Goal: Task Accomplishment & Management: Use online tool/utility

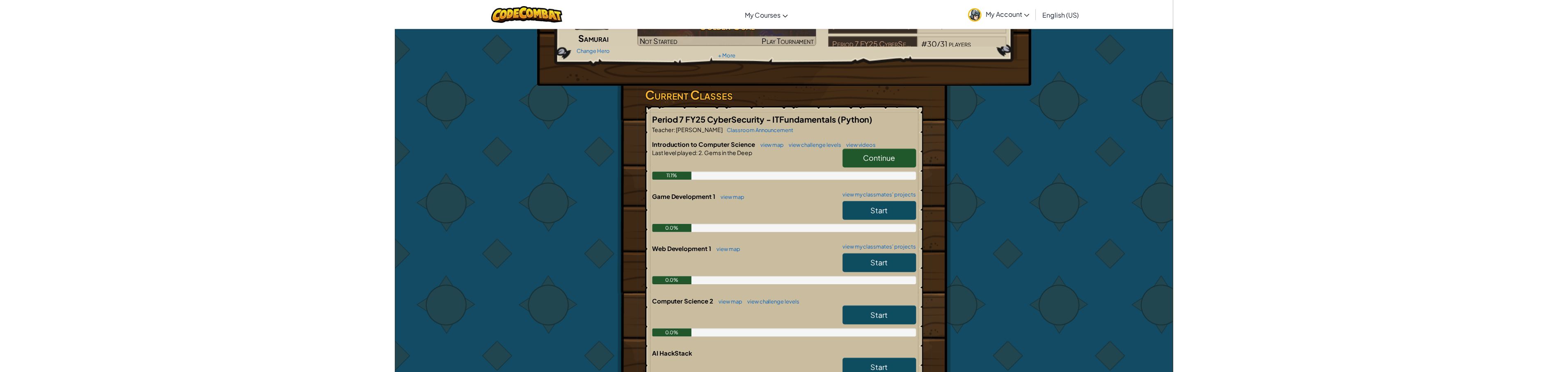
scroll to position [164, 0]
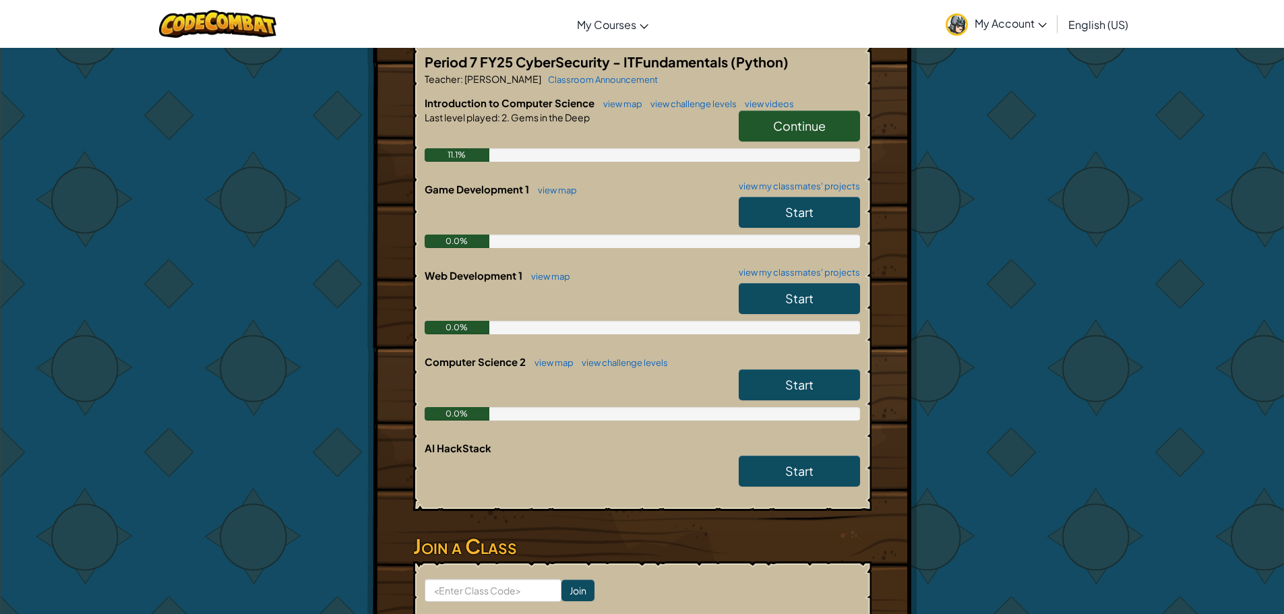
drag, startPoint x: 11, startPoint y: 220, endPoint x: -34, endPoint y: 216, distance: 46.0
click at [0, 216] on html "Toggle navigation My Courses CodeCombat Classroom Ozaria Classroom AI League Es…" at bounding box center [642, 584] width 1284 height 1708
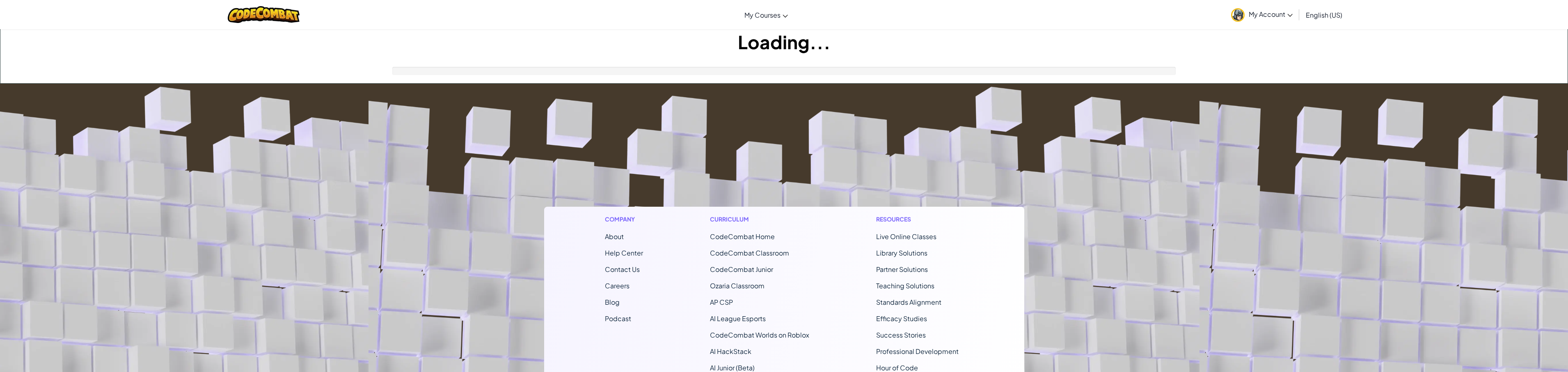
scroll to position [156, 0]
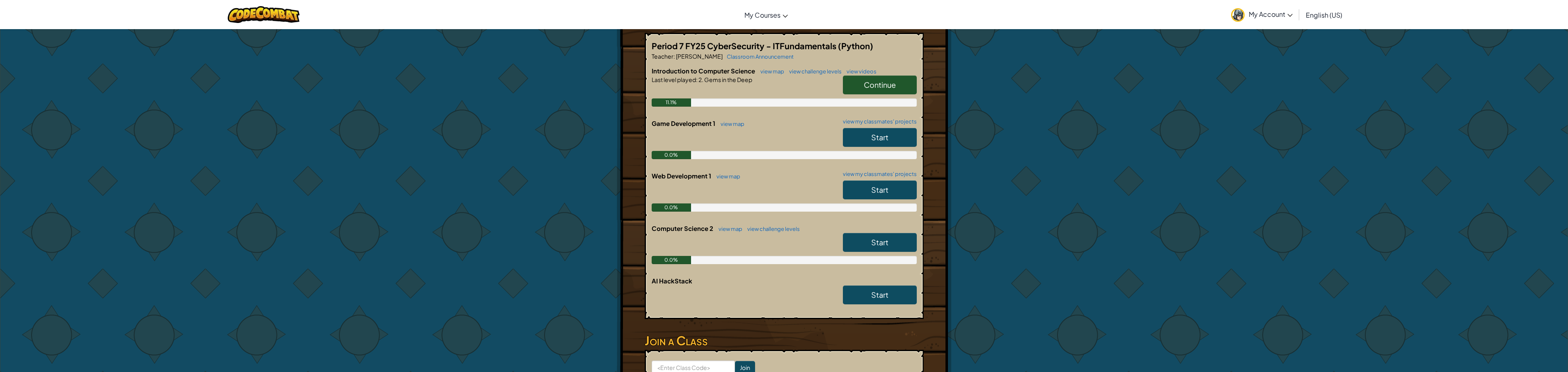
click at [902, 89] on link "Continue" at bounding box center [880, 85] width 74 height 19
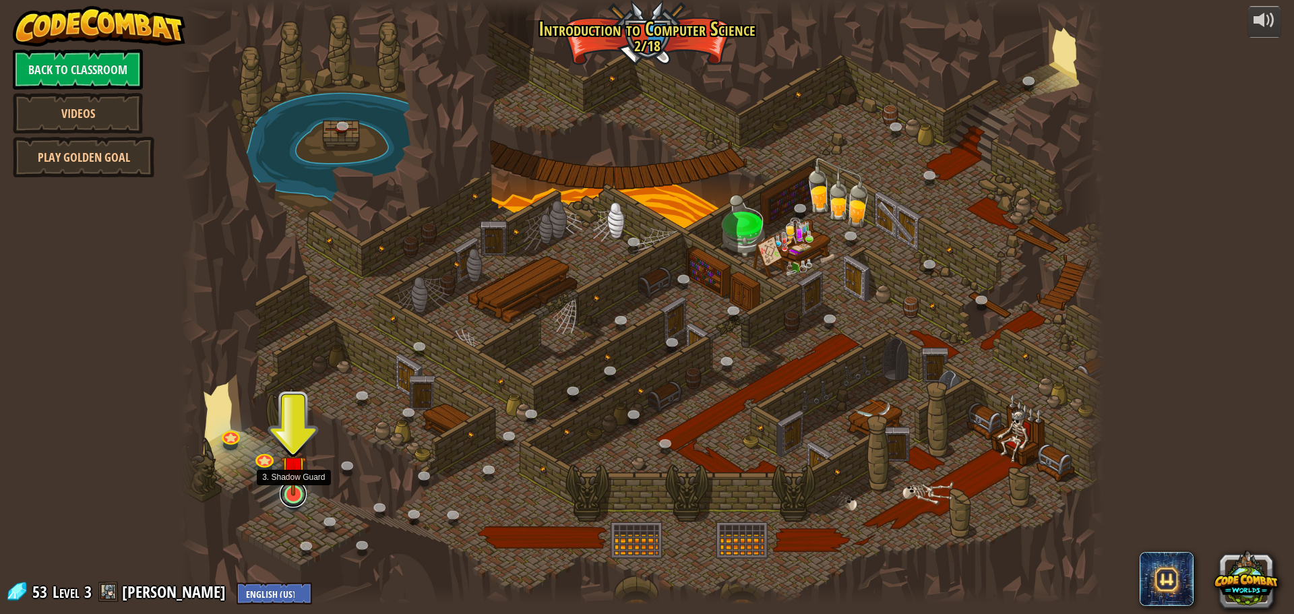
click at [290, 503] on link at bounding box center [293, 494] width 27 height 27
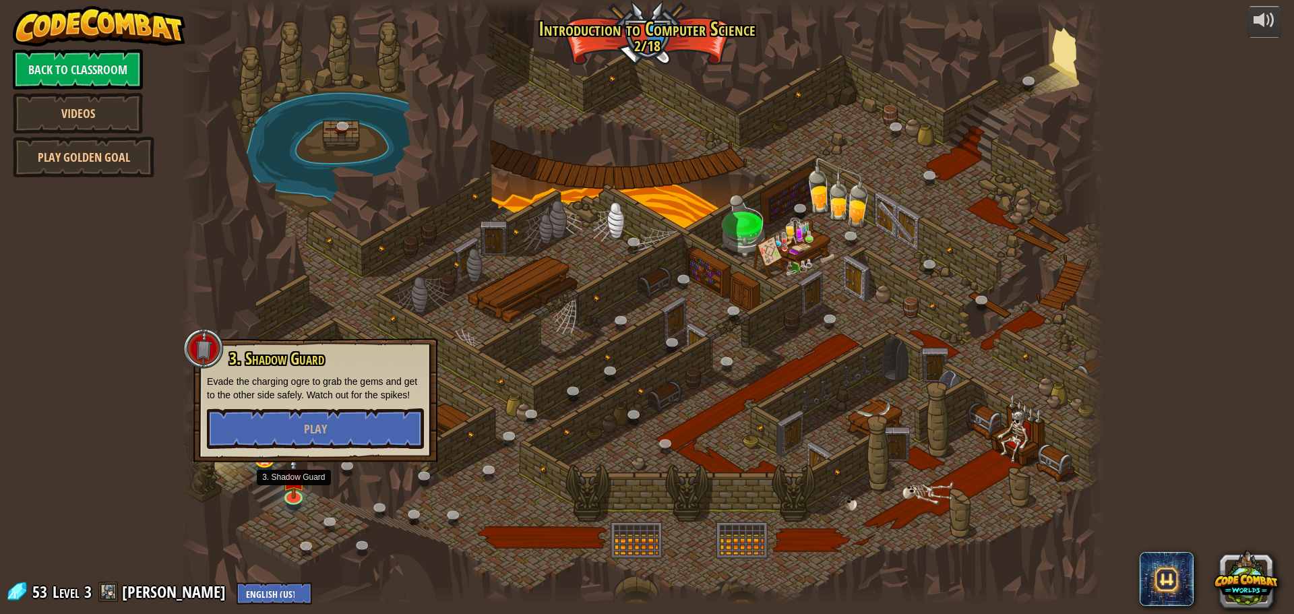
click at [286, 449] on div "3. Shadow Guard Evade the charging ogre to grab the gems and get to the other s…" at bounding box center [315, 400] width 244 height 124
click at [289, 436] on button "Play" at bounding box center [315, 429] width 217 height 40
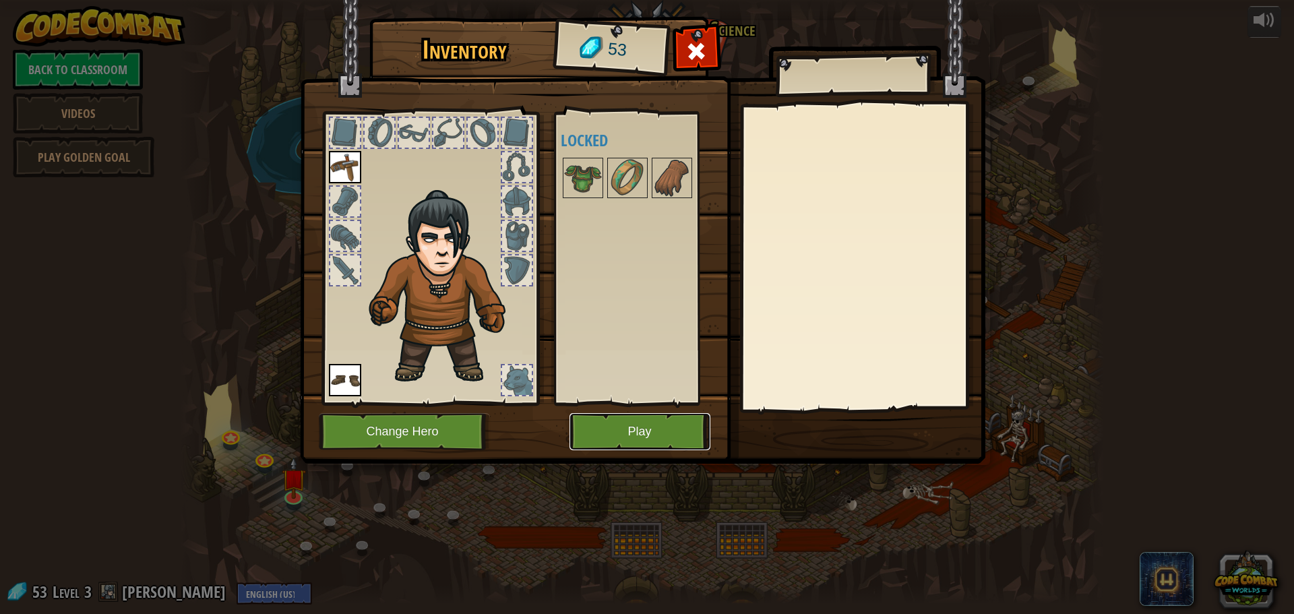
click at [622, 439] on button "Play" at bounding box center [640, 431] width 141 height 37
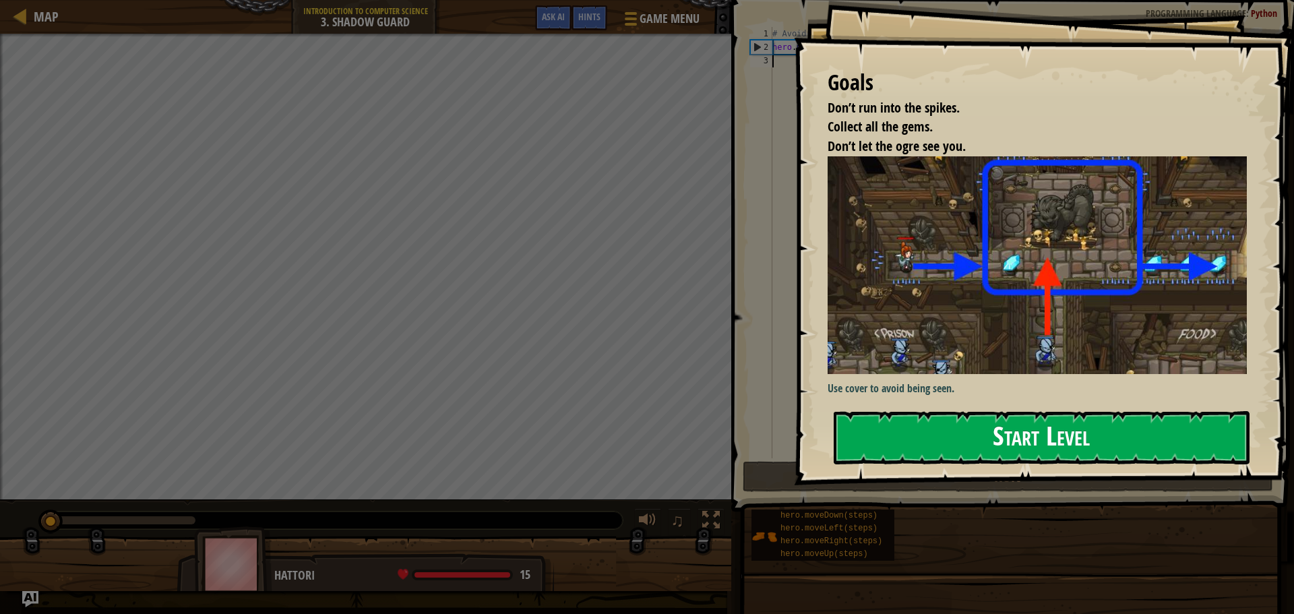
click at [953, 424] on button "Start Level" at bounding box center [1042, 437] width 416 height 53
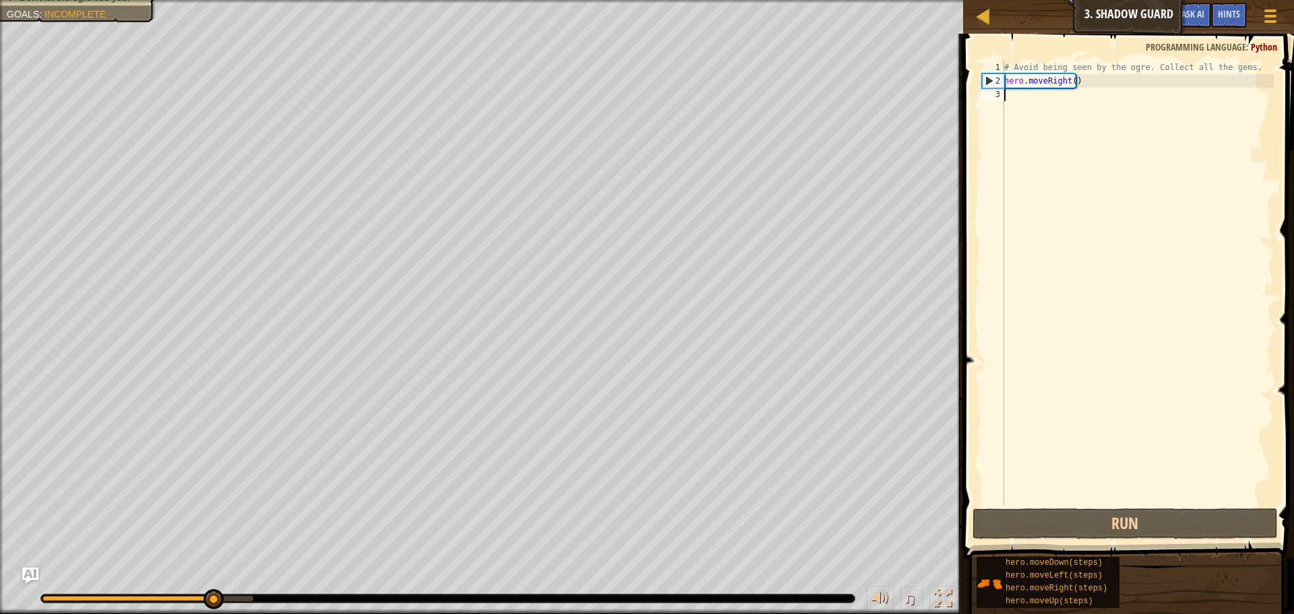
click at [1023, 97] on div "# Avoid being seen by the ogre. Collect all the gems. hero . moveRight ( )" at bounding box center [1138, 297] width 272 height 472
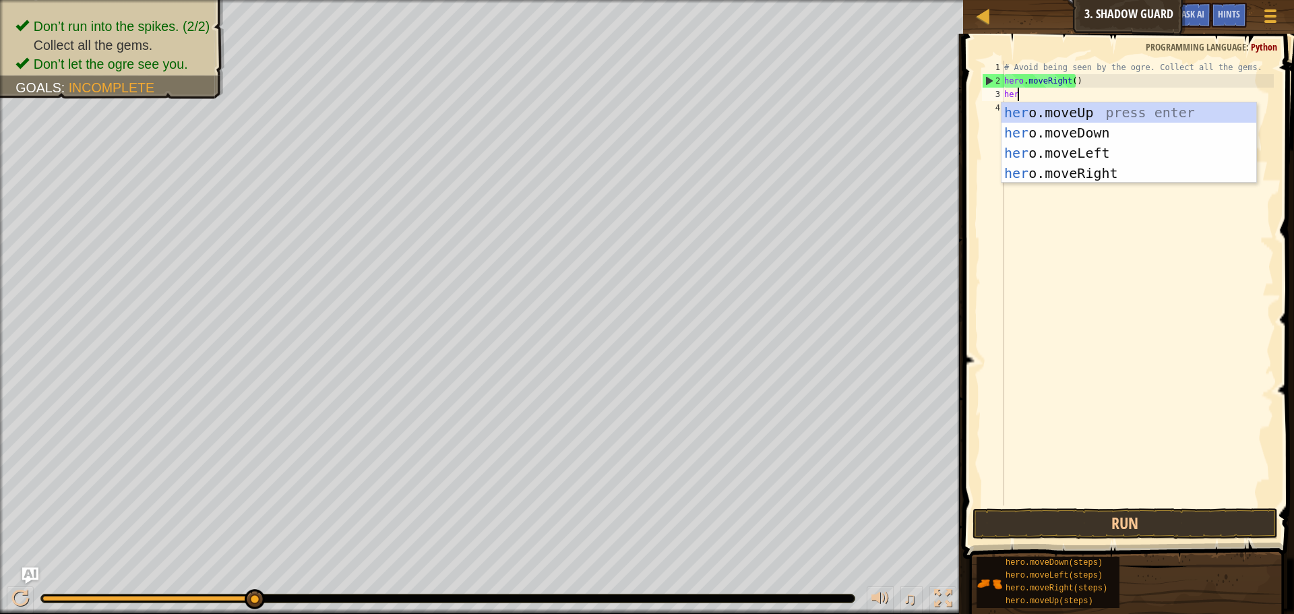
scroll to position [6, 1]
type textarea "hero"
click at [1075, 111] on div "hero .moveUp press enter hero .moveDown press enter hero .moveLeft press enter …" at bounding box center [1129, 162] width 255 height 121
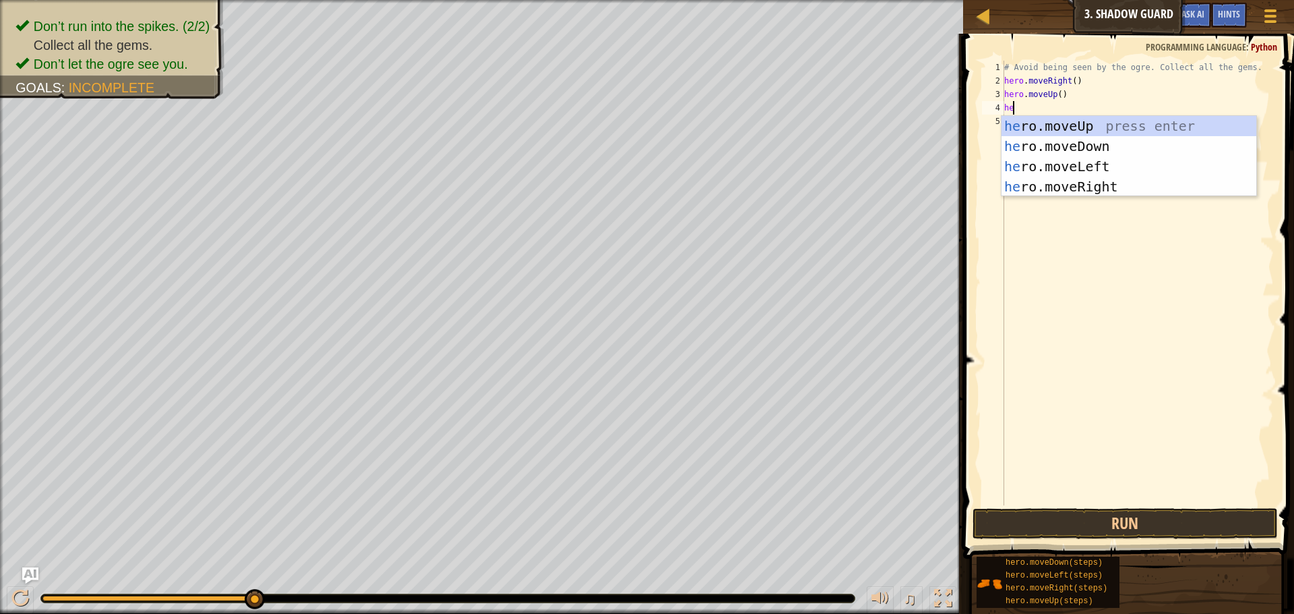
type textarea "her"
click at [1073, 182] on div "her o.moveUp press enter her o.moveDown press enter her o.moveLeft press enter …" at bounding box center [1129, 176] width 255 height 121
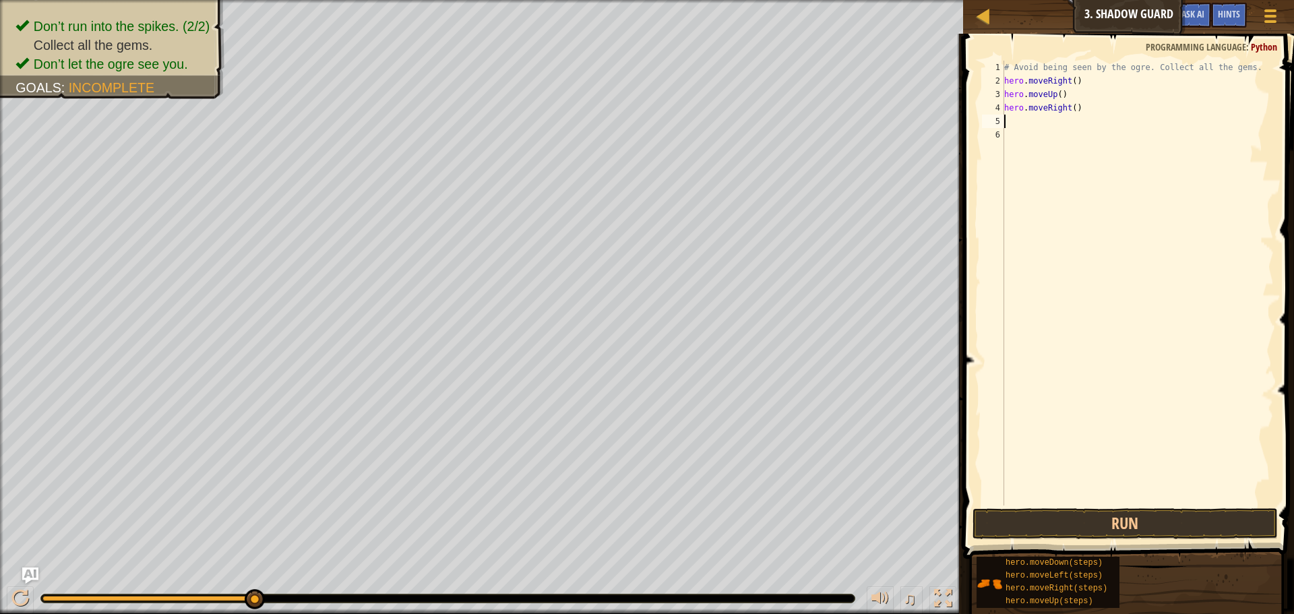
scroll to position [6, 0]
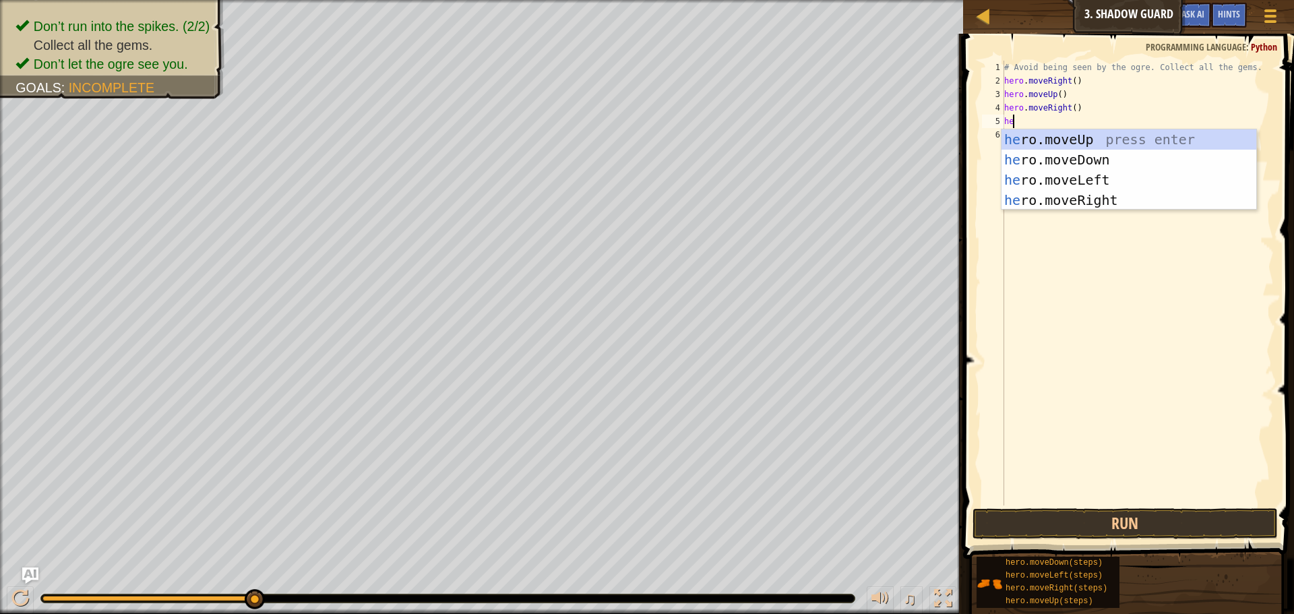
type textarea "her"
click at [1034, 166] on div "her o.moveUp press enter her o.moveDown press enter her o.moveLeft press enter …" at bounding box center [1129, 189] width 255 height 121
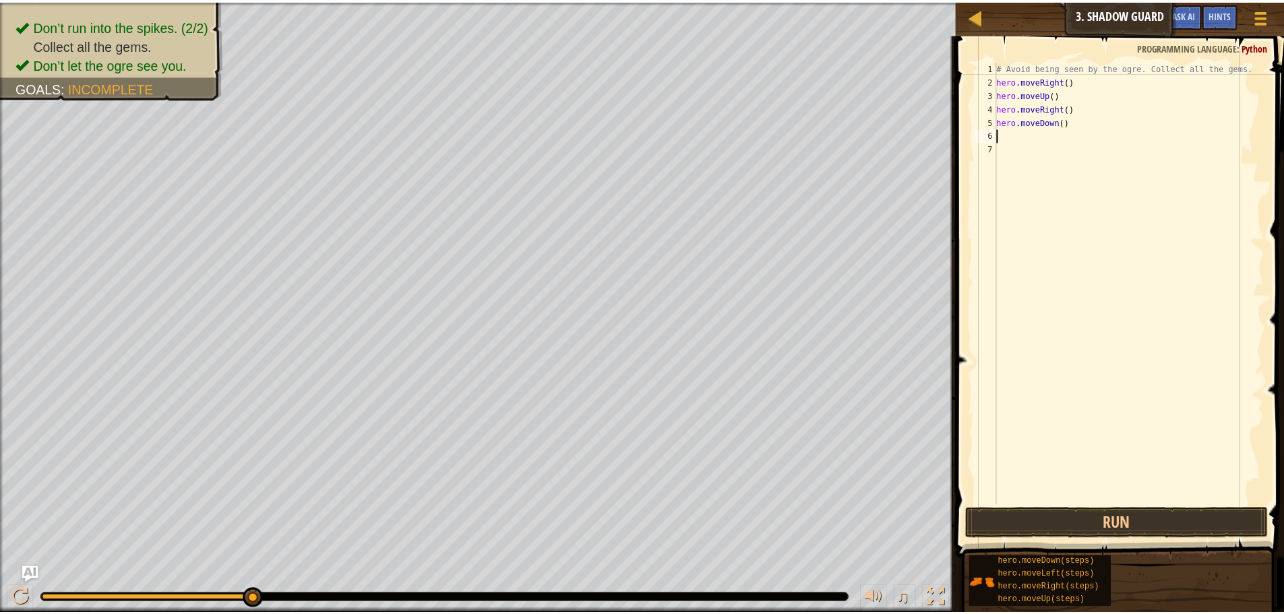
scroll to position [6, 0]
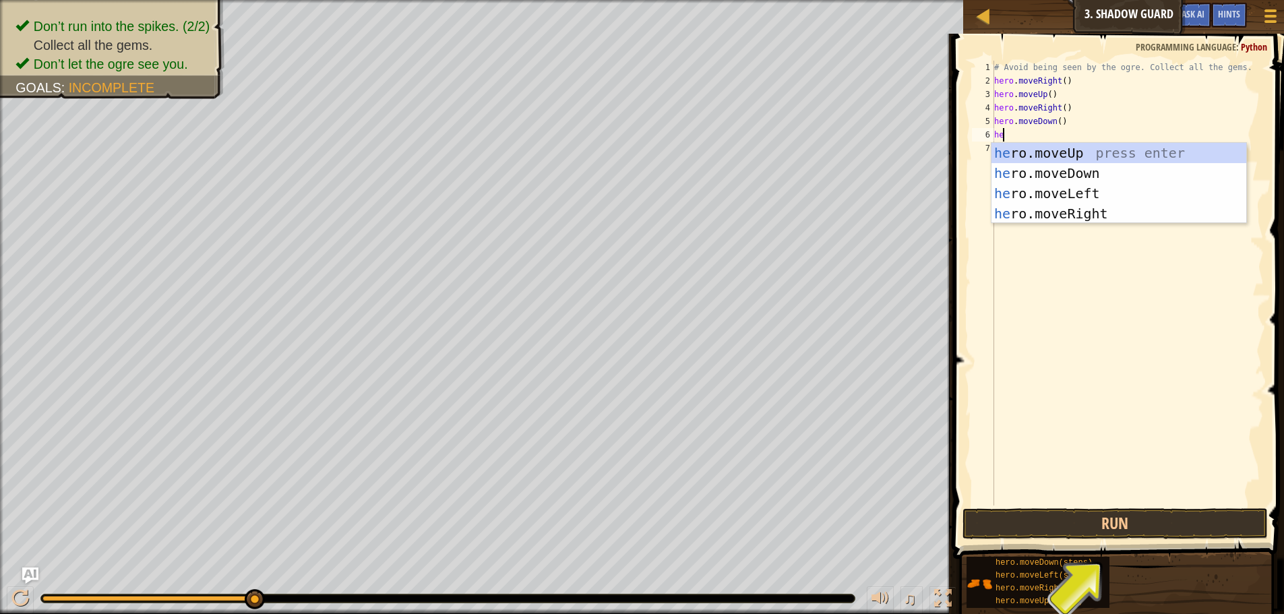
type textarea "her"
click at [1168, 212] on div "her o.moveUp press enter her o.moveDown press enter her o.moveLeft press enter …" at bounding box center [1119, 203] width 255 height 121
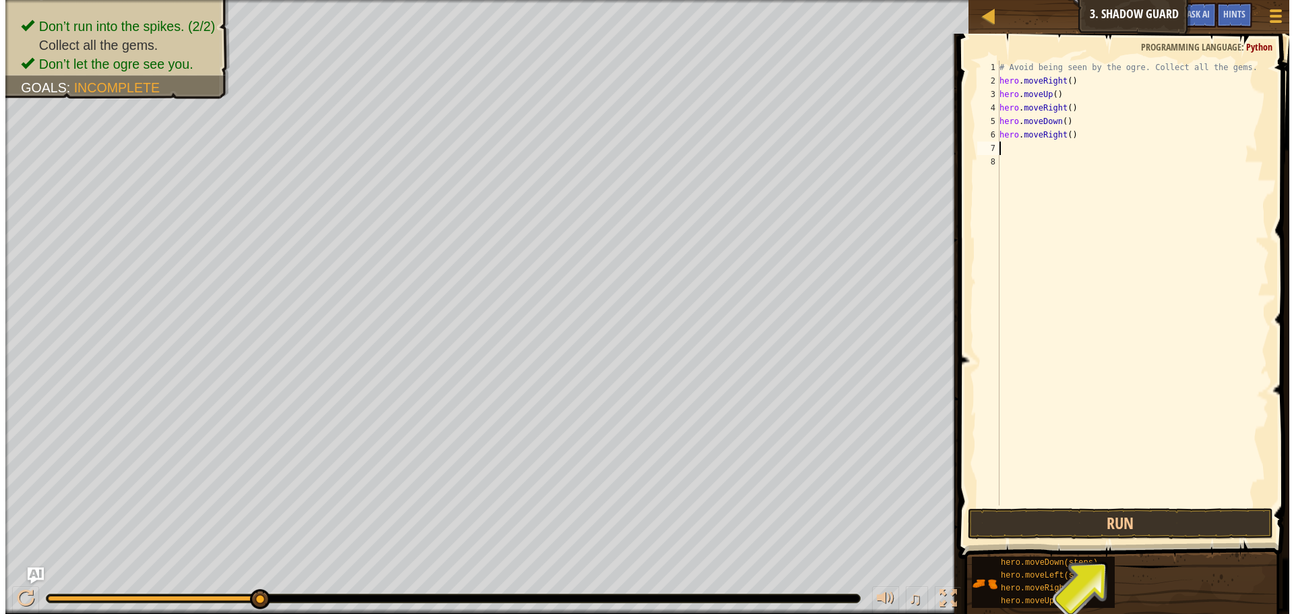
scroll to position [6, 0]
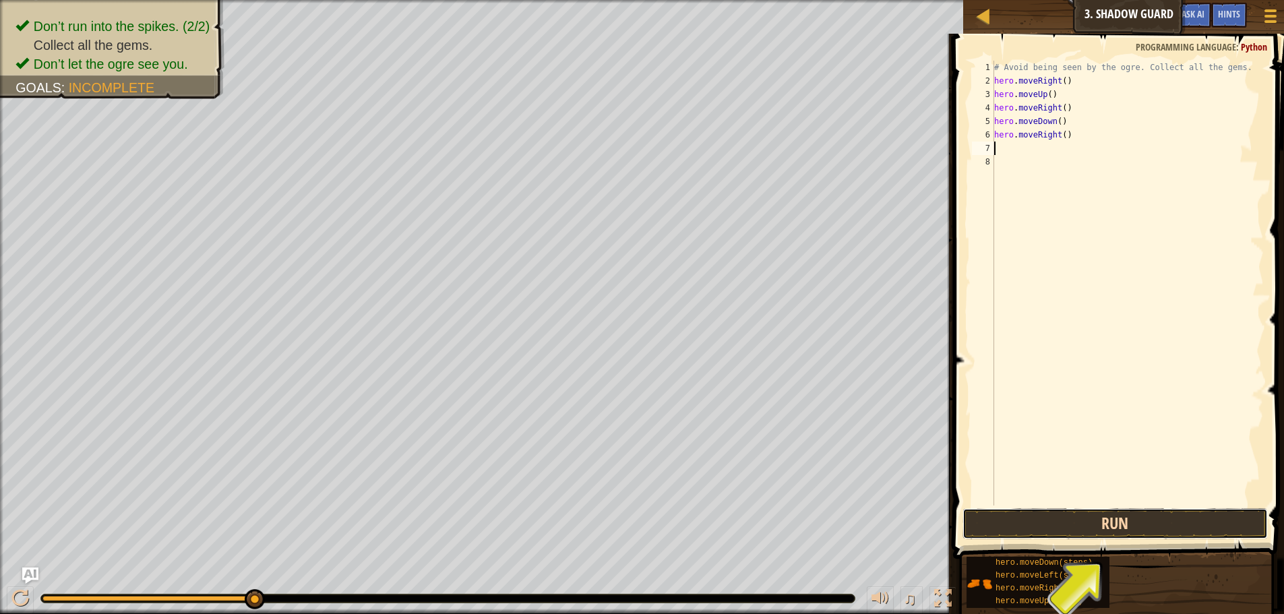
click at [1071, 525] on button "Run" at bounding box center [1115, 523] width 305 height 31
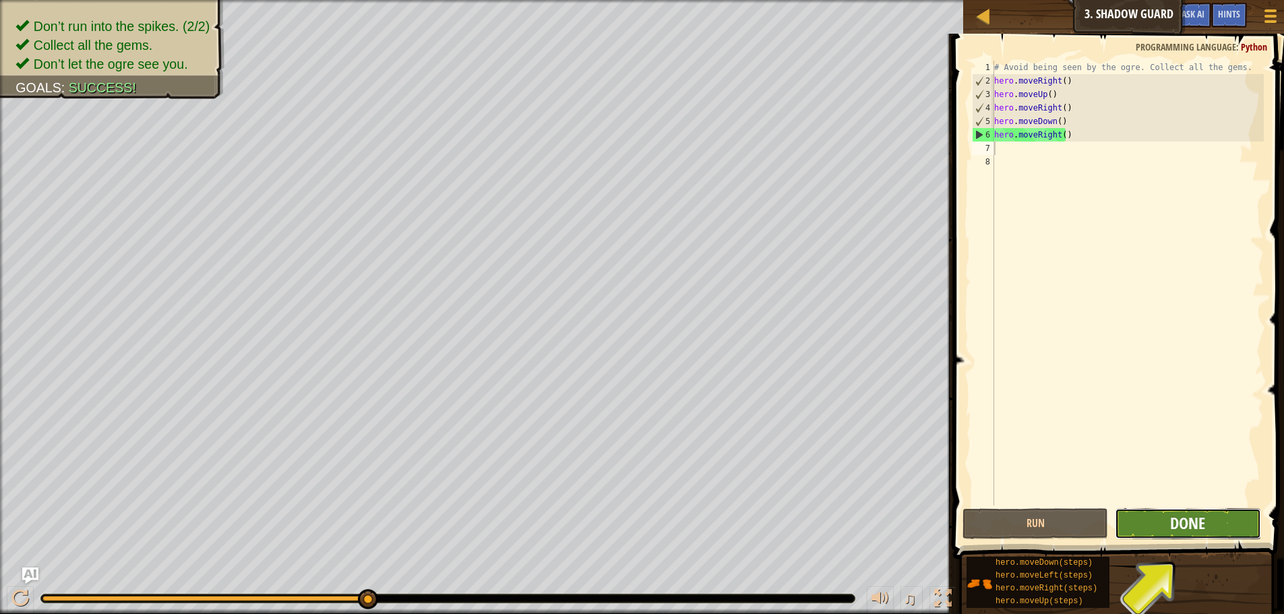
click at [1179, 518] on span "Done" at bounding box center [1187, 523] width 35 height 22
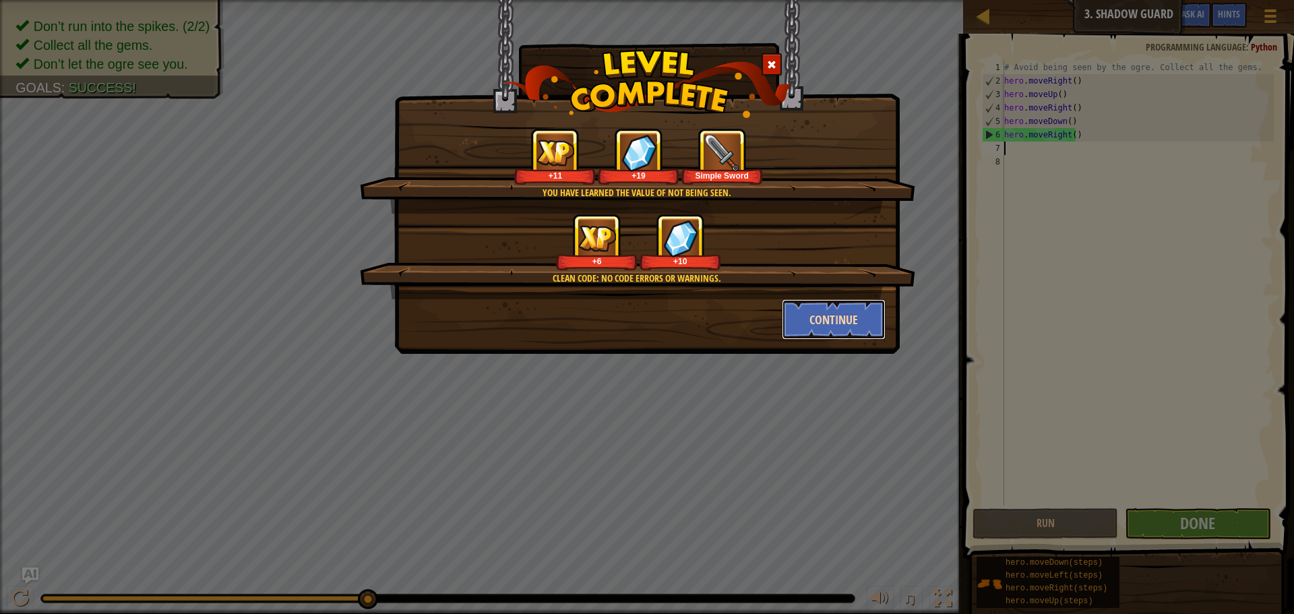
click at [809, 310] on button "Continue" at bounding box center [834, 319] width 104 height 40
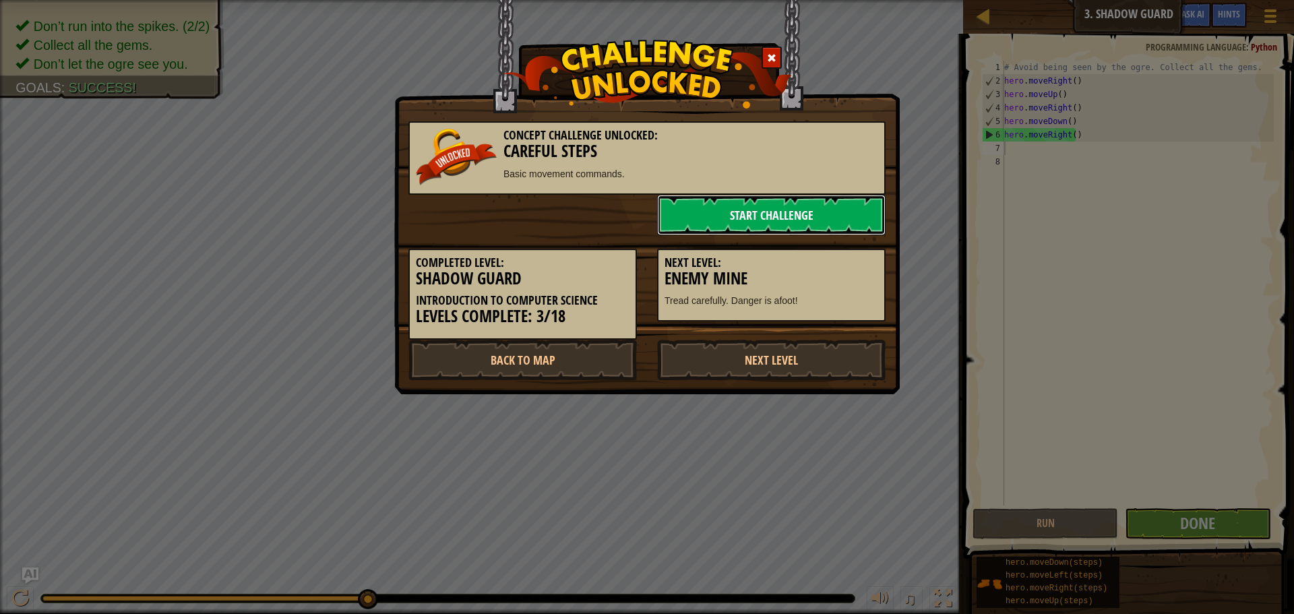
click at [749, 200] on link "Start Challenge" at bounding box center [771, 215] width 229 height 40
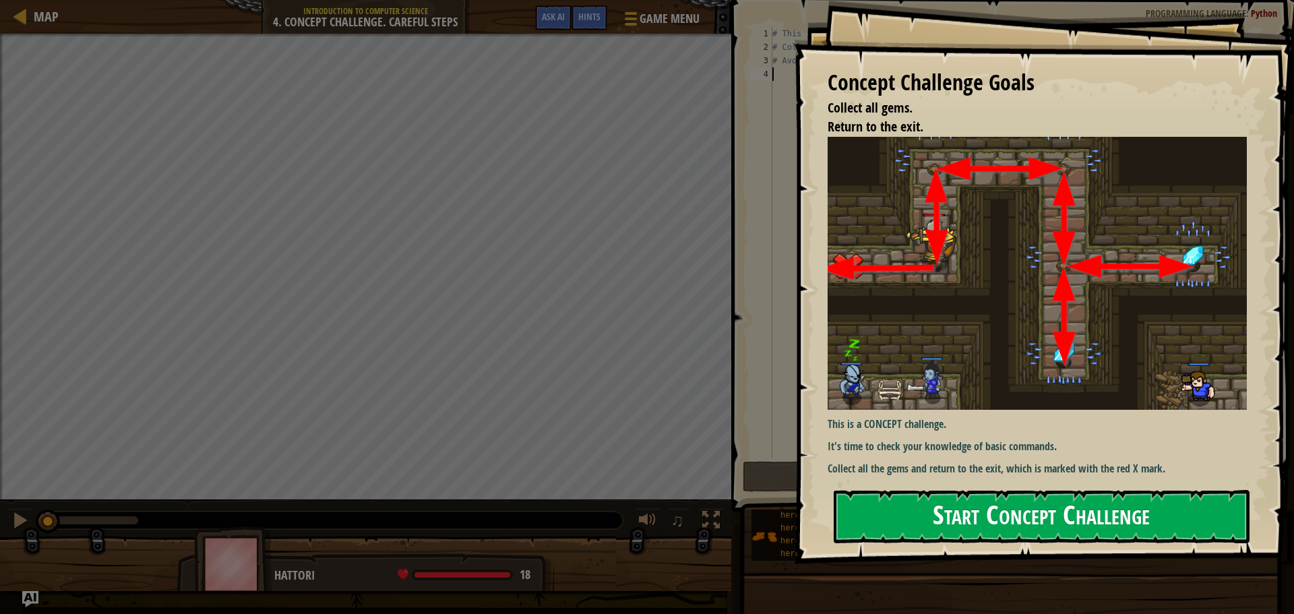
click at [1011, 522] on button "Start Concept Challenge" at bounding box center [1042, 516] width 416 height 53
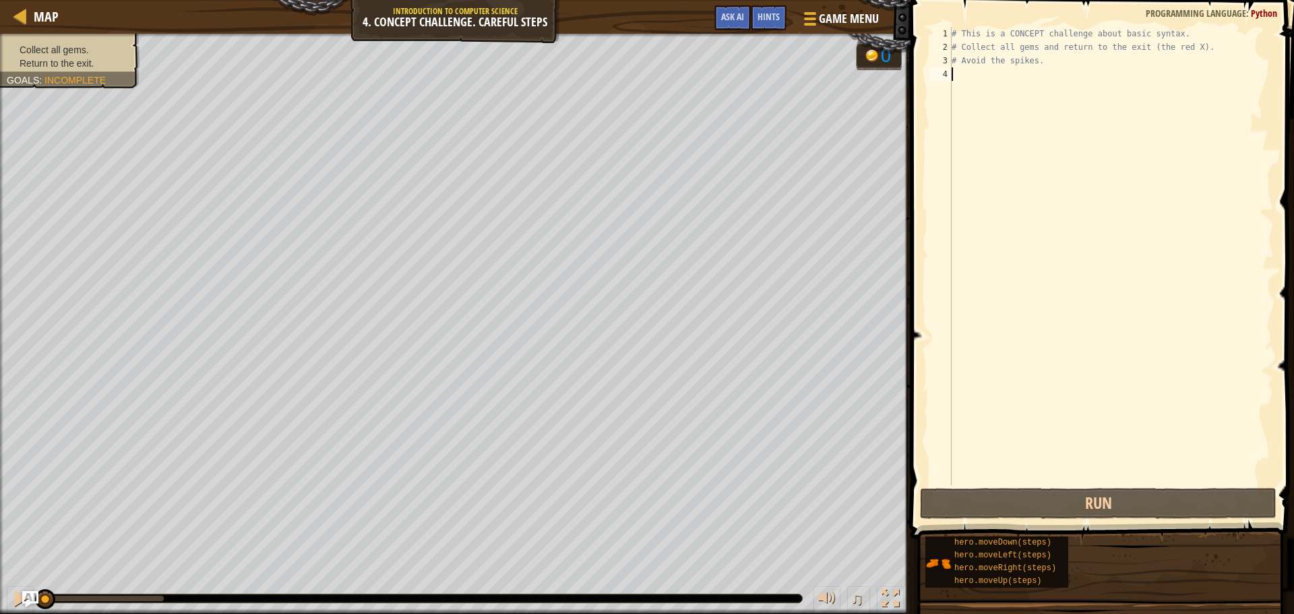
type textarea "h"
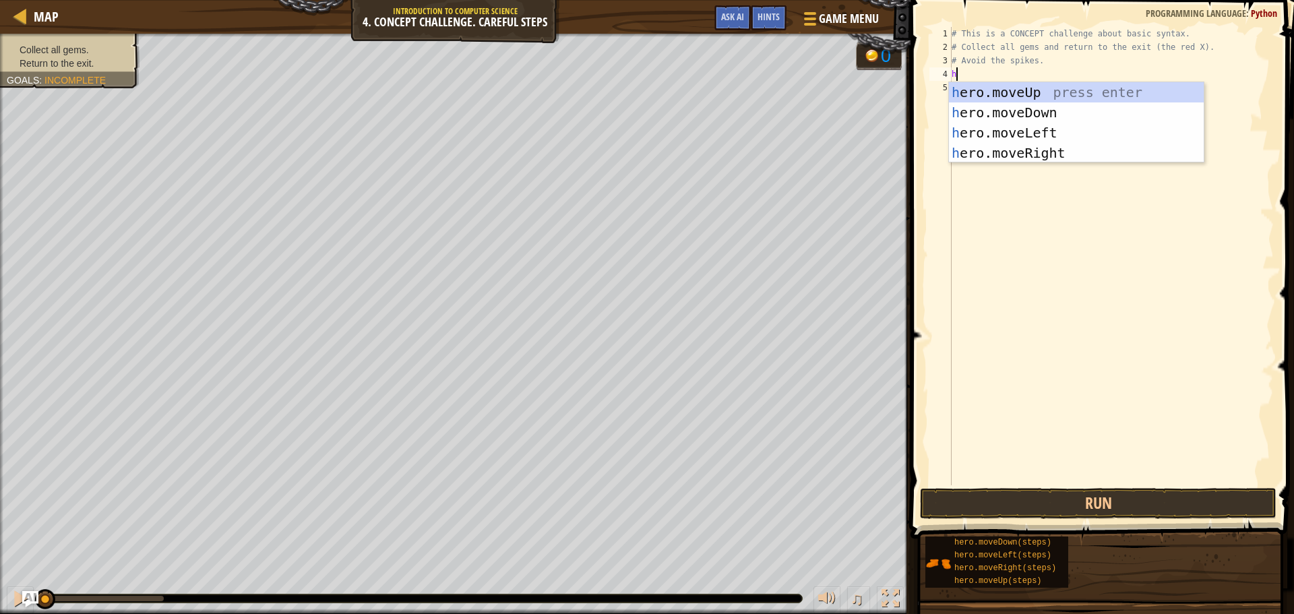
scroll to position [6, 0]
click at [1026, 89] on div "h ero.moveUp press enter h ero.moveDown press enter h ero.moveLeft press enter …" at bounding box center [1076, 142] width 255 height 121
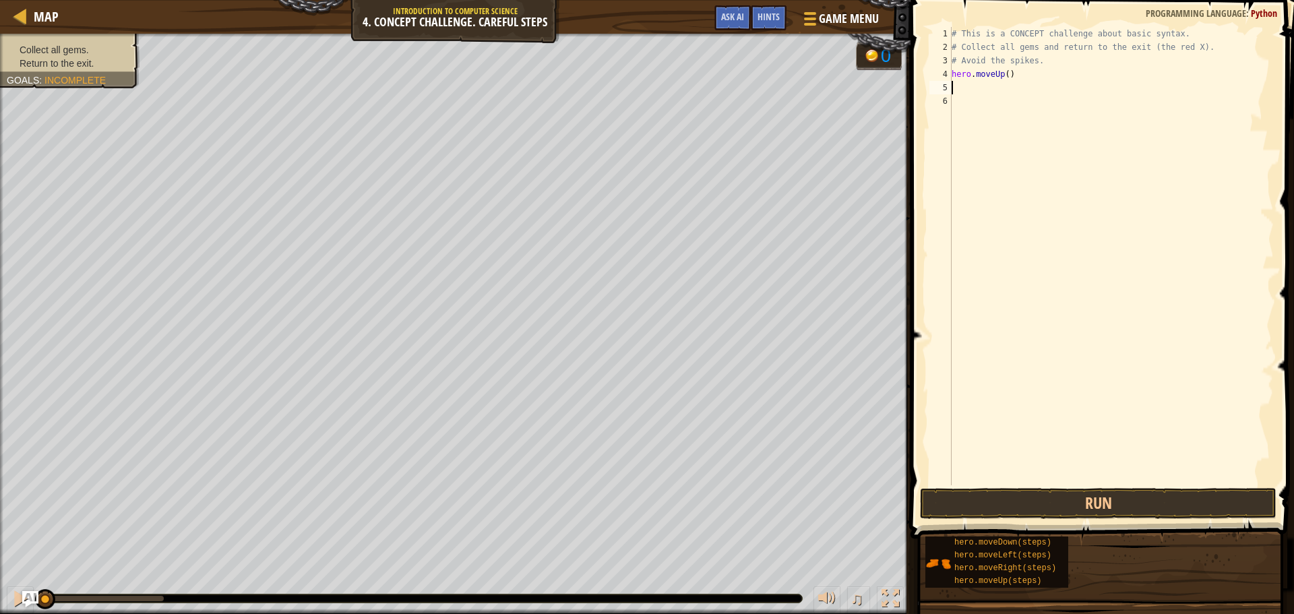
type textarea "h"
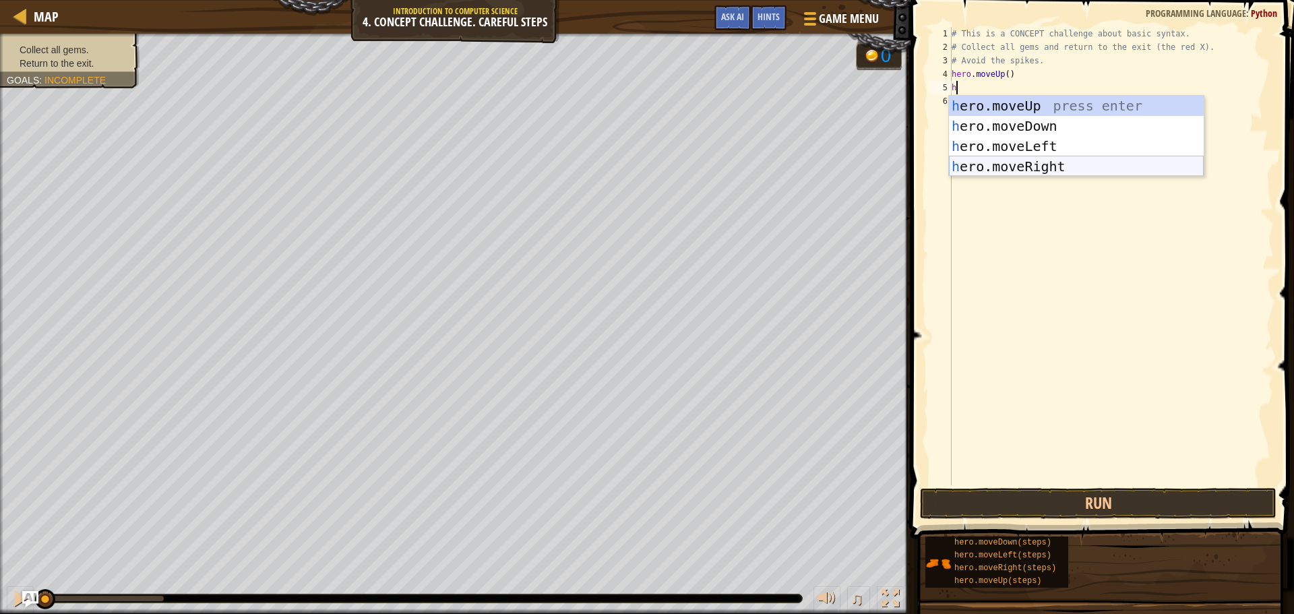
click at [1018, 166] on div "h ero.moveUp press enter h ero.moveDown press enter h ero.moveLeft press enter …" at bounding box center [1076, 156] width 255 height 121
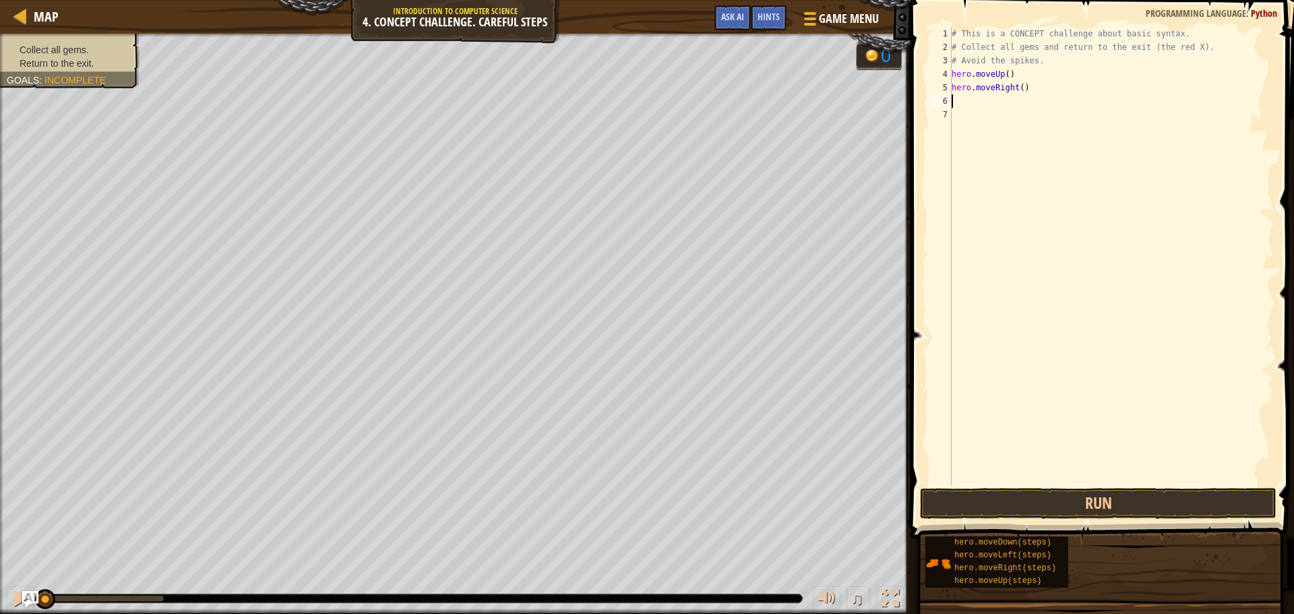
type textarea "h"
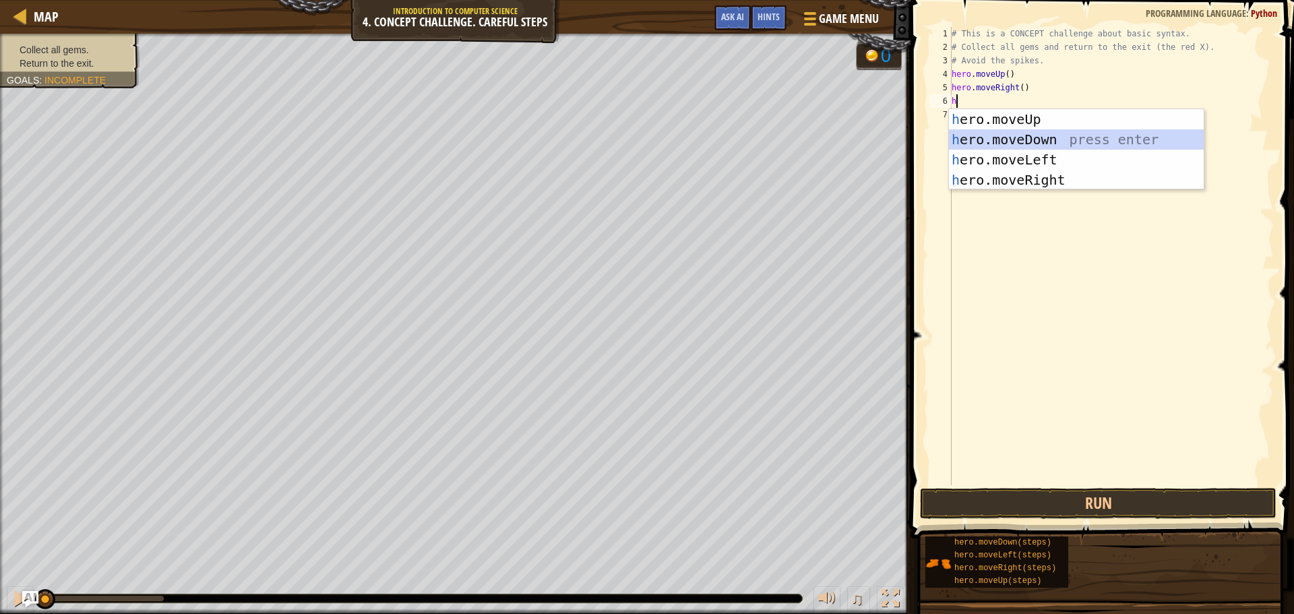
click at [1005, 136] on div "h ero.moveUp press enter h ero.moveDown press enter h ero.moveLeft press enter …" at bounding box center [1076, 169] width 255 height 121
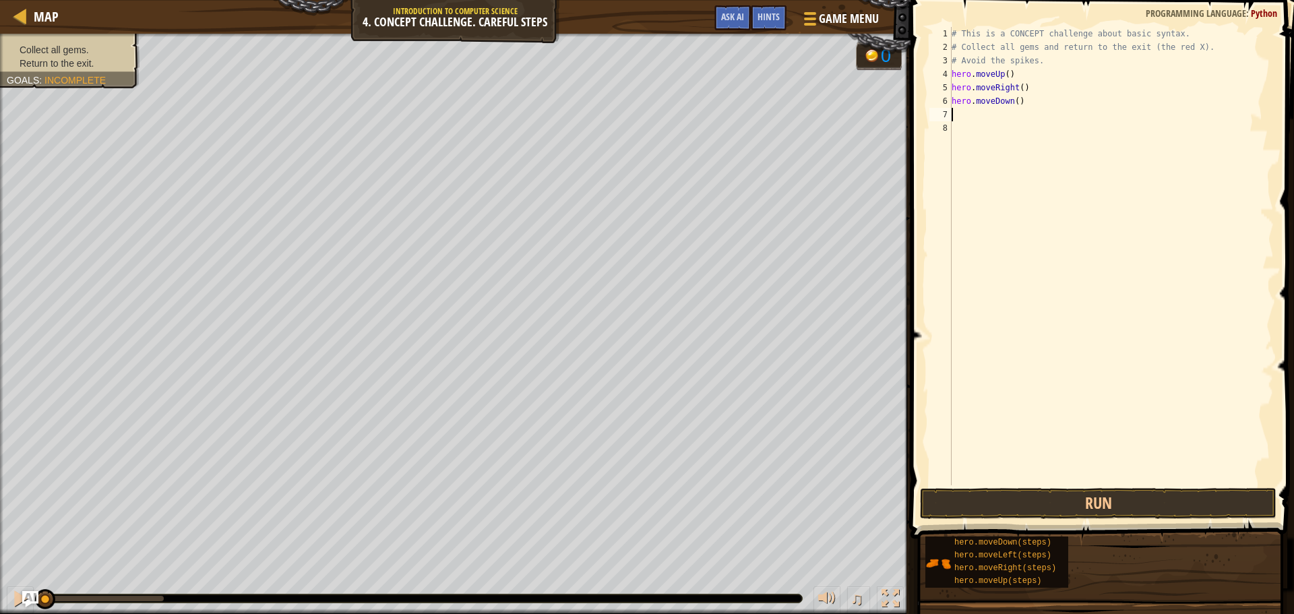
type textarea "h"
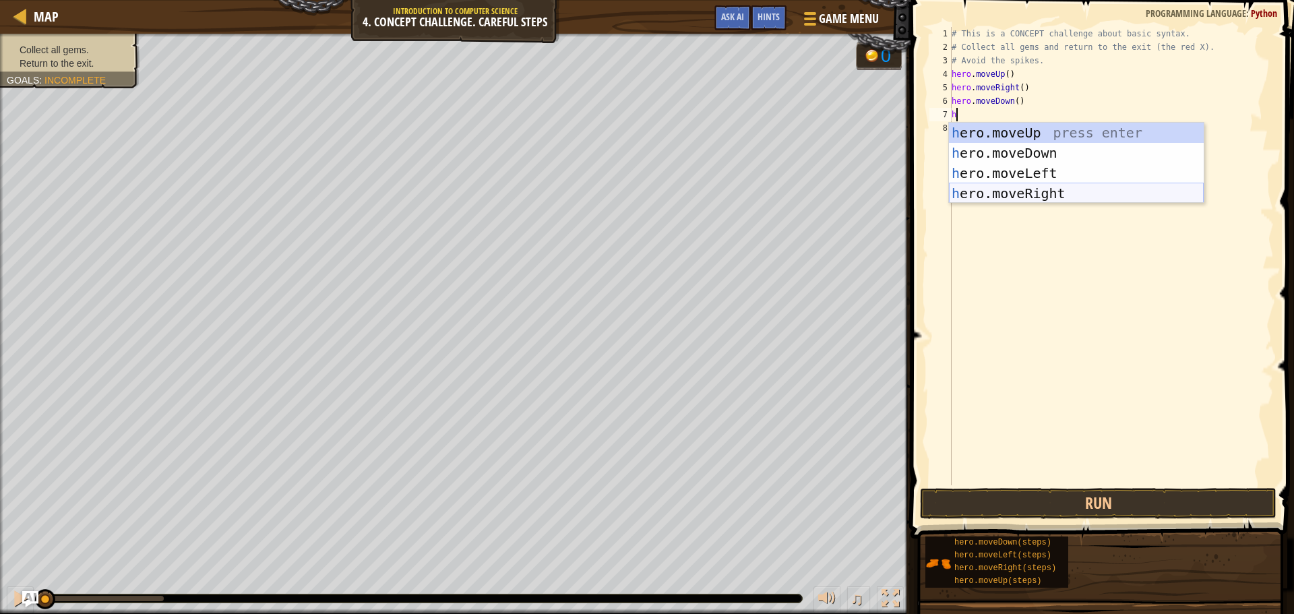
click at [1005, 193] on div "h ero.moveUp press enter h ero.moveDown press enter h ero.moveLeft press enter …" at bounding box center [1076, 183] width 255 height 121
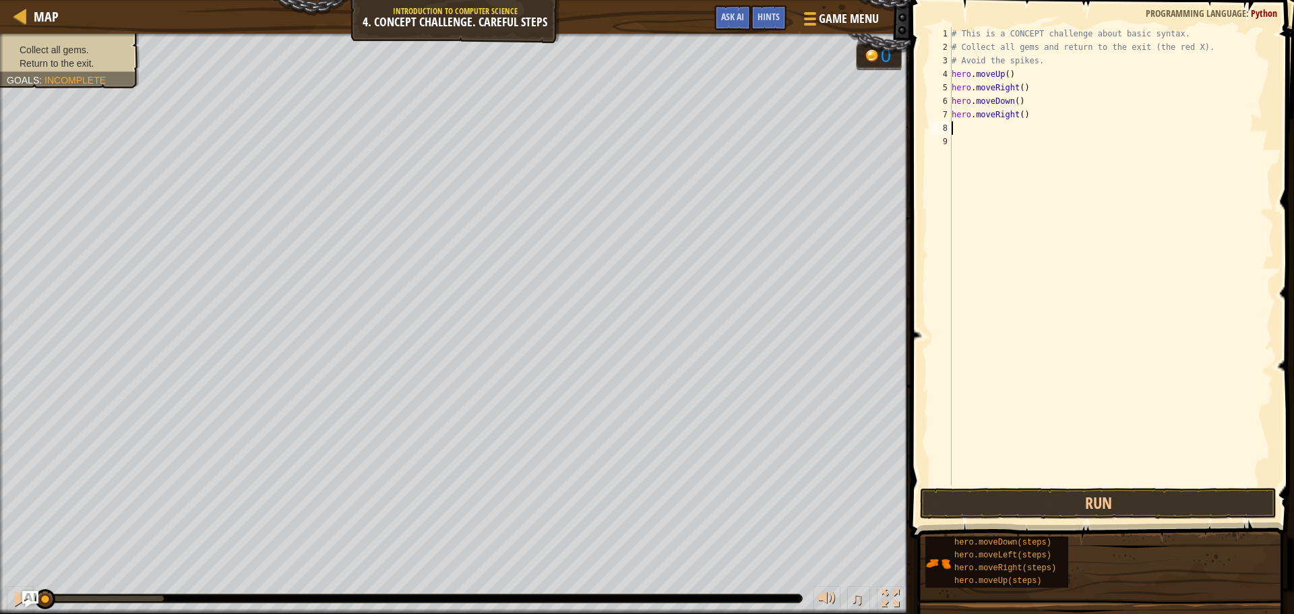
type textarea "h"
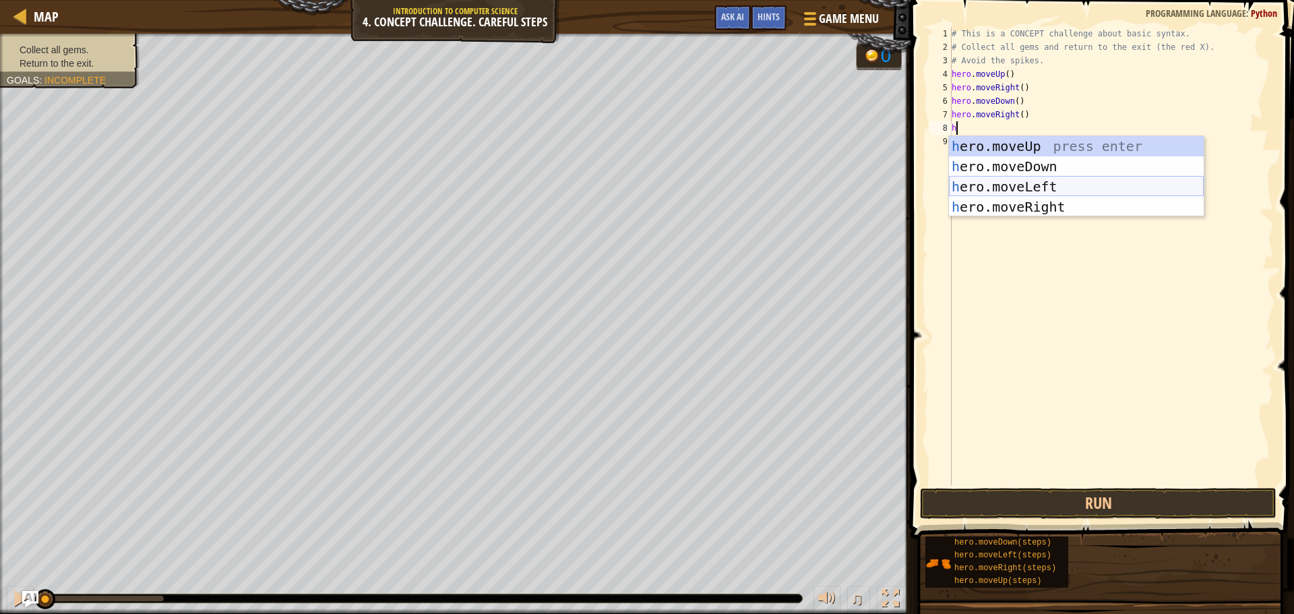
click at [996, 184] on div "h ero.moveUp press enter h ero.moveDown press enter h ero.moveLeft press enter …" at bounding box center [1076, 196] width 255 height 121
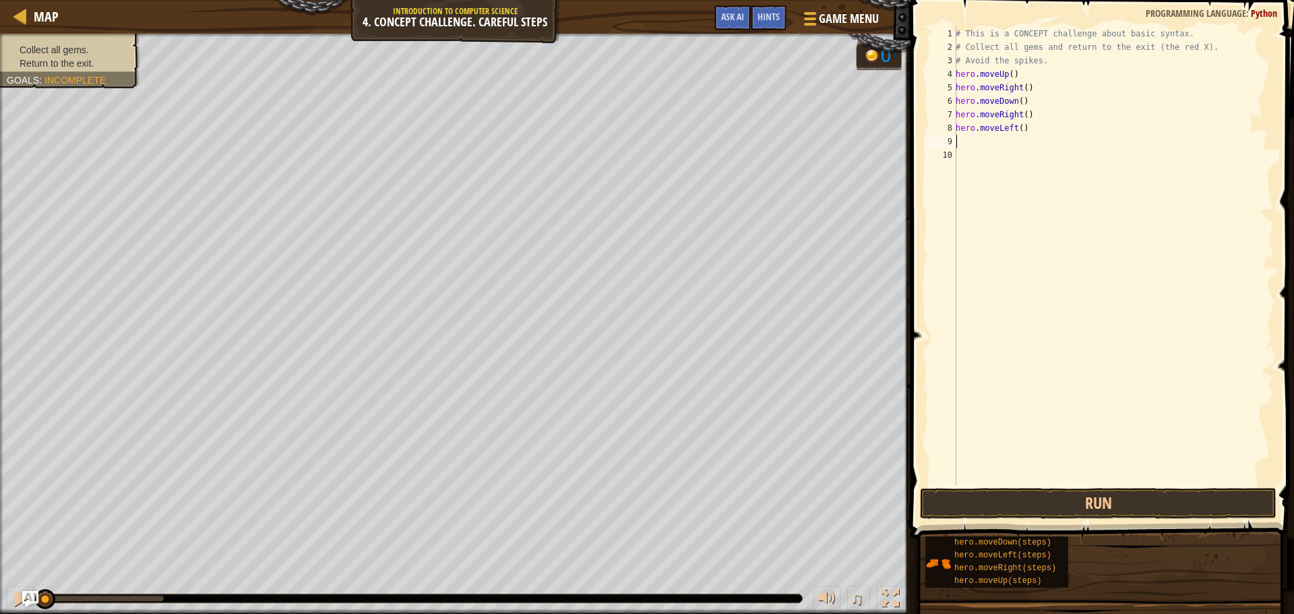
type textarea "h"
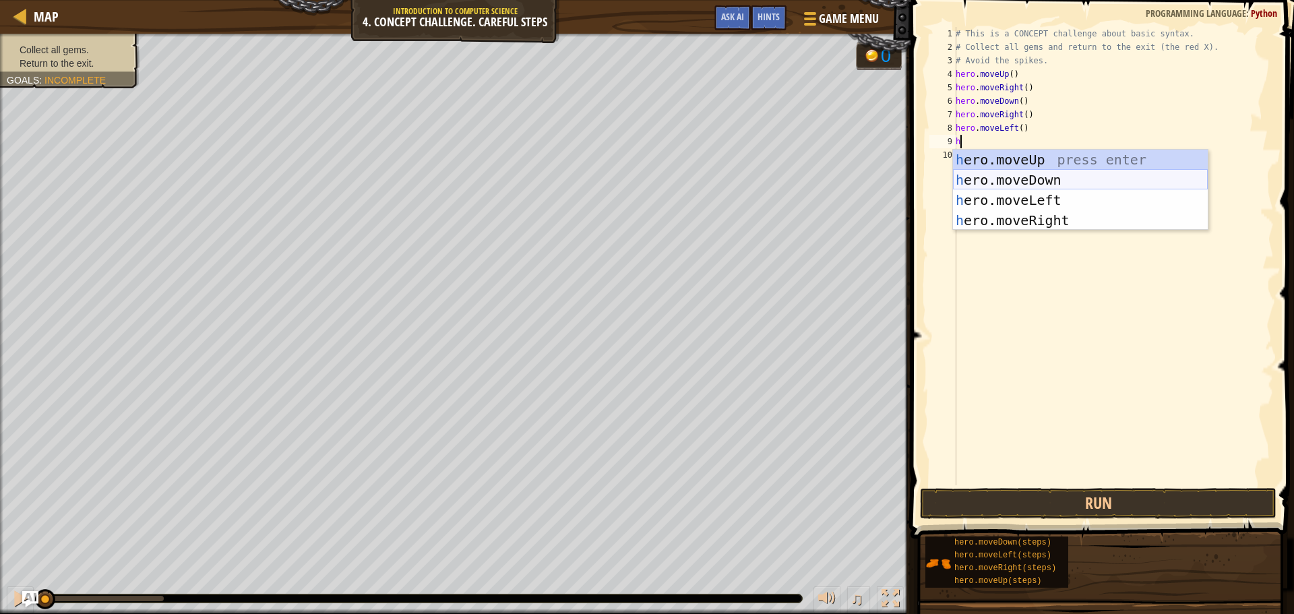
click at [1006, 175] on div "h ero.moveUp press enter h ero.moveDown press enter h ero.moveLeft press enter …" at bounding box center [1080, 210] width 255 height 121
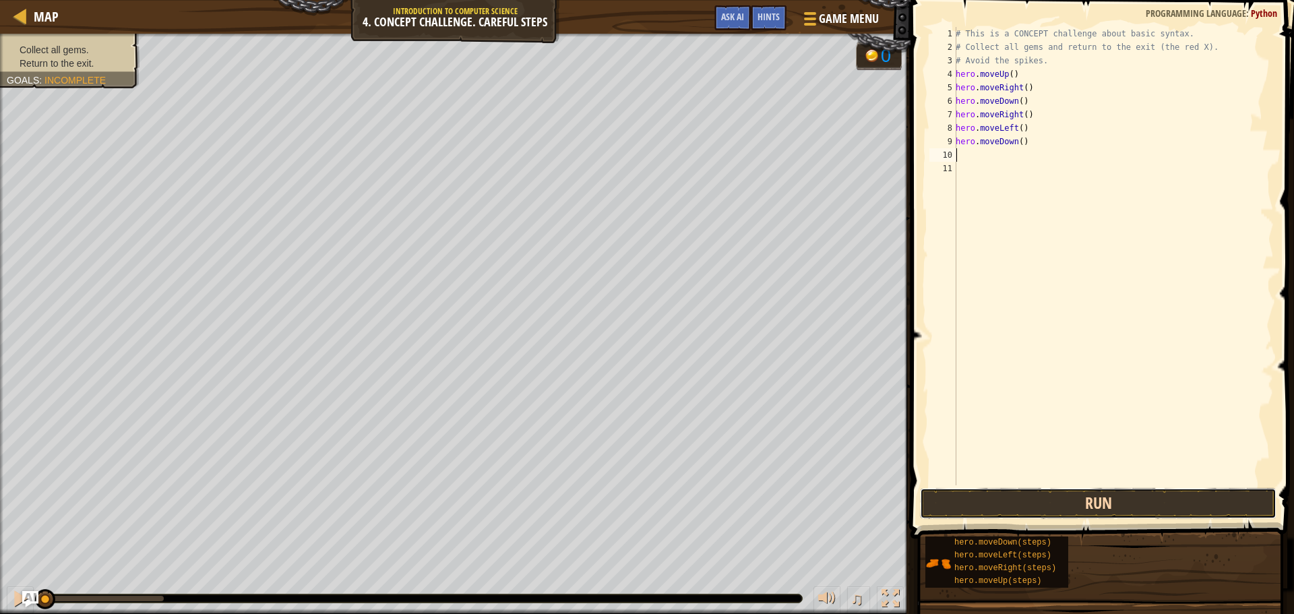
click at [974, 498] on button "Run" at bounding box center [1098, 503] width 357 height 31
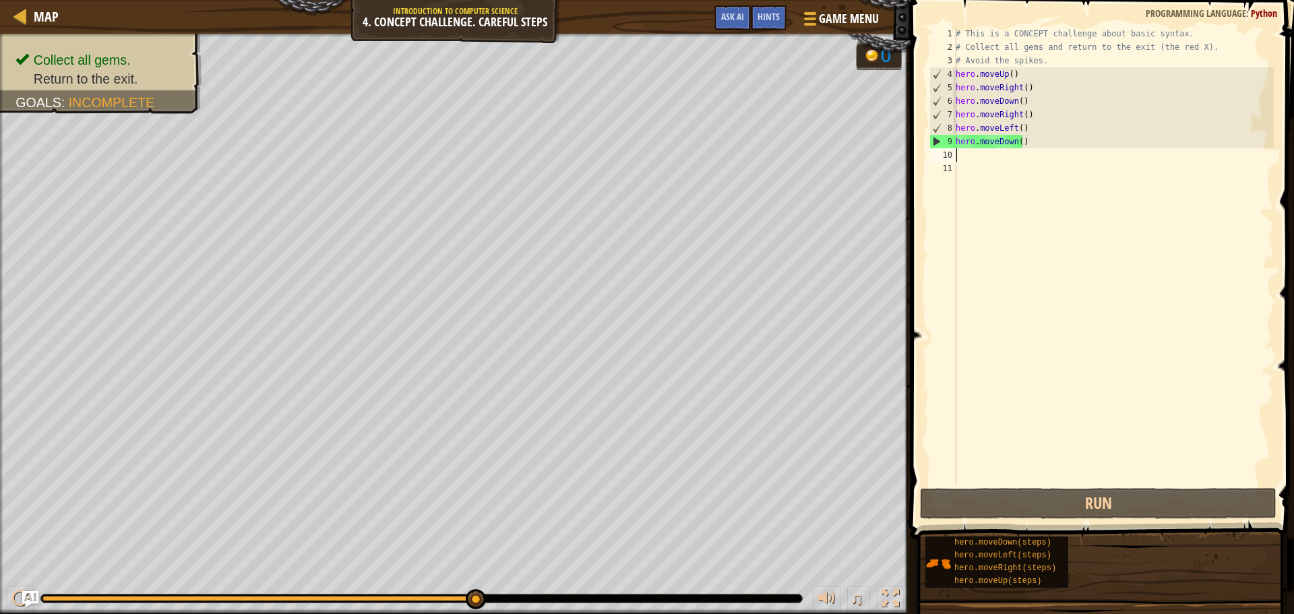
type textarea "h"
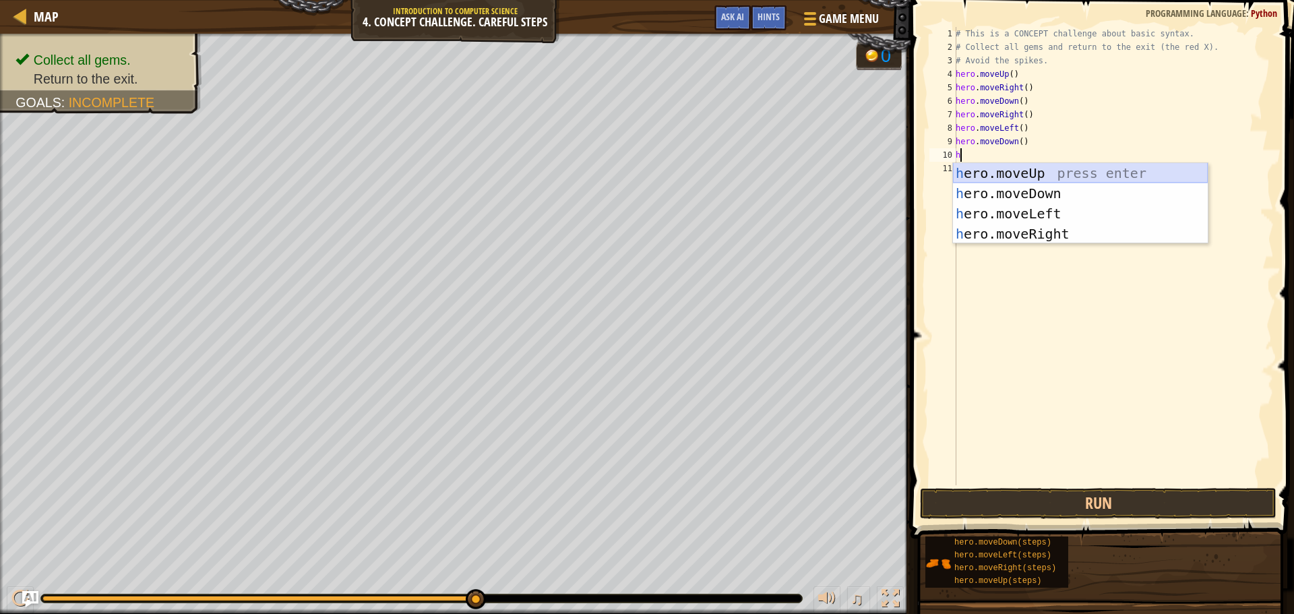
click at [1039, 171] on div "h ero.moveUp press enter h ero.moveDown press enter h ero.moveLeft press enter …" at bounding box center [1080, 223] width 255 height 121
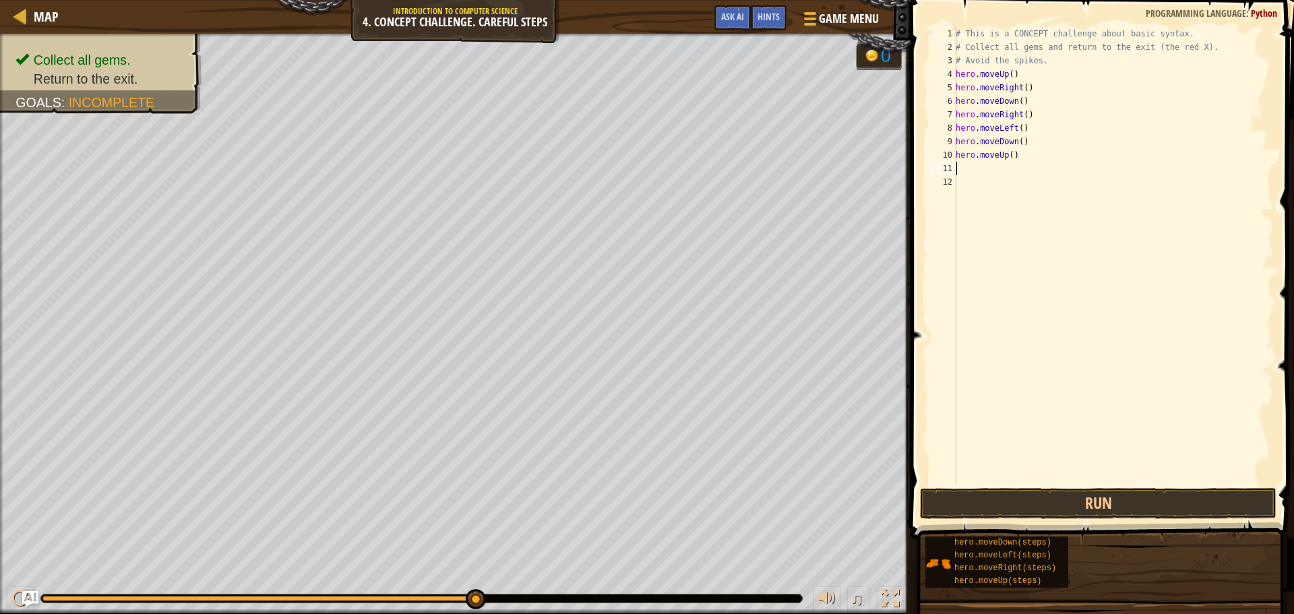
type textarea "h"
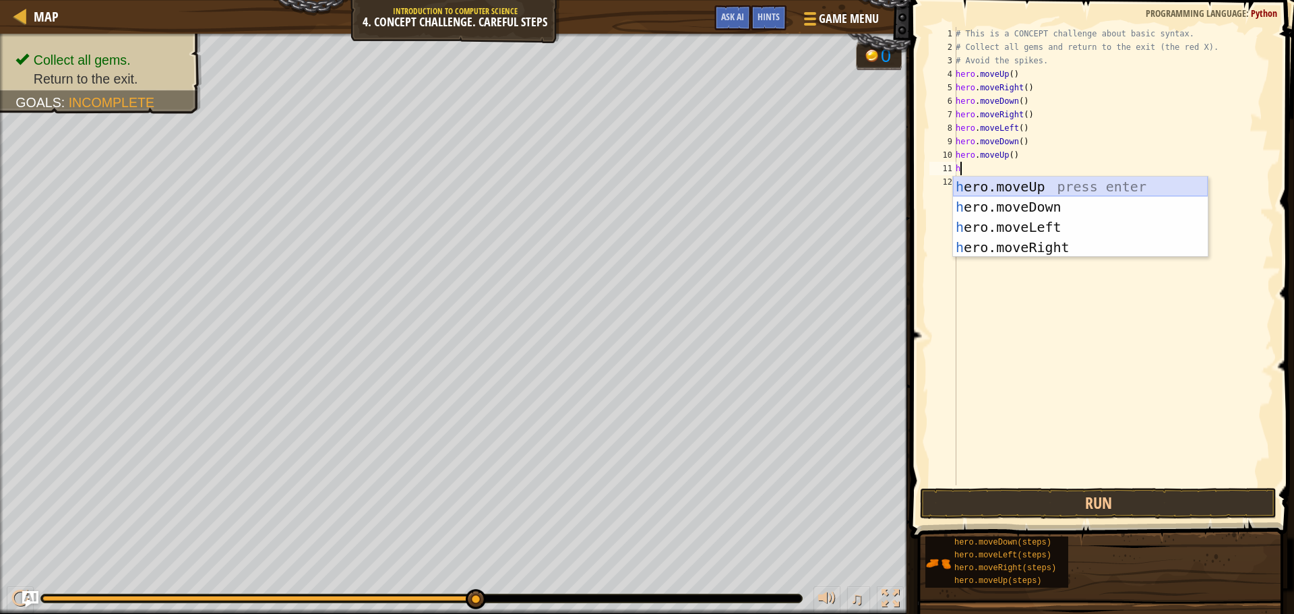
click at [1025, 187] on div "h ero.moveUp press enter h ero.moveDown press enter h ero.moveLeft press enter …" at bounding box center [1080, 237] width 255 height 121
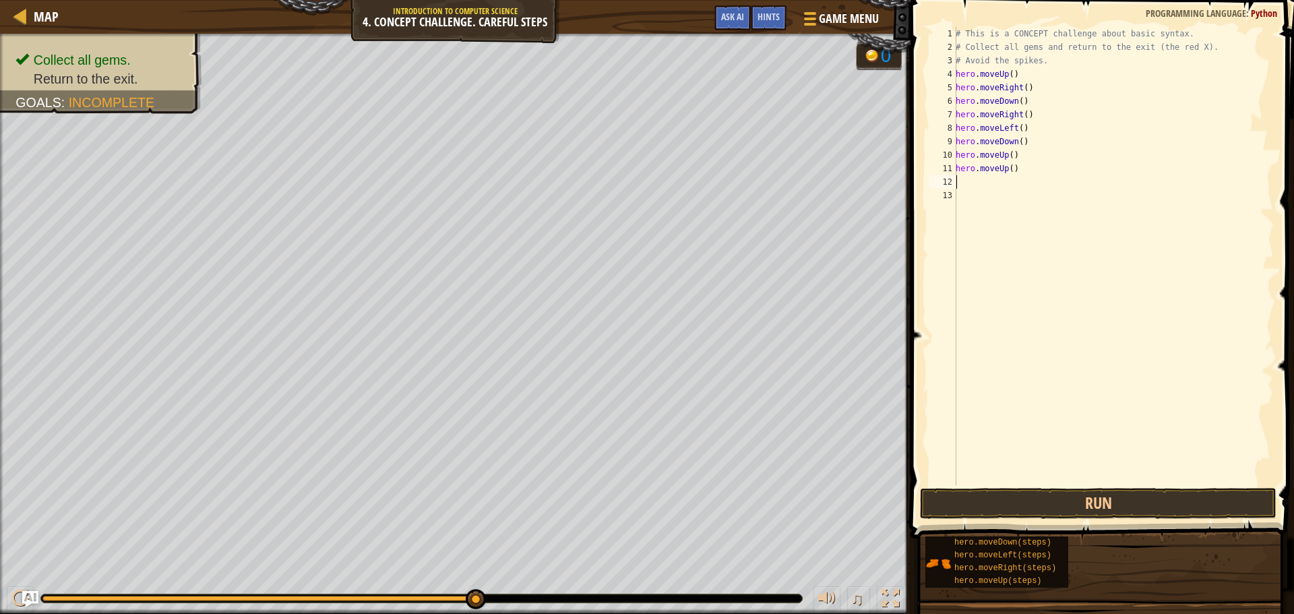
type textarea "h"
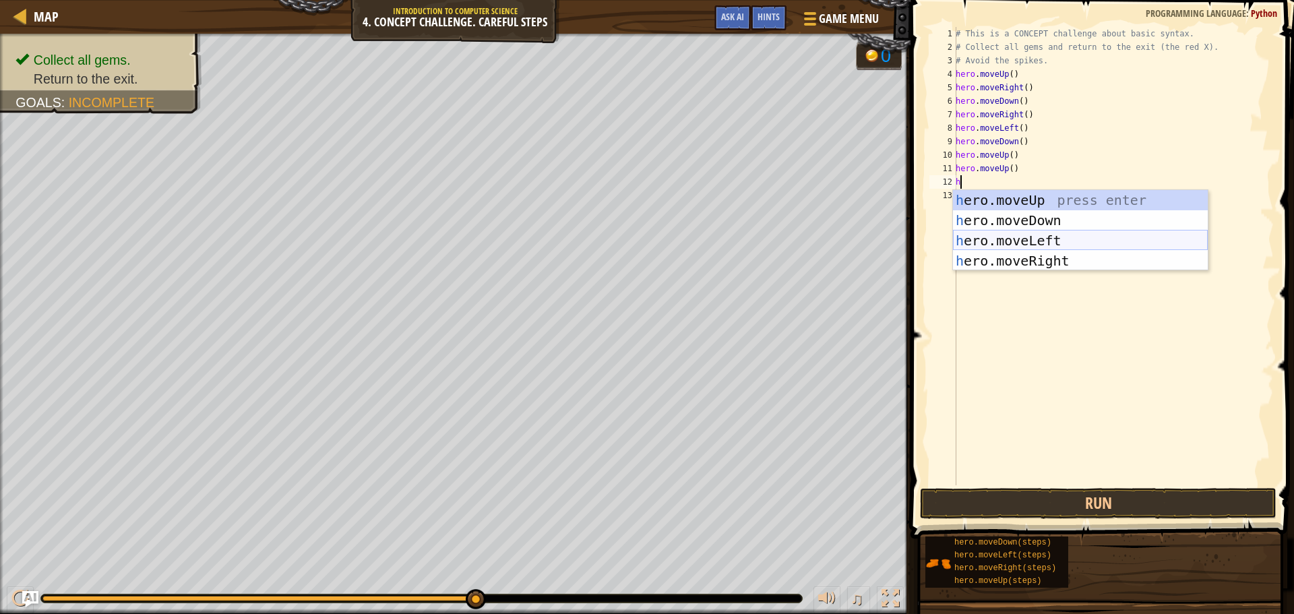
click at [982, 243] on div "h ero.moveUp press enter h ero.moveDown press enter h ero.moveLeft press enter …" at bounding box center [1080, 250] width 255 height 121
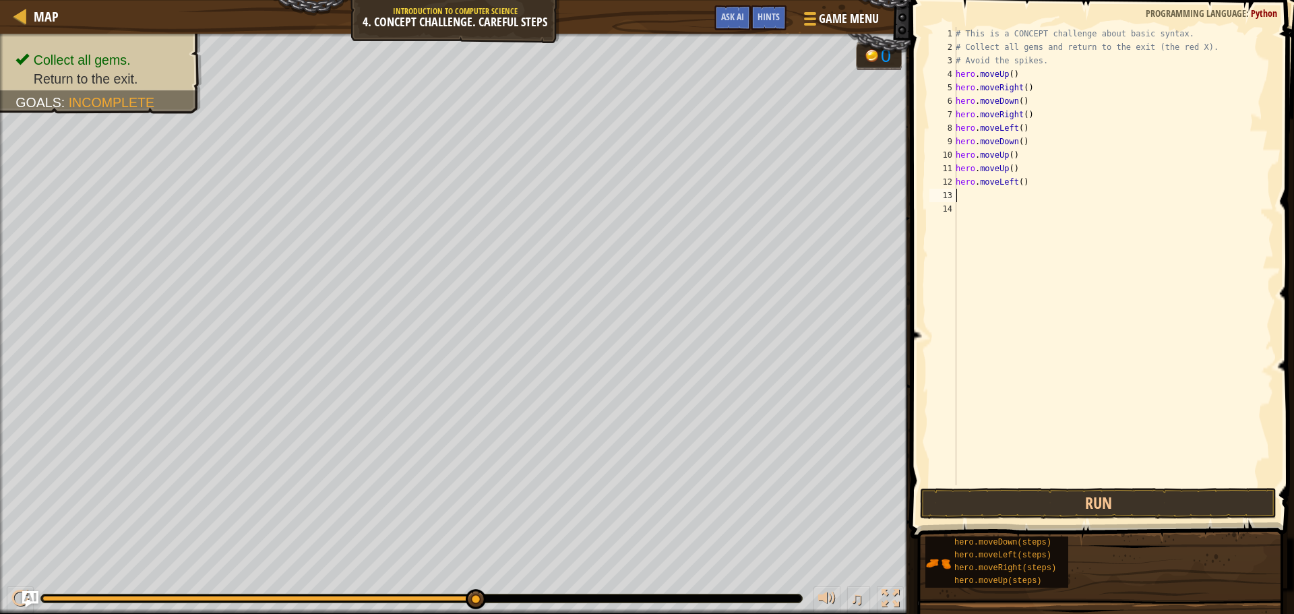
type textarea "h"
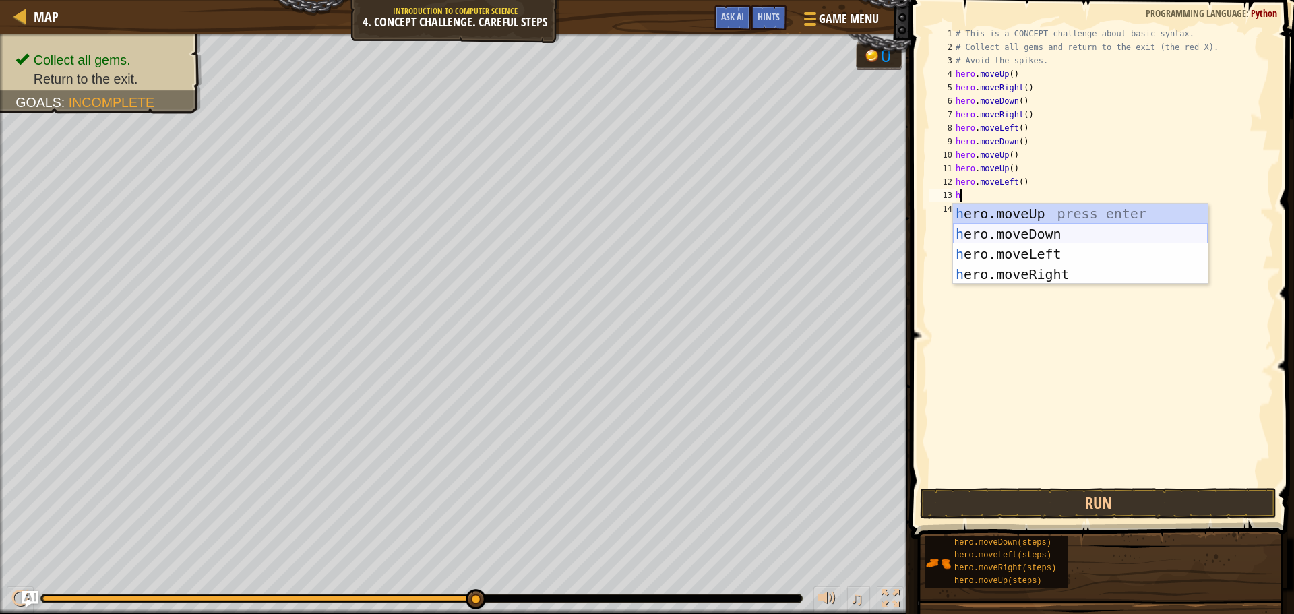
click at [985, 231] on div "h ero.moveUp press enter h ero.moveDown press enter h ero.moveLeft press enter …" at bounding box center [1080, 264] width 255 height 121
type textarea "h"
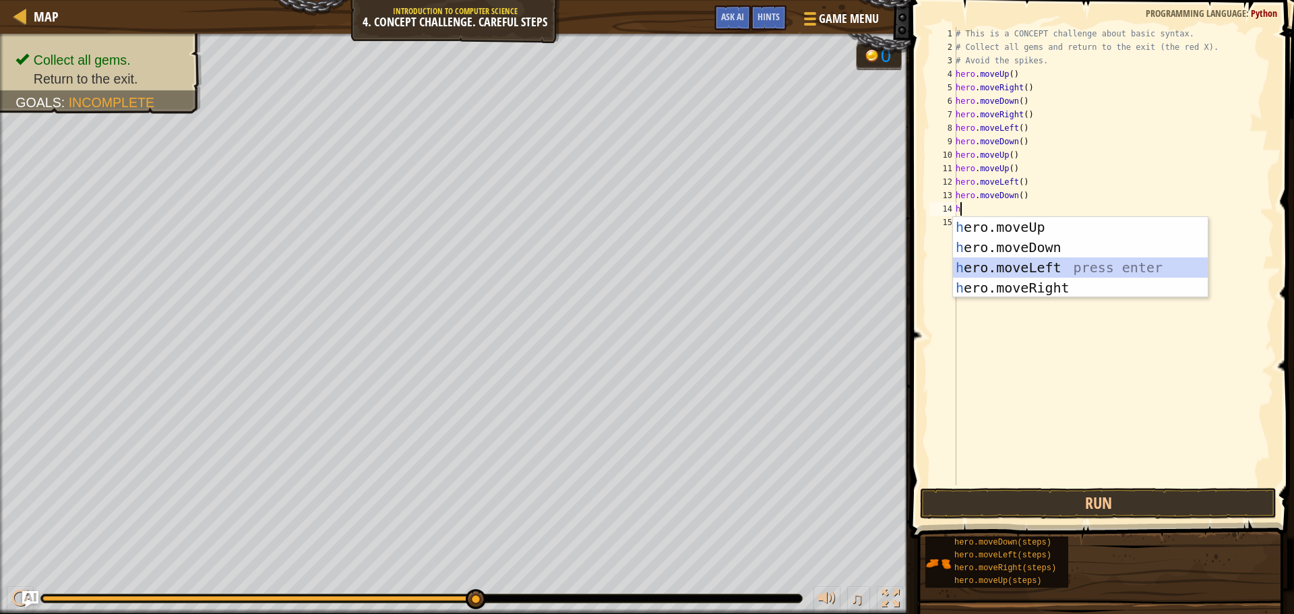
click at [985, 261] on div "h ero.moveUp press enter h ero.moveDown press enter h ero.moveLeft press enter …" at bounding box center [1080, 277] width 255 height 121
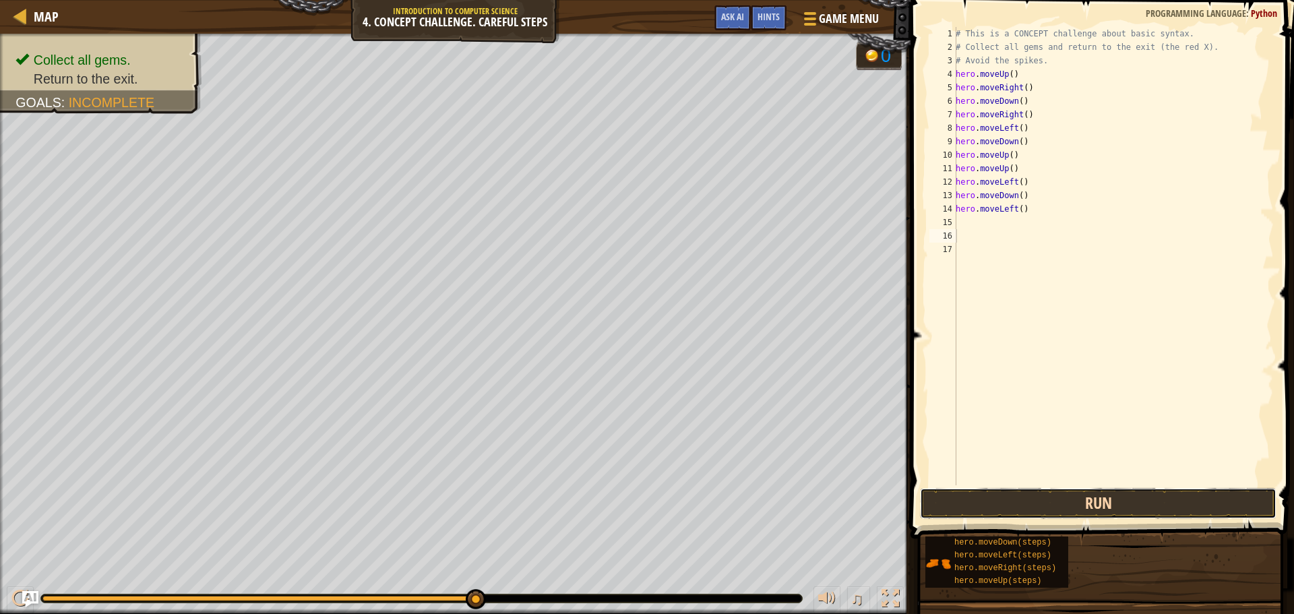
click at [1059, 503] on button "Run" at bounding box center [1098, 503] width 357 height 31
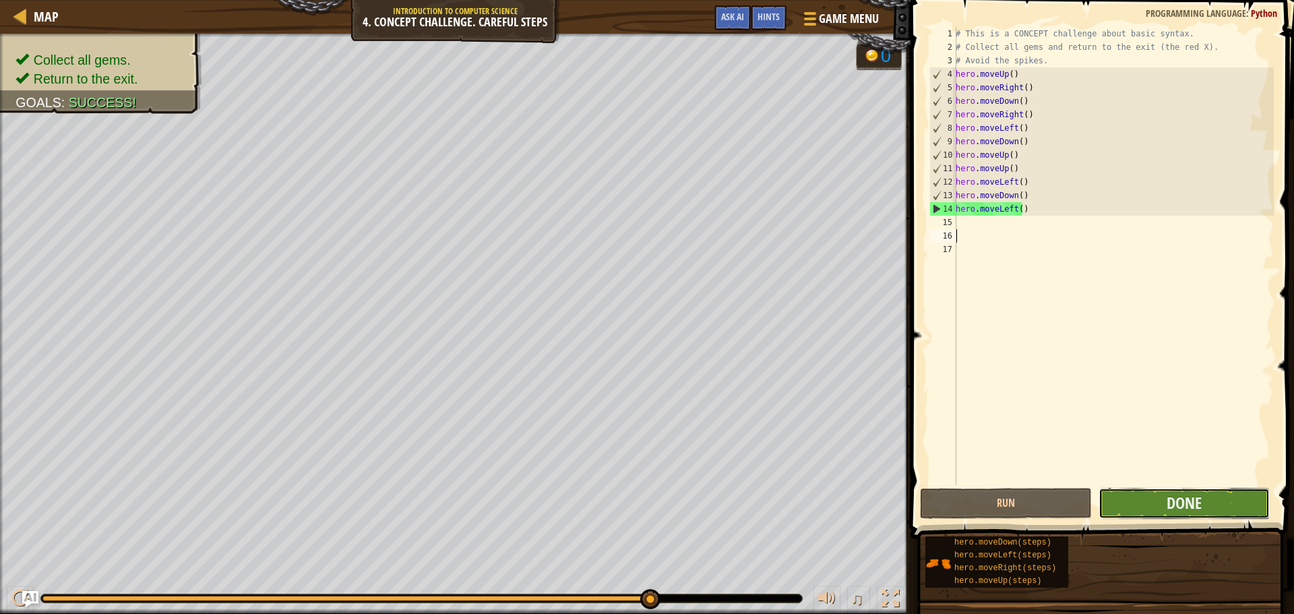
click at [1127, 509] on button "Done" at bounding box center [1184, 503] width 171 height 31
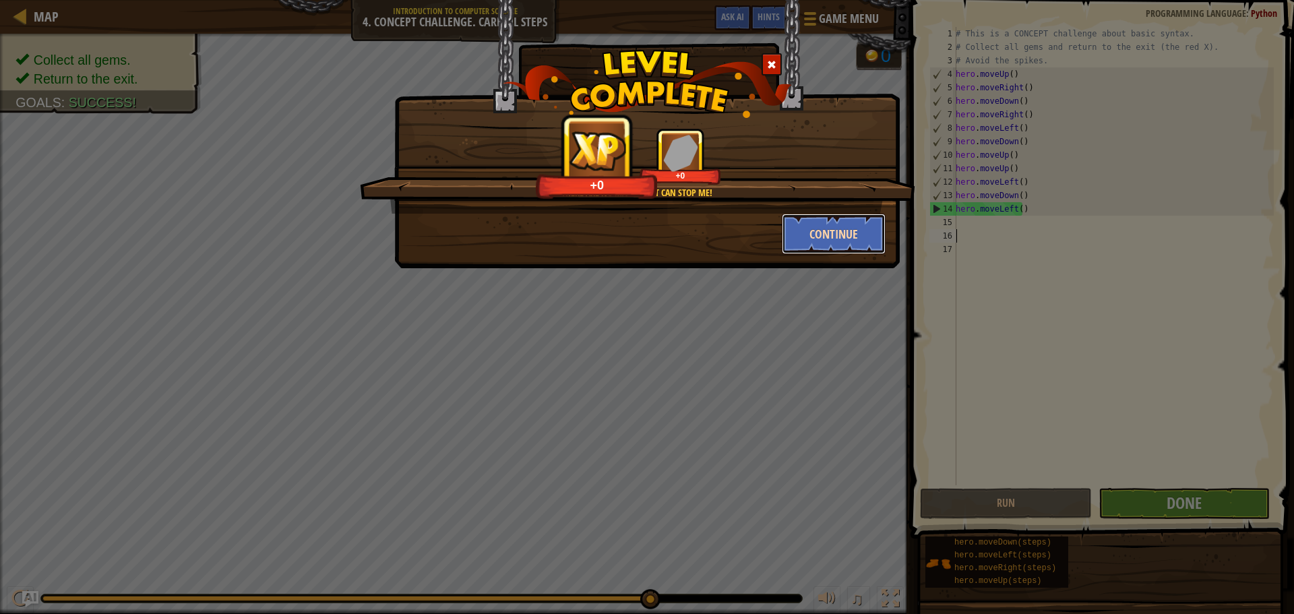
click at [843, 251] on button "Continue" at bounding box center [834, 234] width 104 height 40
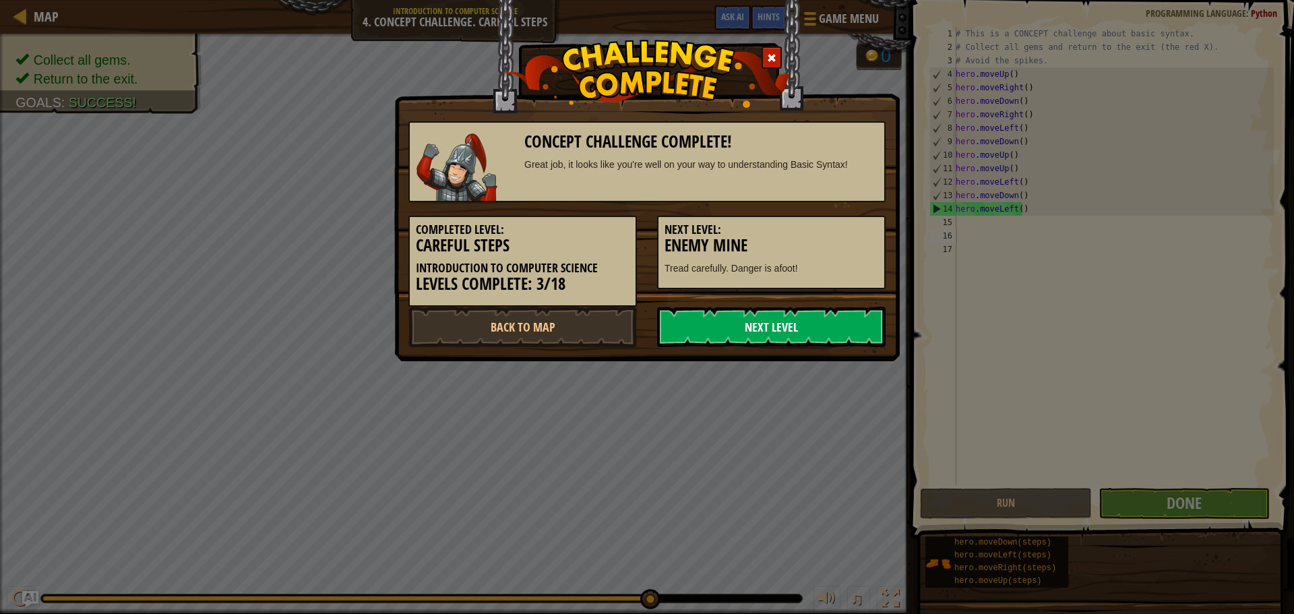
drag, startPoint x: 814, startPoint y: 321, endPoint x: 811, endPoint y: 311, distance: 10.0
click at [814, 321] on link "Next Level" at bounding box center [771, 327] width 229 height 40
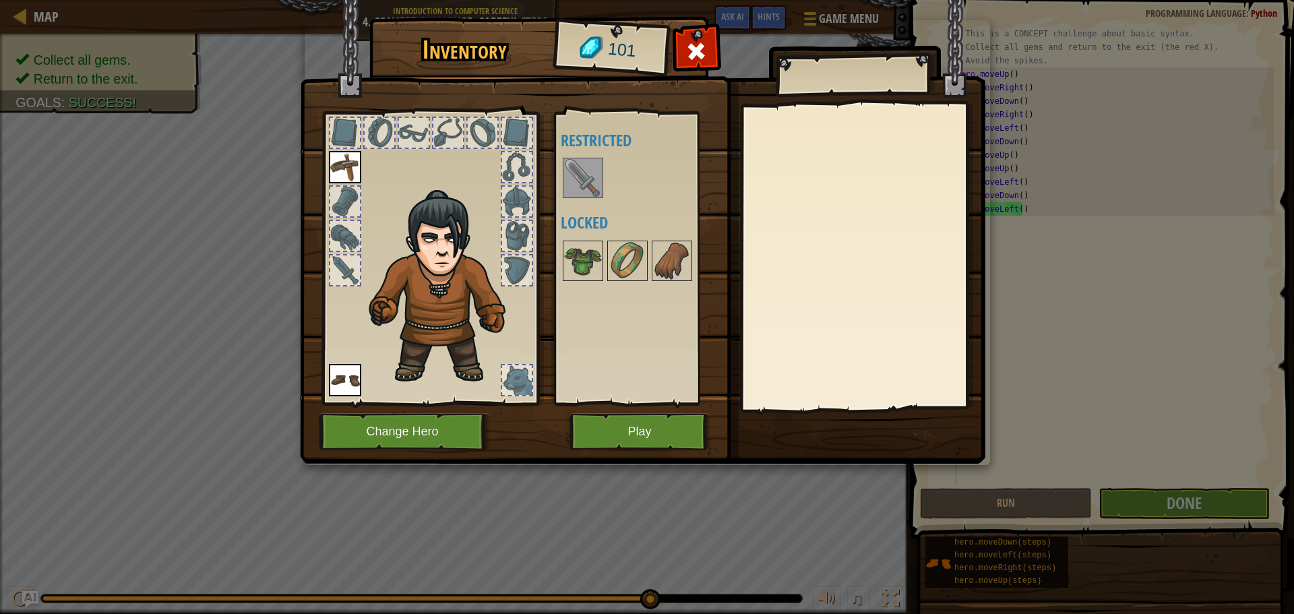
click at [585, 177] on img at bounding box center [583, 178] width 38 height 38
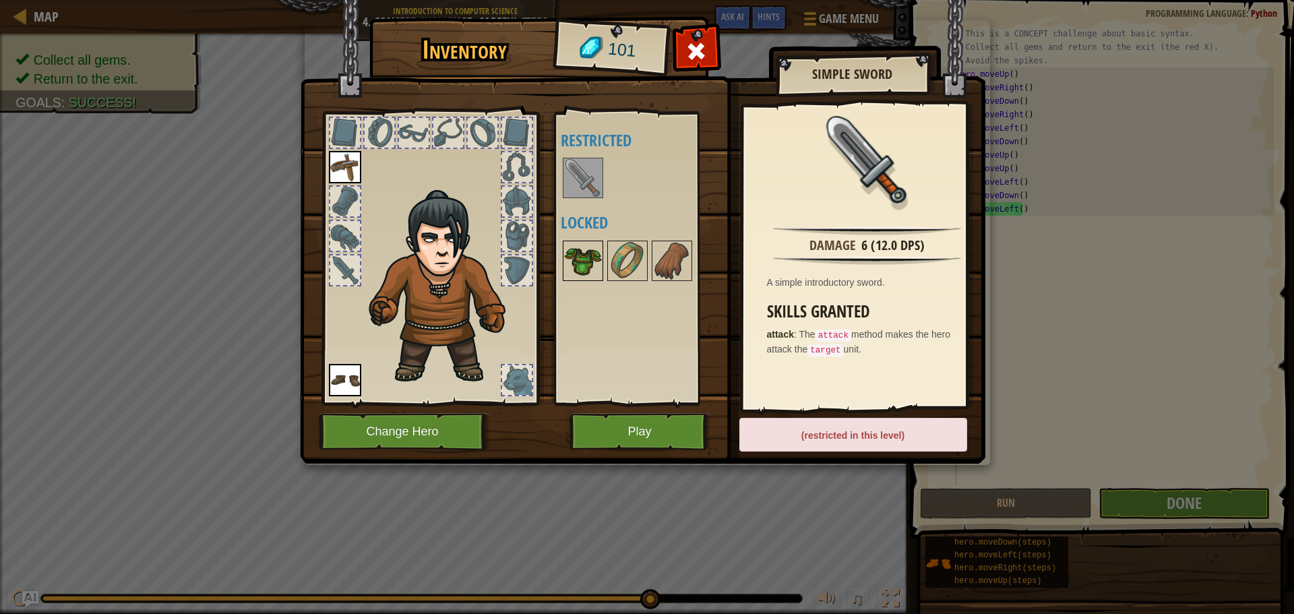
click at [578, 255] on img at bounding box center [583, 261] width 38 height 38
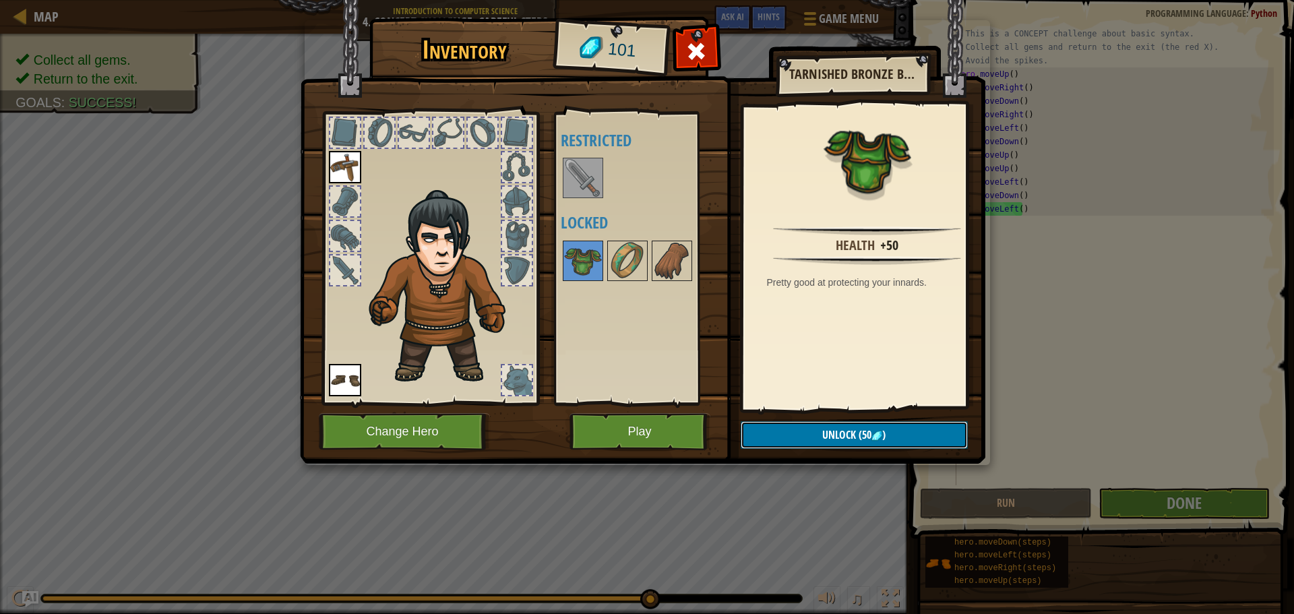
click at [862, 432] on span "(50" at bounding box center [864, 434] width 16 height 15
click at [628, 272] on img at bounding box center [628, 261] width 38 height 38
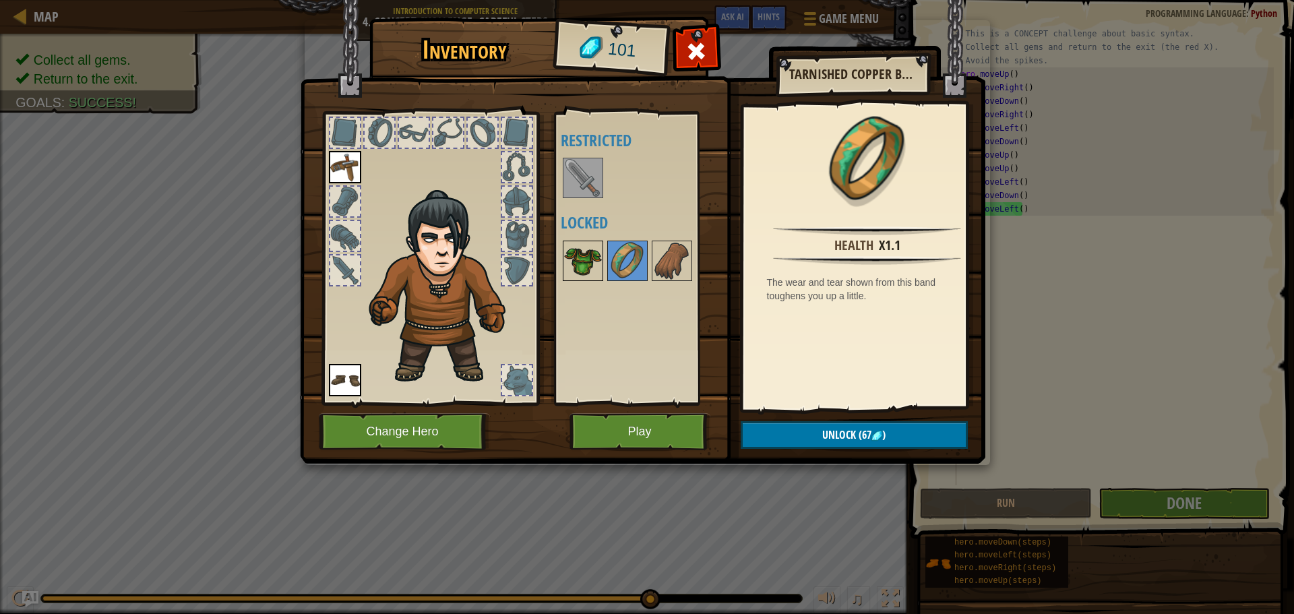
click at [578, 263] on img at bounding box center [583, 261] width 38 height 38
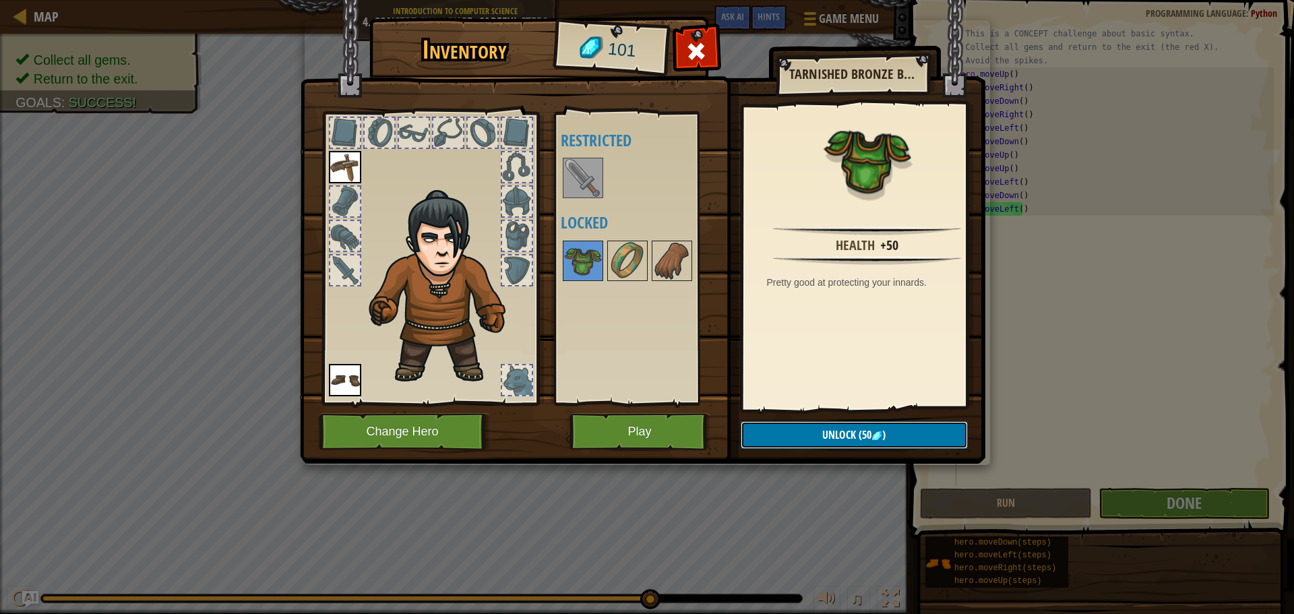
click at [806, 438] on button "Unlock (50 )" at bounding box center [854, 435] width 227 height 28
click at [806, 438] on button "Confirm" at bounding box center [854, 435] width 227 height 28
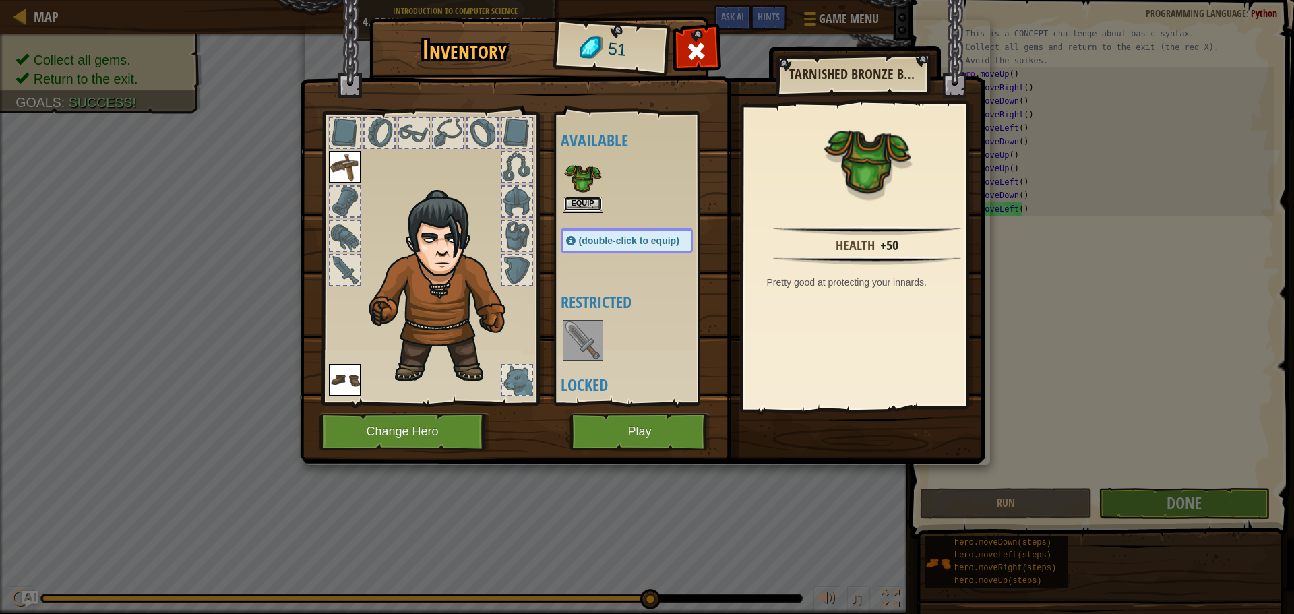
click at [579, 203] on button "Equip" at bounding box center [583, 204] width 38 height 14
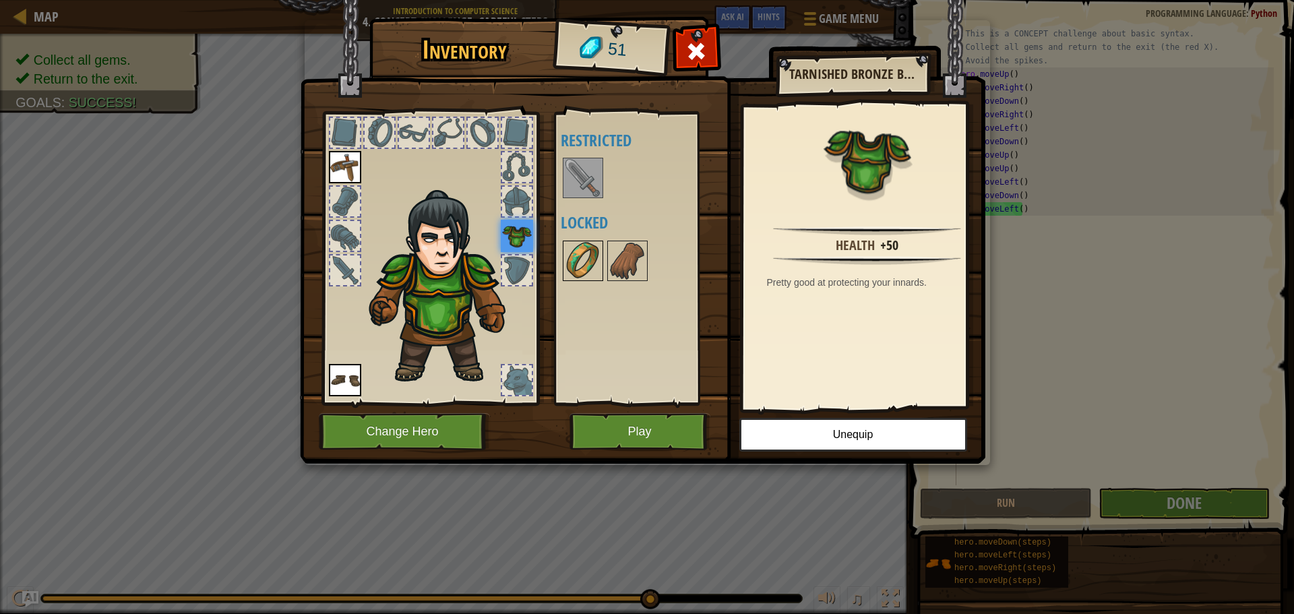
click at [601, 265] on img at bounding box center [583, 261] width 38 height 38
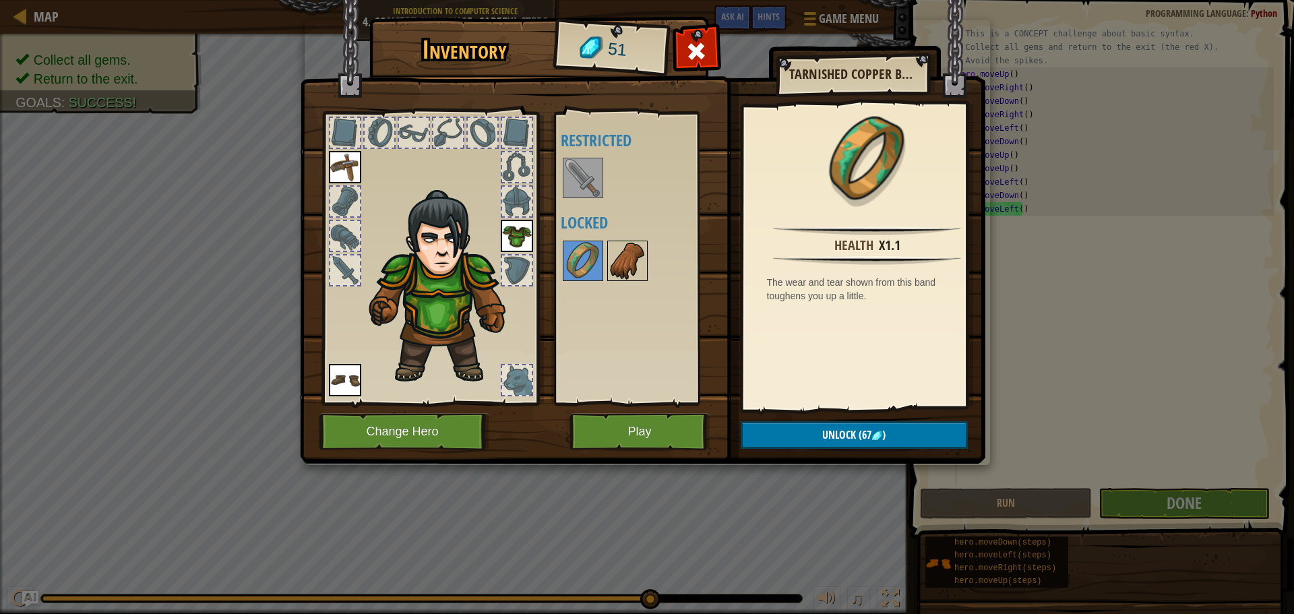
click at [620, 248] on img at bounding box center [628, 261] width 38 height 38
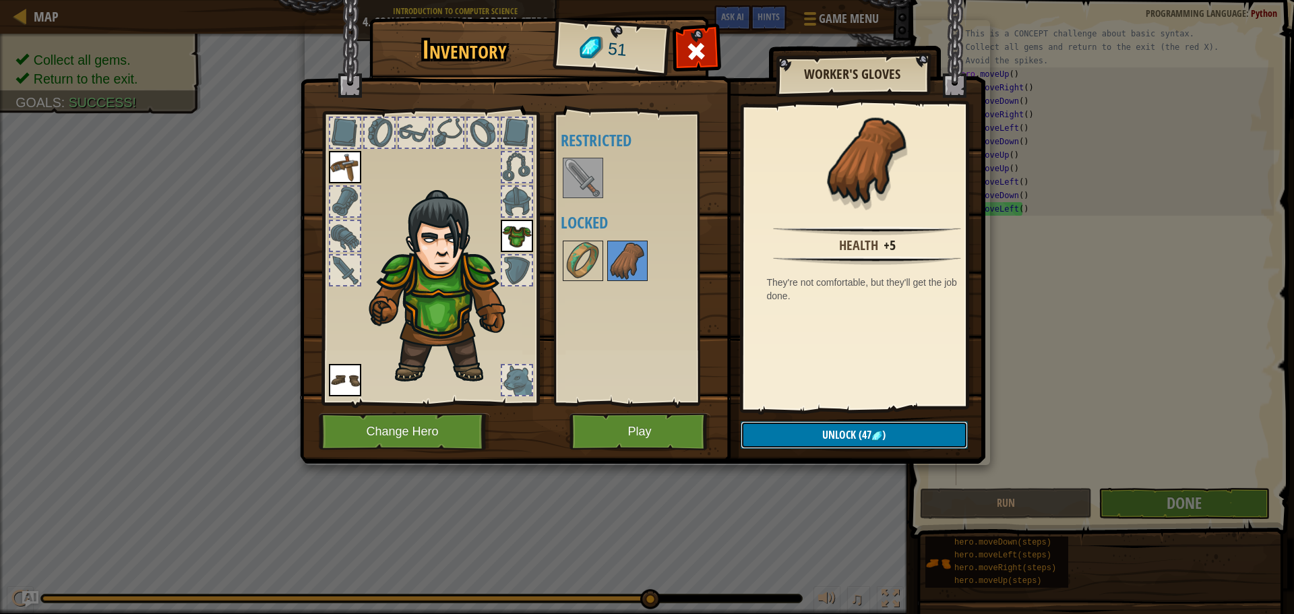
click at [921, 433] on button "Unlock (47 )" at bounding box center [854, 435] width 227 height 28
click at [921, 433] on button "Confirm" at bounding box center [854, 435] width 227 height 28
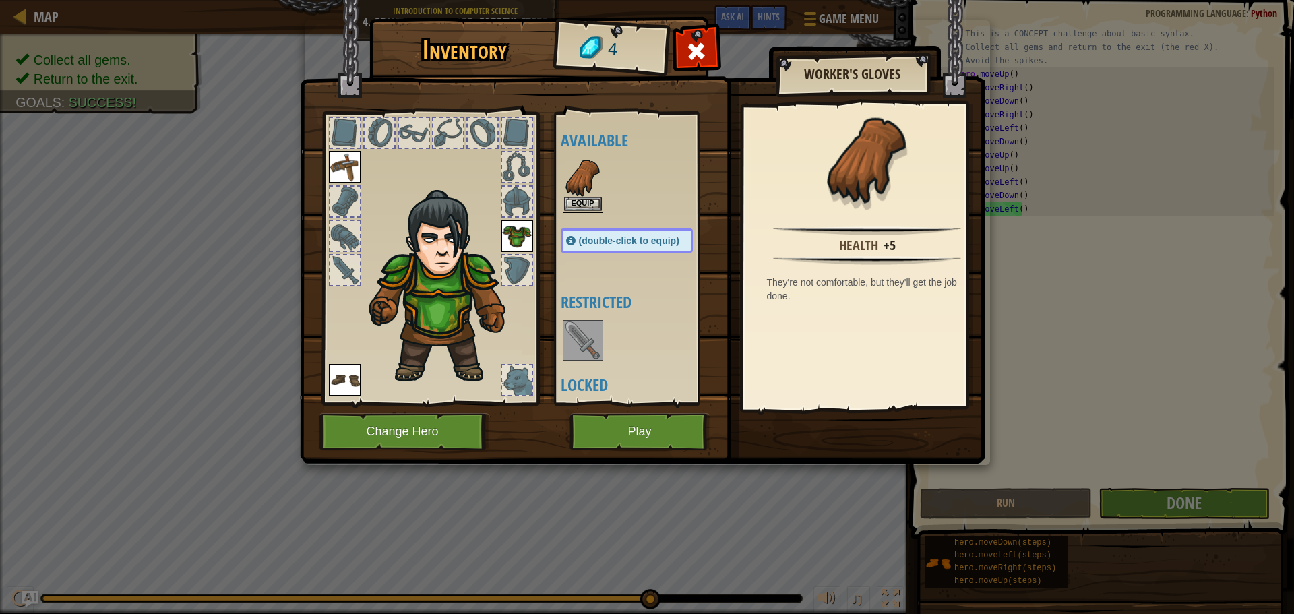
click at [593, 177] on img at bounding box center [583, 178] width 38 height 38
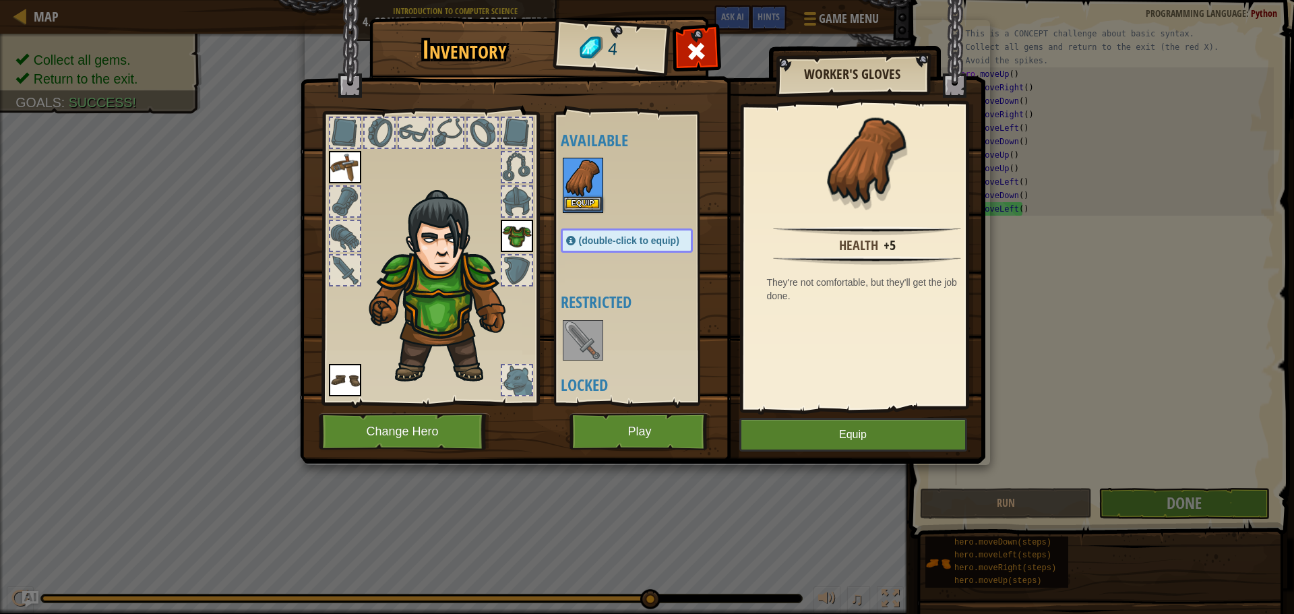
click at [593, 177] on img at bounding box center [583, 178] width 38 height 38
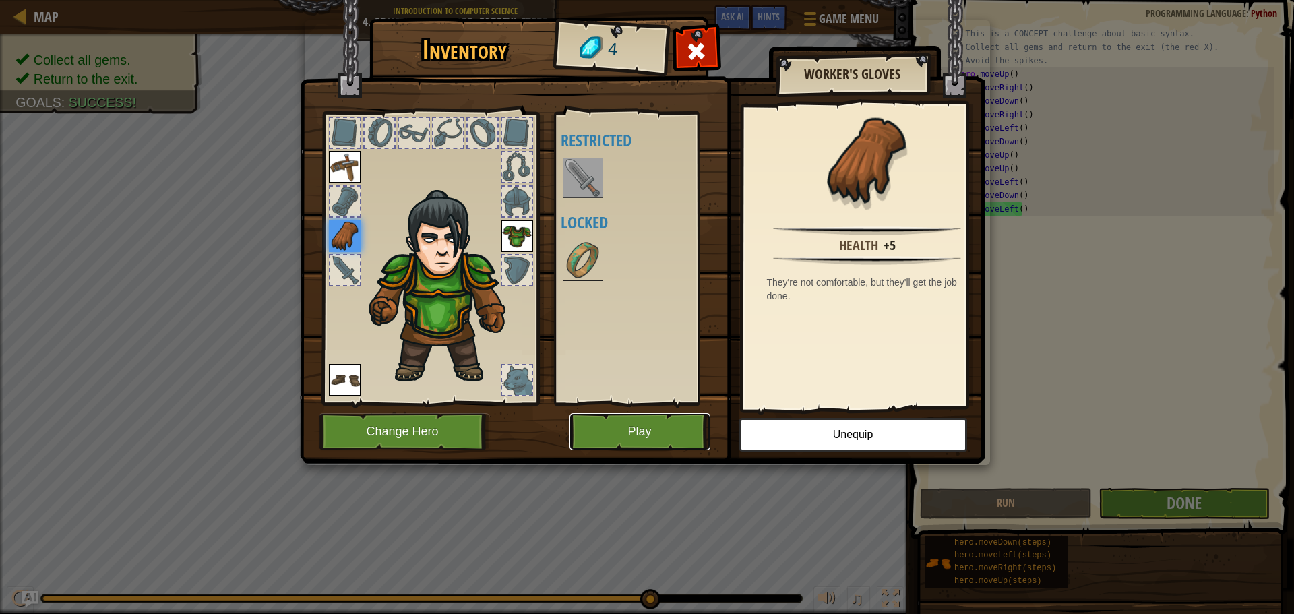
click at [608, 436] on button "Play" at bounding box center [640, 431] width 141 height 37
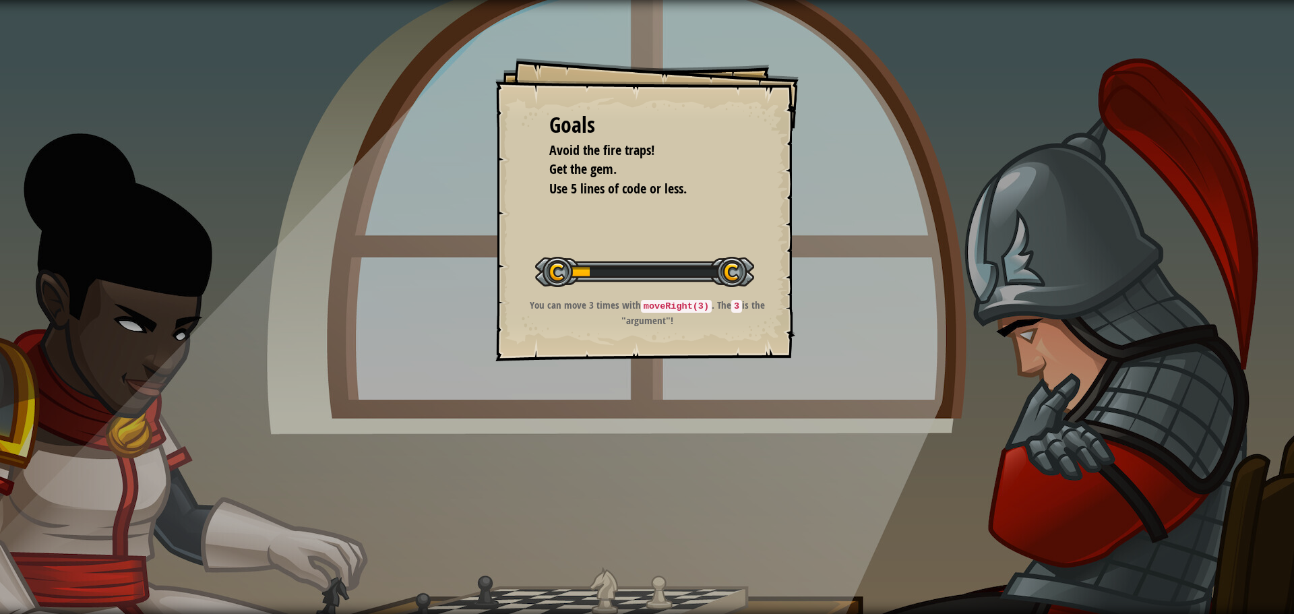
click at [618, 329] on div "You can move 3 times with moveRight(3) . The 3 is the "argument"!" at bounding box center [647, 316] width 270 height 36
click at [619, 329] on div "You can move 3 times with moveRight(3) . The 3 is the "argument"!" at bounding box center [647, 316] width 270 height 36
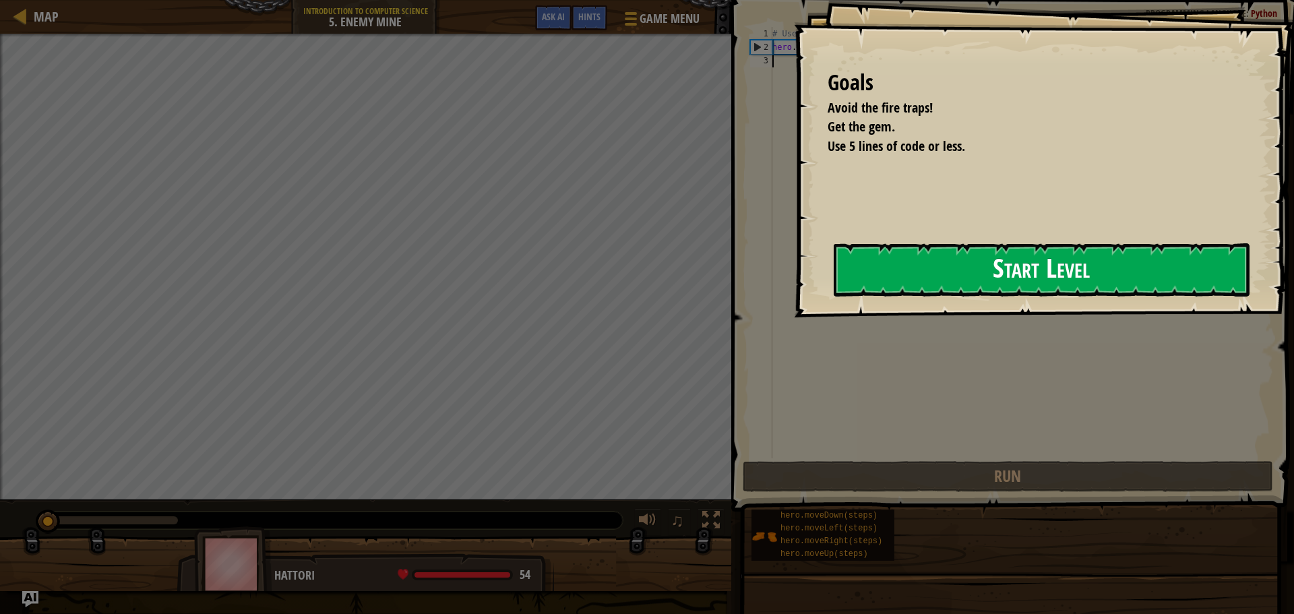
drag, startPoint x: 930, startPoint y: 270, endPoint x: 929, endPoint y: 253, distance: 17.5
click at [930, 270] on button "Start Level" at bounding box center [1042, 269] width 416 height 53
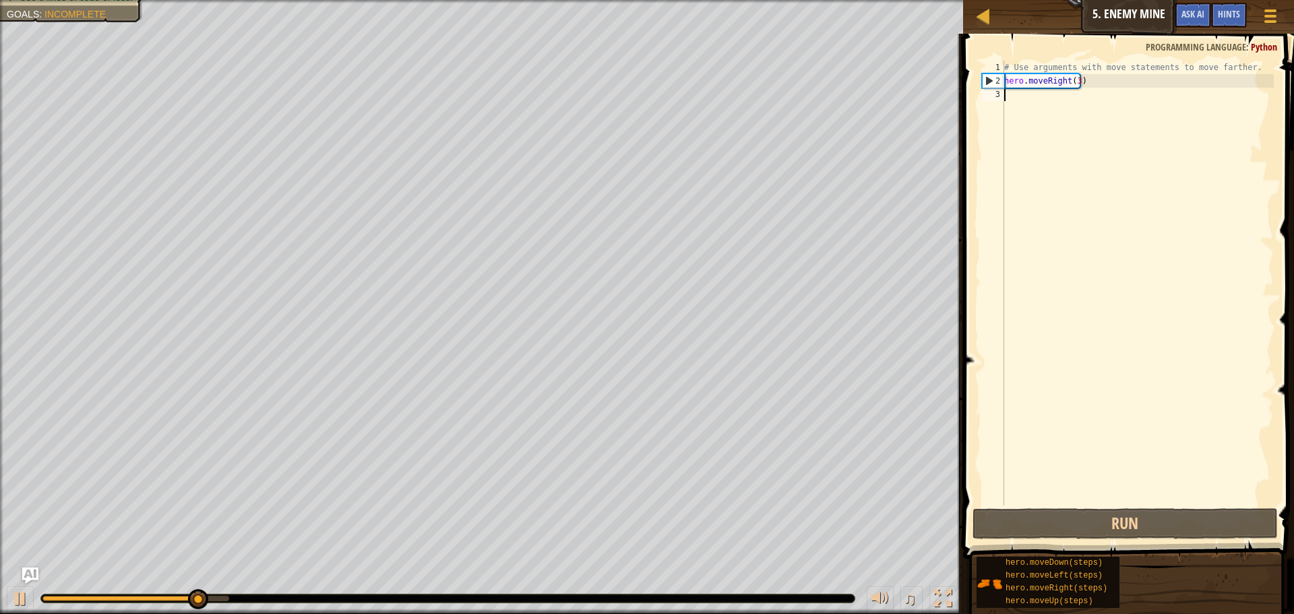
type textarea "h"
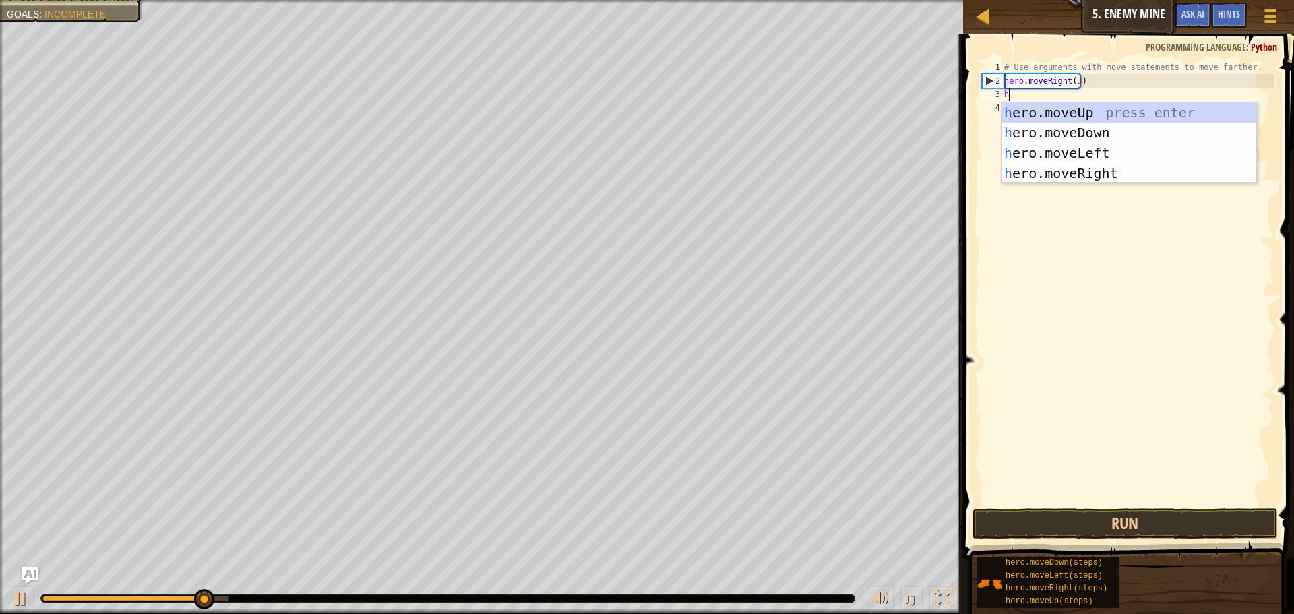
scroll to position [6, 0]
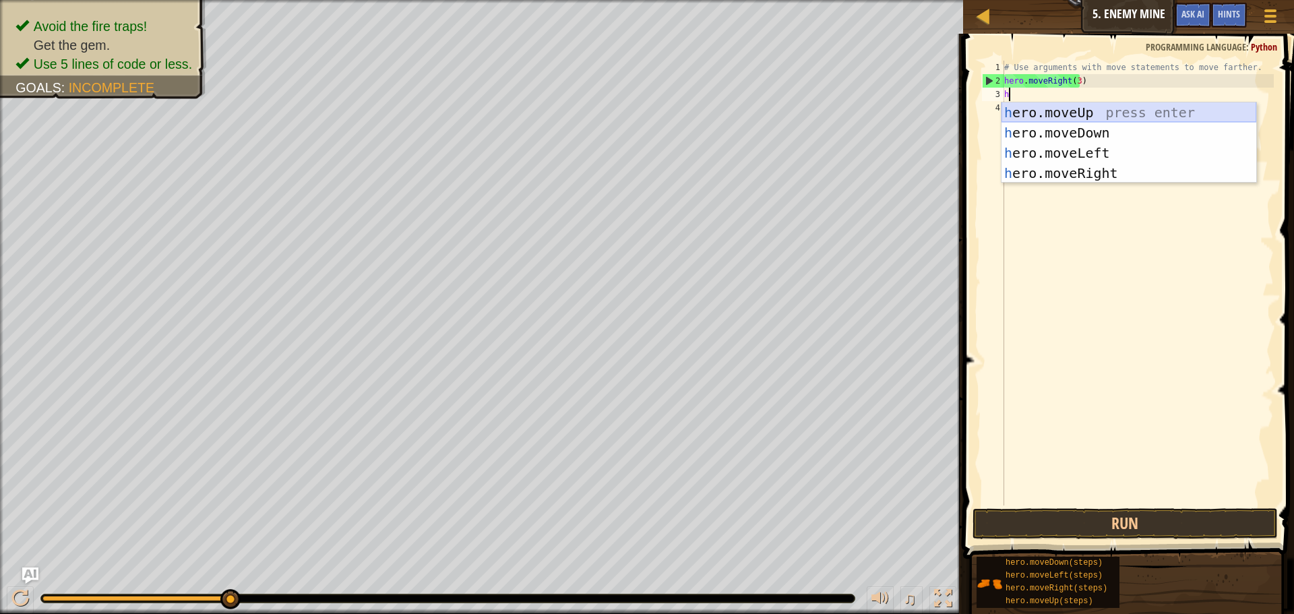
click at [1100, 107] on div "h ero.moveUp press enter h ero.moveDown press enter h ero.moveLeft press enter …" at bounding box center [1129, 162] width 255 height 121
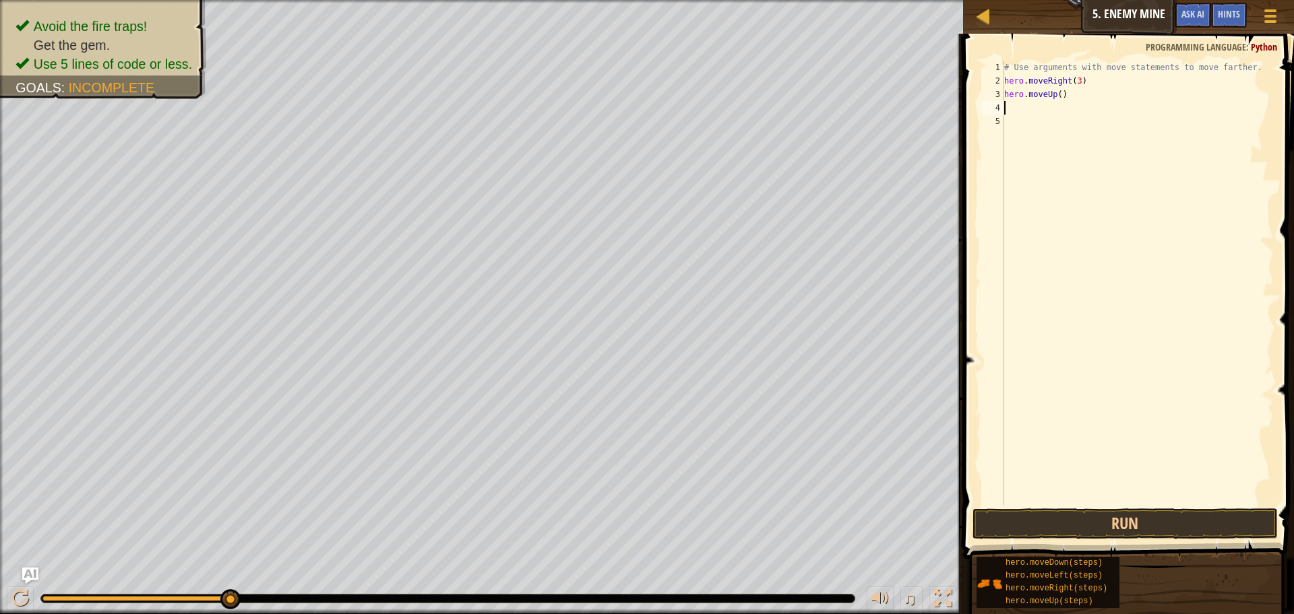
type textarea "h"
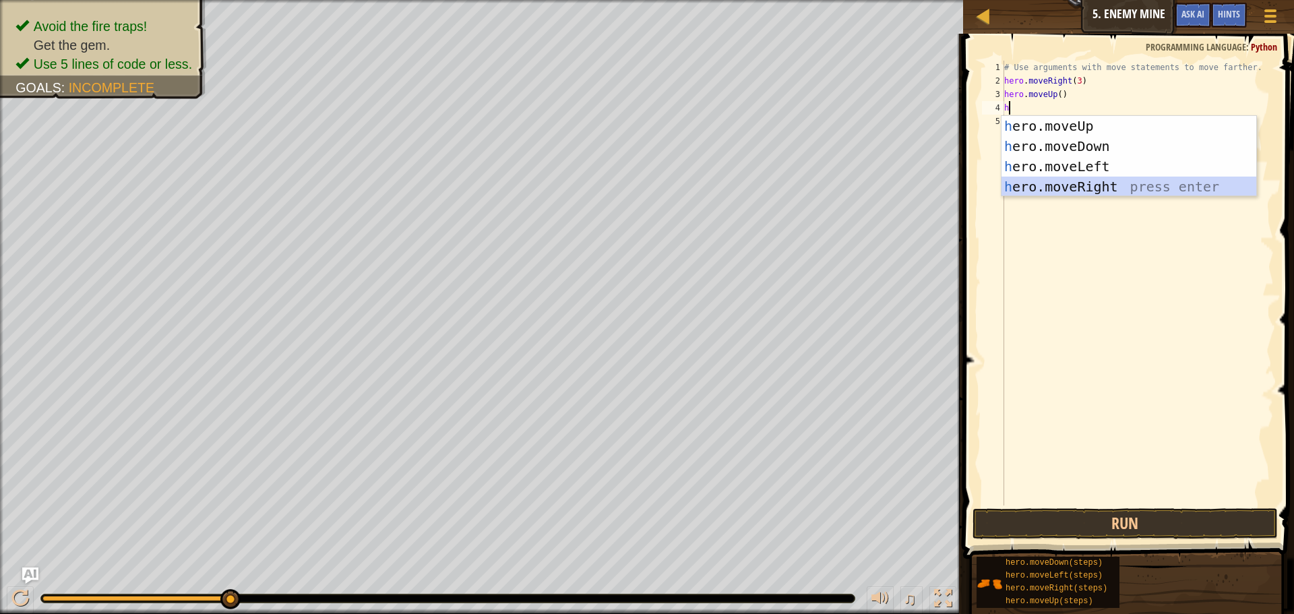
click at [1064, 182] on div "h ero.moveUp press enter h ero.moveDown press enter h ero.moveLeft press enter …" at bounding box center [1129, 176] width 255 height 121
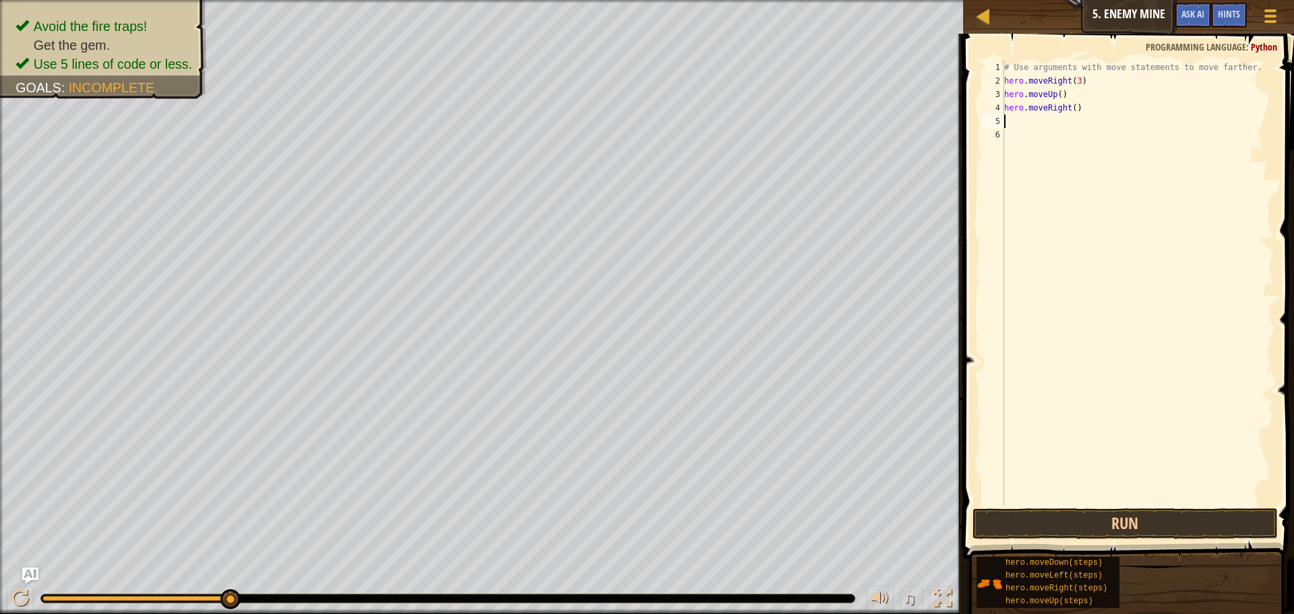
type textarea "h"
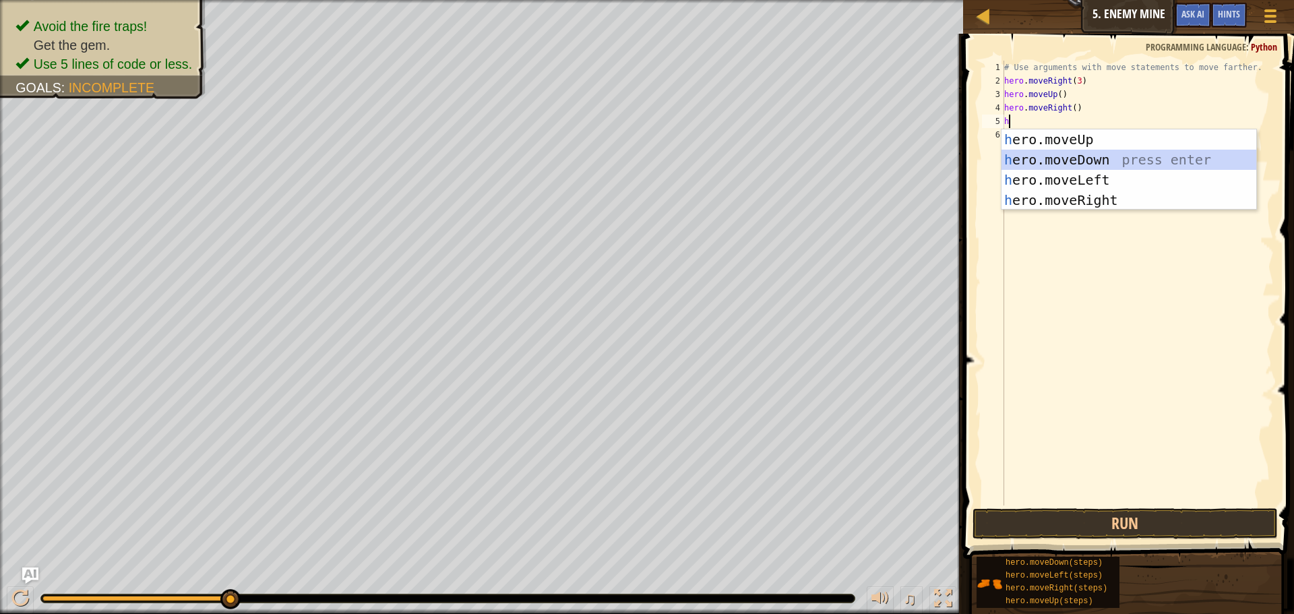
click at [1055, 156] on div "h ero.moveUp press enter h ero.moveDown press enter h ero.moveLeft press enter …" at bounding box center [1129, 189] width 255 height 121
type textarea "h"
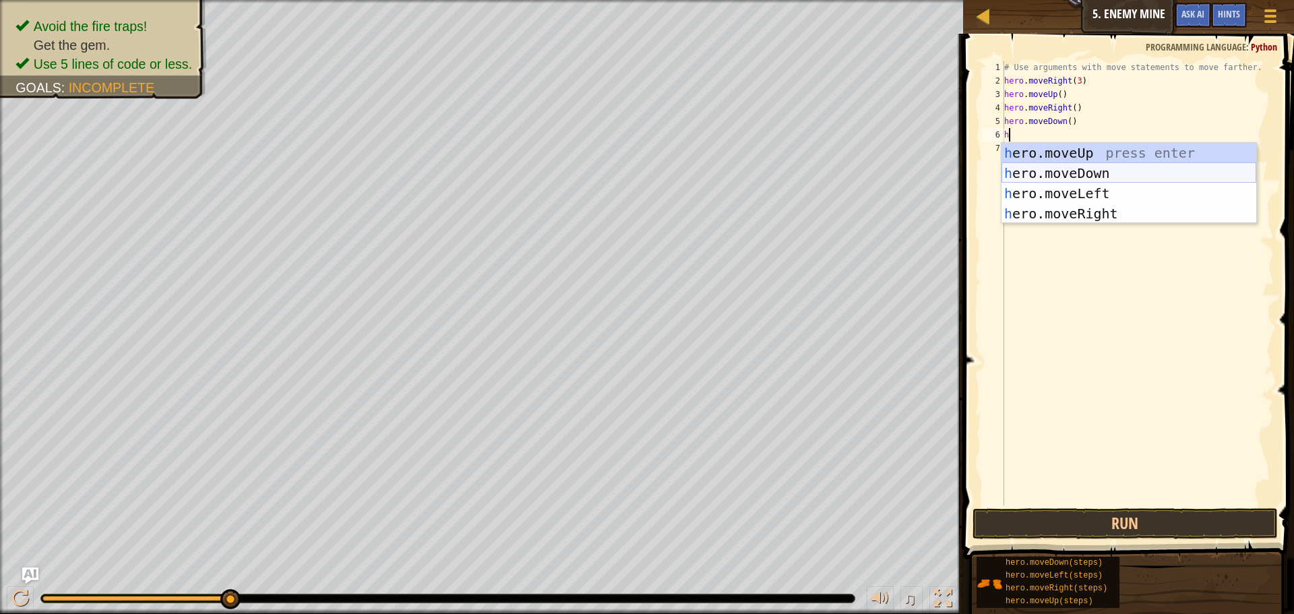
click at [1052, 168] on div "h ero.moveUp press enter h ero.moveDown press enter h ero.moveLeft press enter …" at bounding box center [1129, 203] width 255 height 121
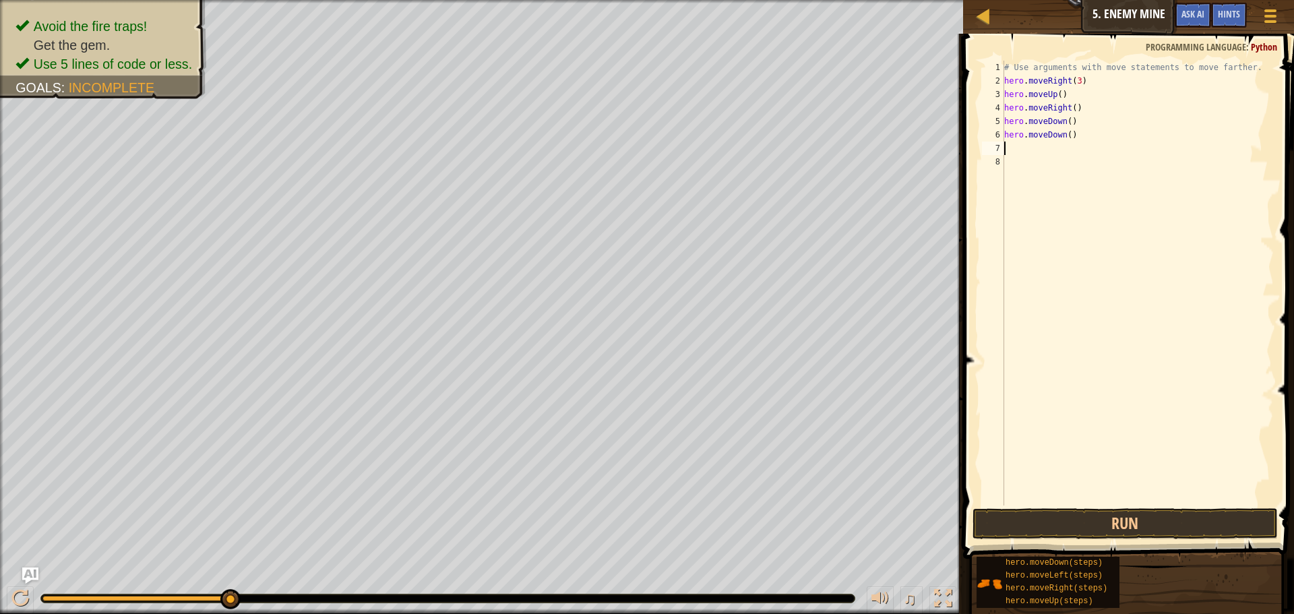
type textarea "h"
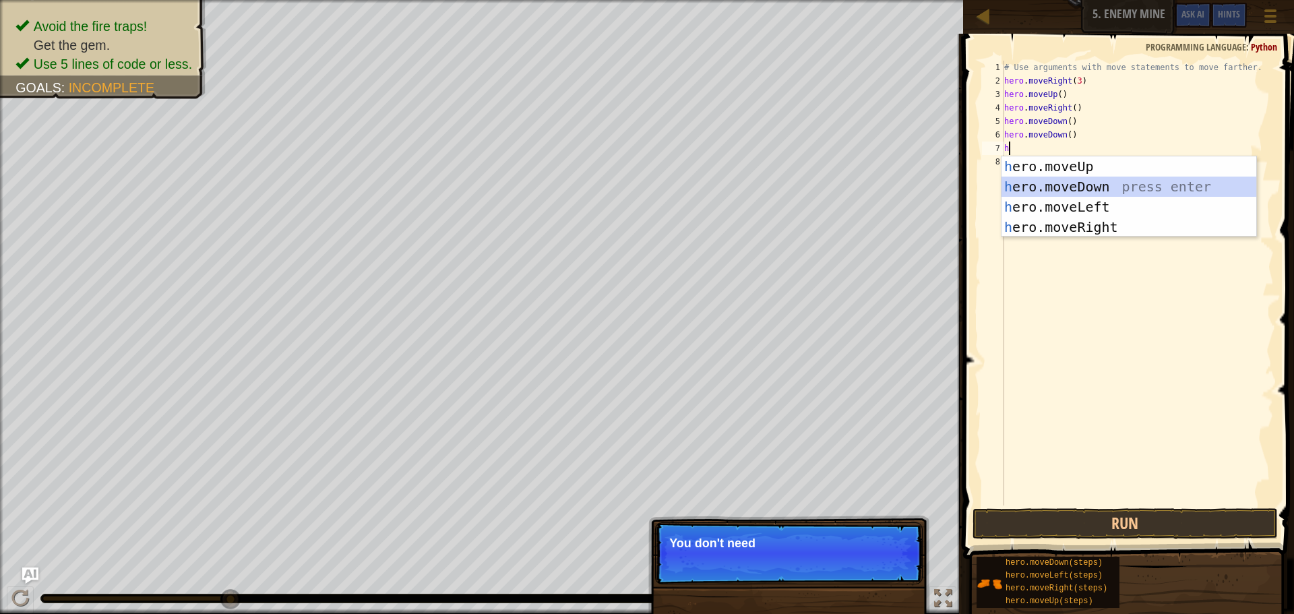
click at [1045, 183] on div "h ero.moveUp press enter h ero.moveDown press enter h ero.moveLeft press enter …" at bounding box center [1129, 216] width 255 height 121
type textarea "h"
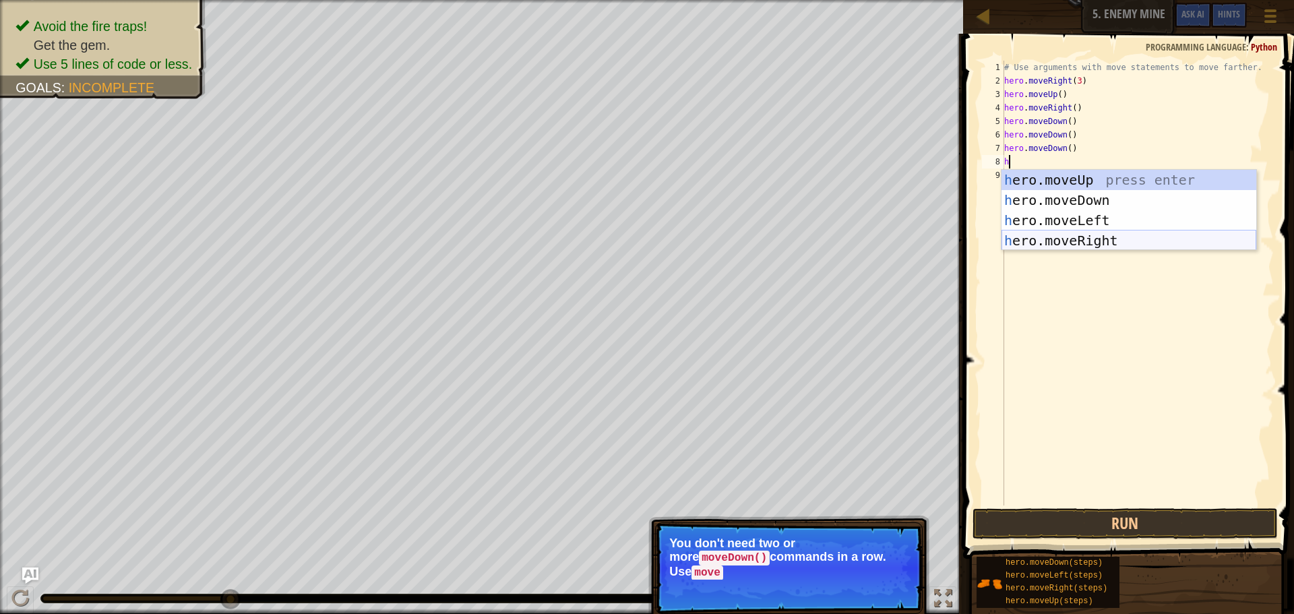
click at [1073, 242] on div "h ero.moveUp press enter h ero.moveDown press enter h ero.moveLeft press enter …" at bounding box center [1129, 230] width 255 height 121
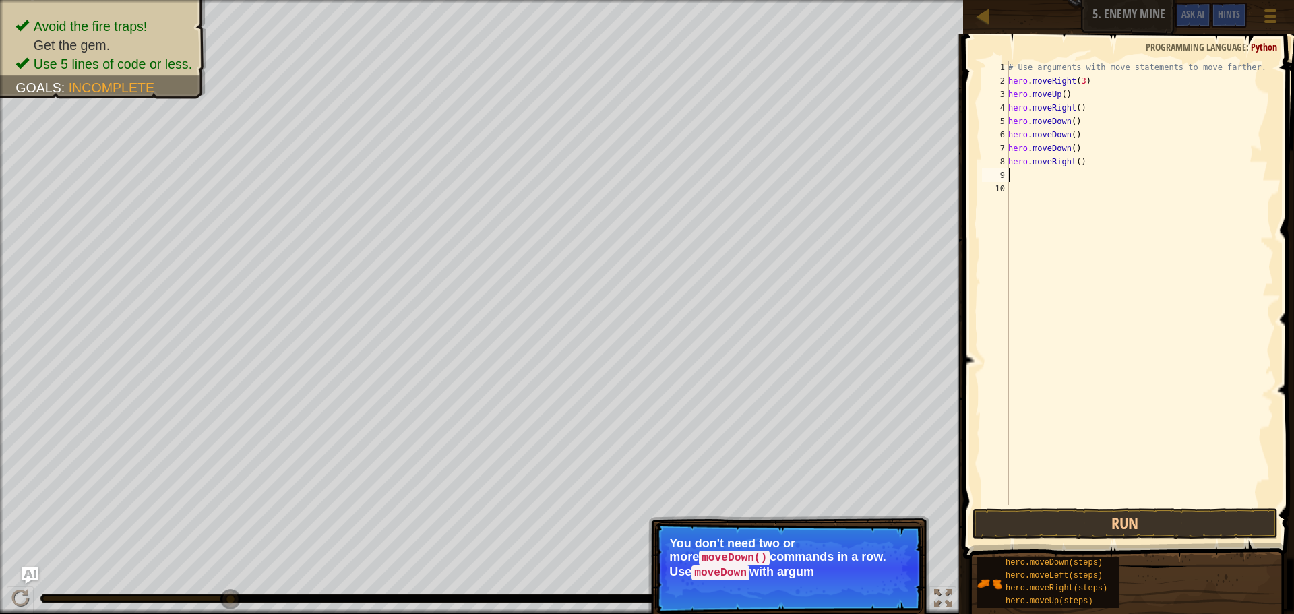
type textarea "h"
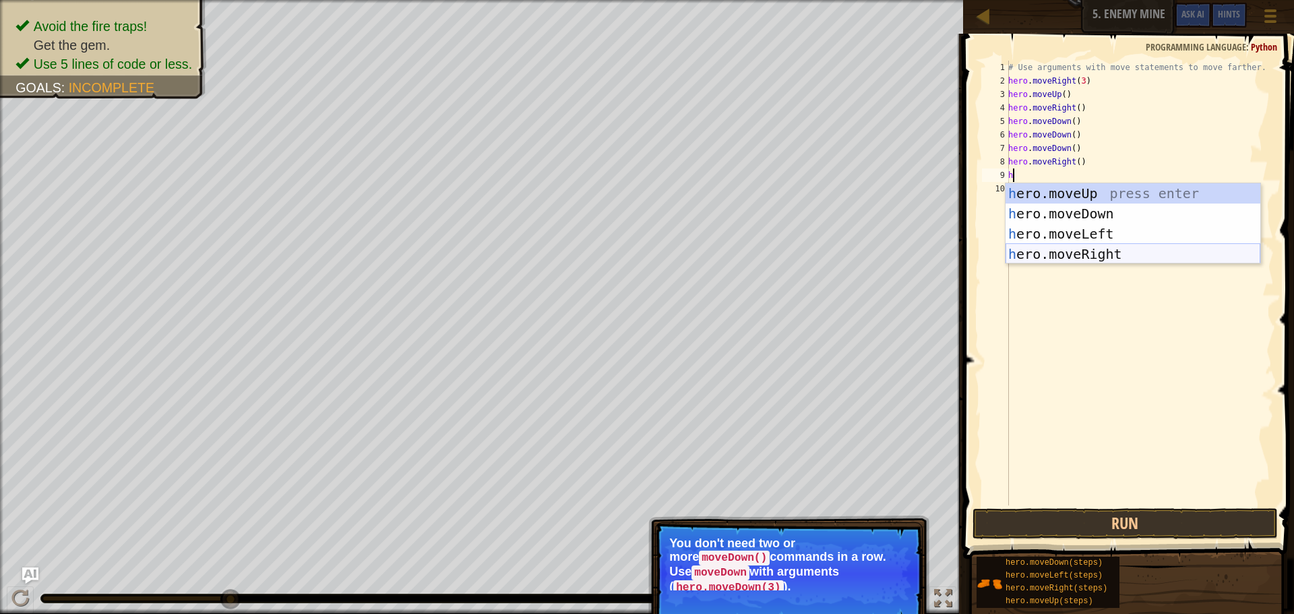
click at [1065, 256] on div "h ero.moveUp press enter h ero.moveDown press enter h ero.moveLeft press enter …" at bounding box center [1133, 243] width 255 height 121
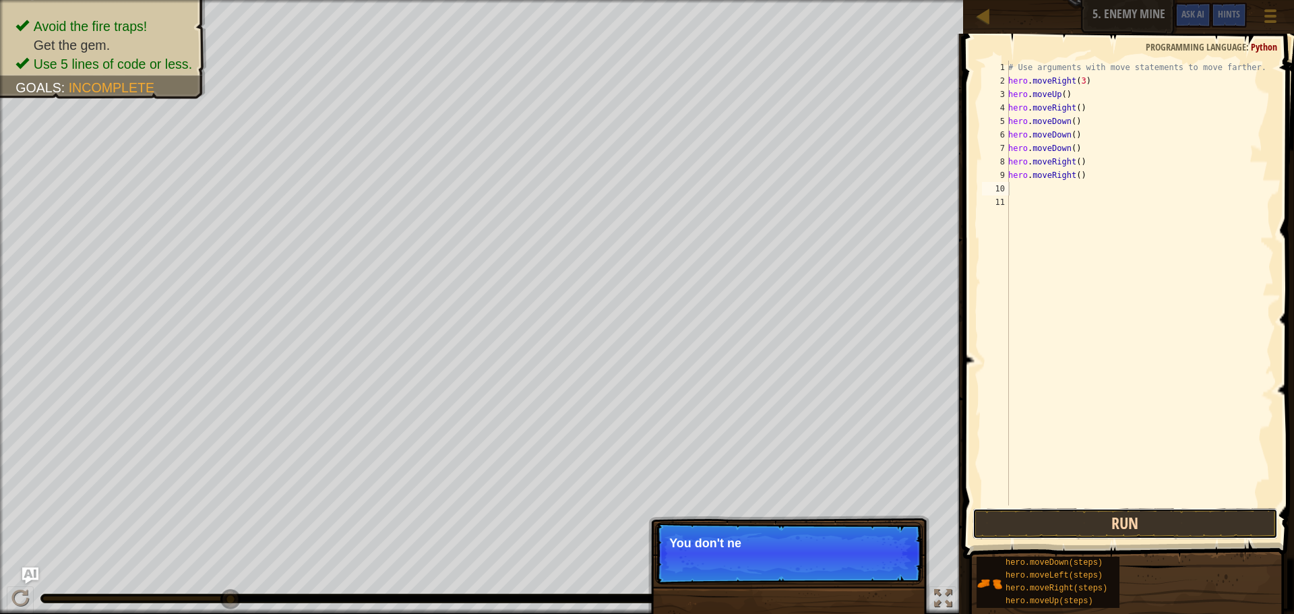
click at [1047, 524] on button "Run" at bounding box center [1125, 523] width 305 height 31
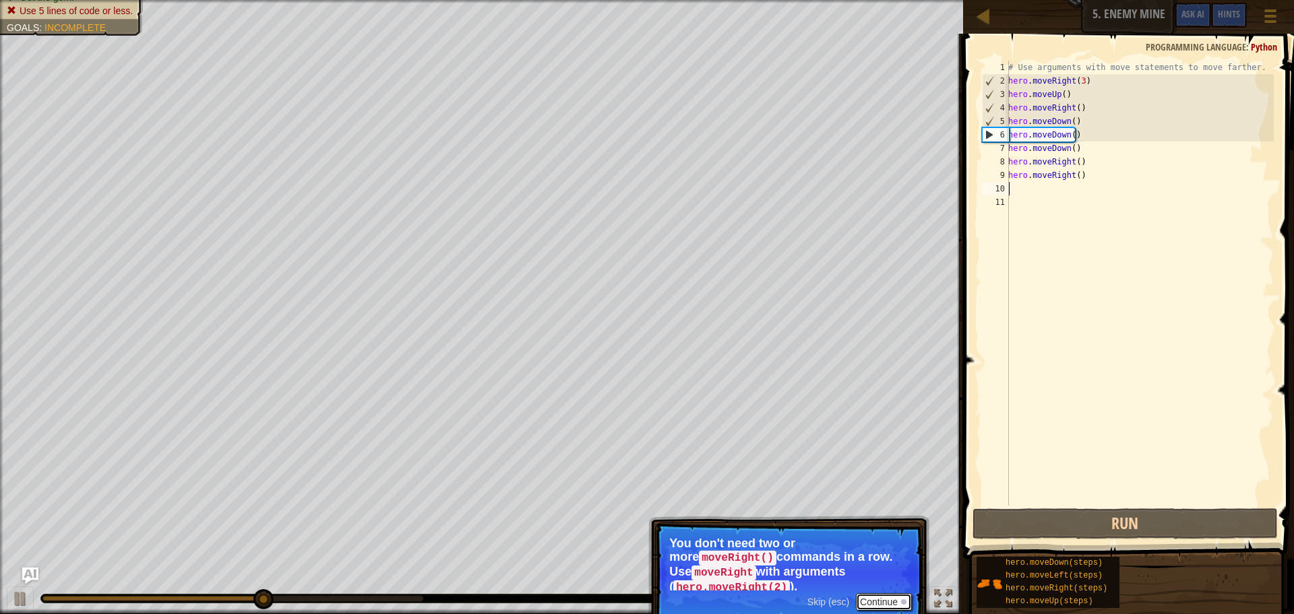
click at [890, 593] on button "Continue" at bounding box center [884, 602] width 56 height 18
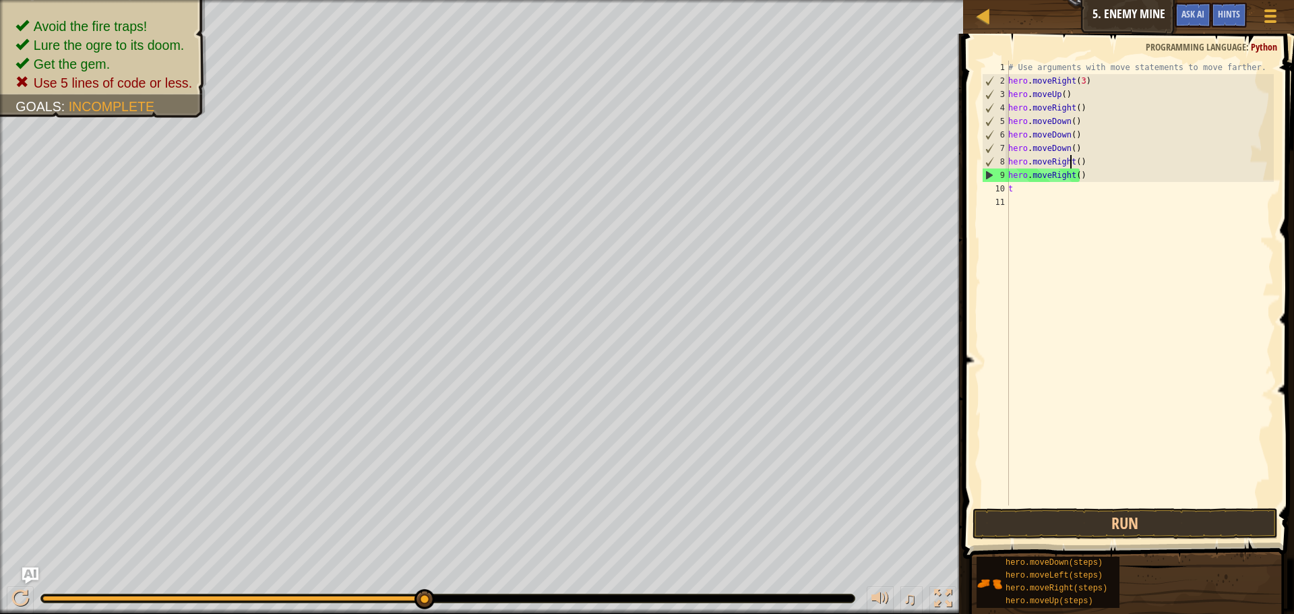
click at [1073, 160] on div "# Use arguments with move statements to move farther. hero . moveRight ( 3 ) he…" at bounding box center [1140, 297] width 268 height 472
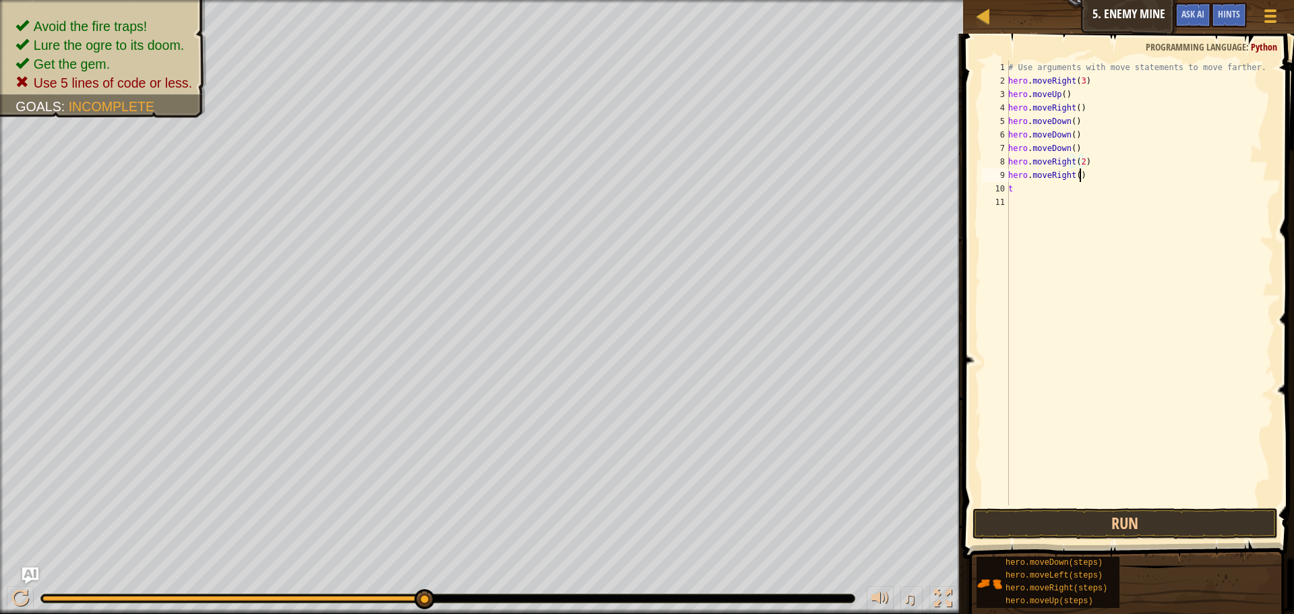
click at [1106, 175] on div "# Use arguments with move statements to move farther. hero . moveRight ( 3 ) he…" at bounding box center [1140, 297] width 268 height 472
type textarea "h"
click at [1031, 196] on div "# Use arguments with move statements to move farther. hero . moveRight ( 3 ) he…" at bounding box center [1140, 297] width 268 height 472
click at [1031, 187] on div "# Use arguments with move statements to move farther. hero . moveRight ( 3 ) he…" at bounding box center [1140, 297] width 268 height 472
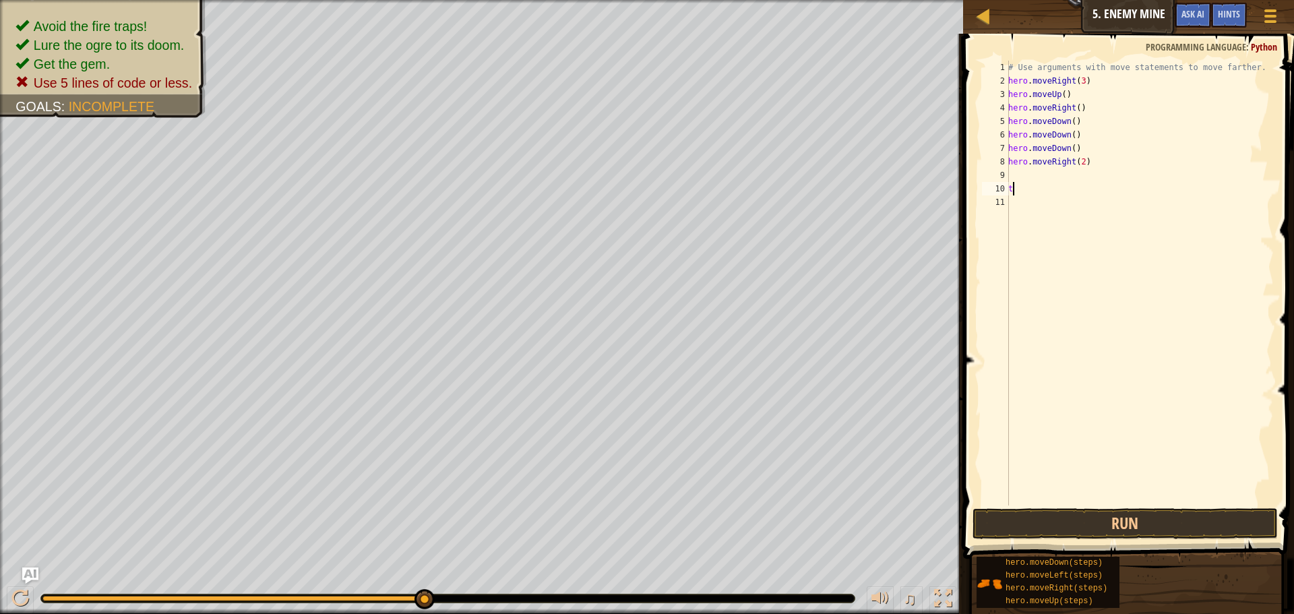
type textarea "t"
click at [1070, 125] on div "# Use arguments with move statements to move farther. hero . moveRight ( 3 ) he…" at bounding box center [1140, 297] width 268 height 472
click at [1080, 136] on div "# Use arguments with move statements to move farther. hero . moveRight ( 3 ) he…" at bounding box center [1140, 297] width 268 height 472
click at [1073, 123] on div "# Use arguments with move statements to move farther. hero . moveRight ( 3 ) he…" at bounding box center [1140, 297] width 268 height 472
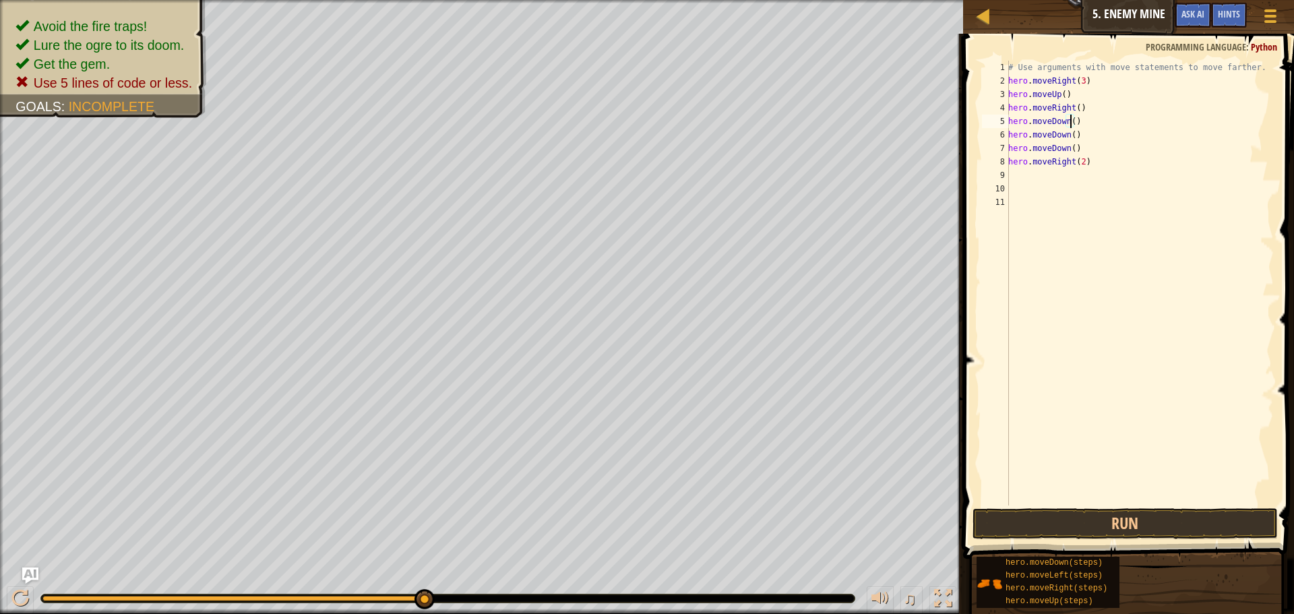
scroll to position [6, 5]
click at [1080, 150] on div "# Use arguments with move statements to move farther. hero . moveRight ( 3 ) he…" at bounding box center [1140, 297] width 268 height 472
type textarea "h"
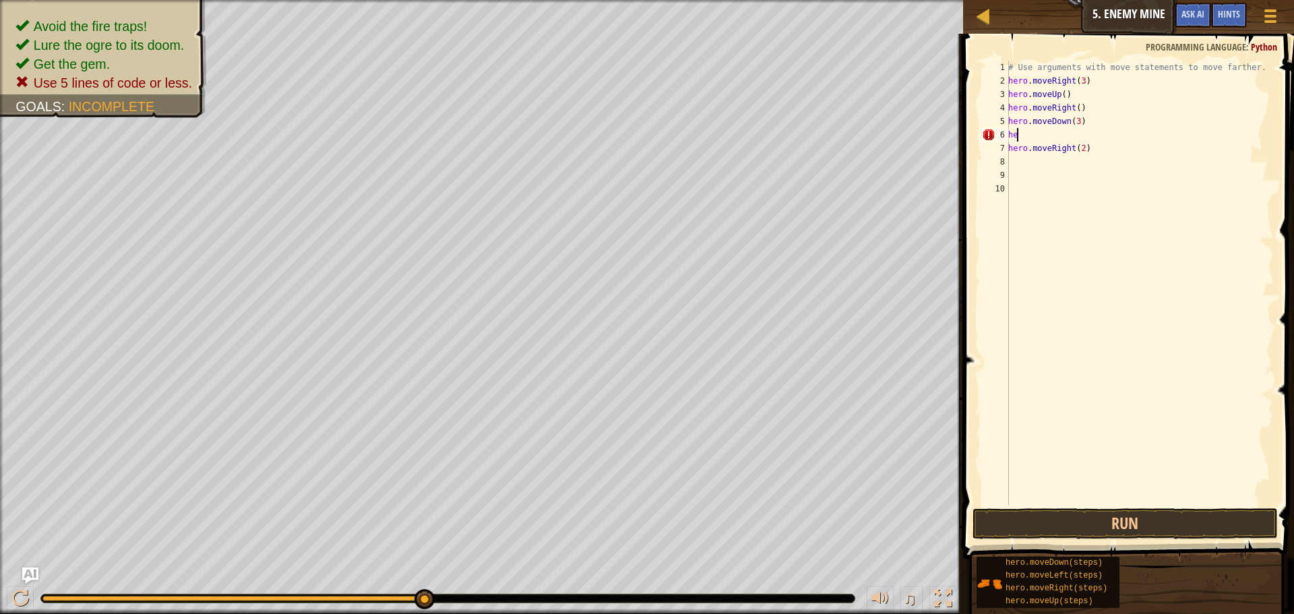
type textarea "h"
type textarea "hero.moveDown(3)"
click at [1139, 529] on button "Run" at bounding box center [1125, 523] width 305 height 31
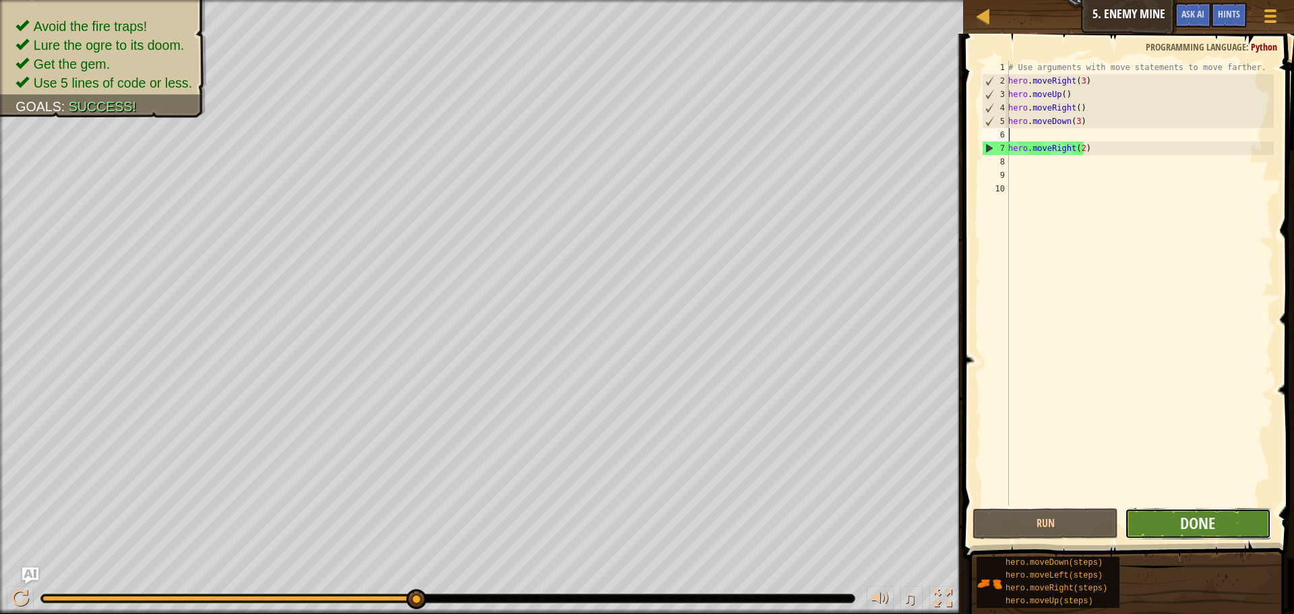
click at [1147, 518] on button "Done" at bounding box center [1198, 523] width 146 height 31
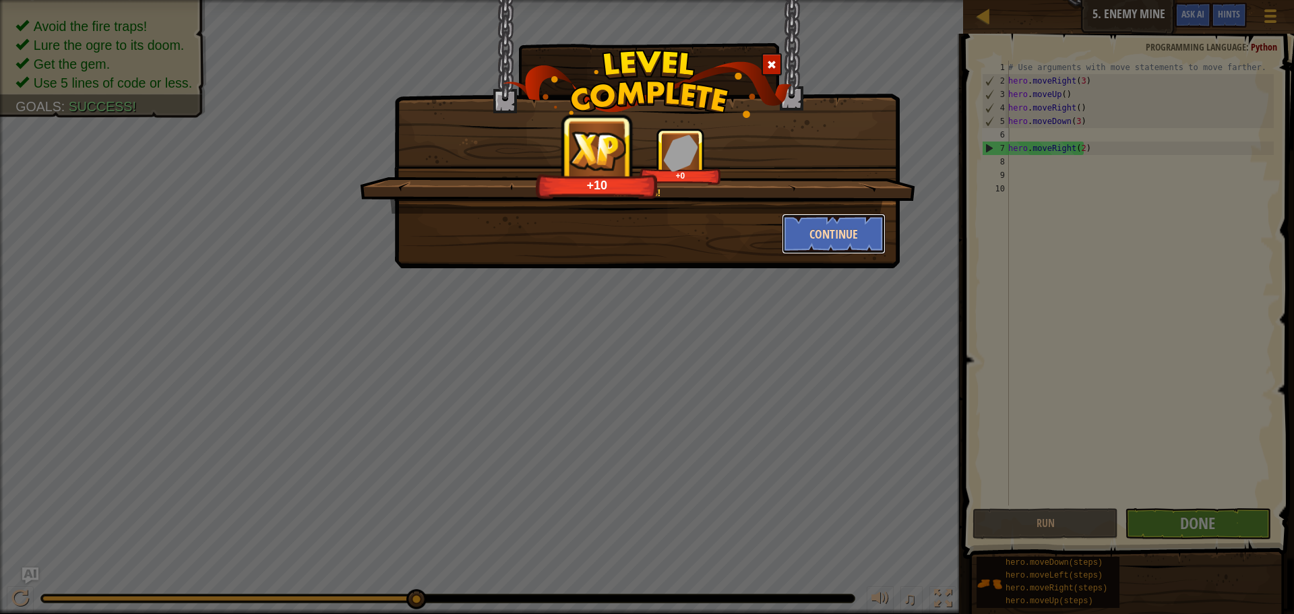
click at [845, 243] on button "Continue" at bounding box center [834, 234] width 104 height 40
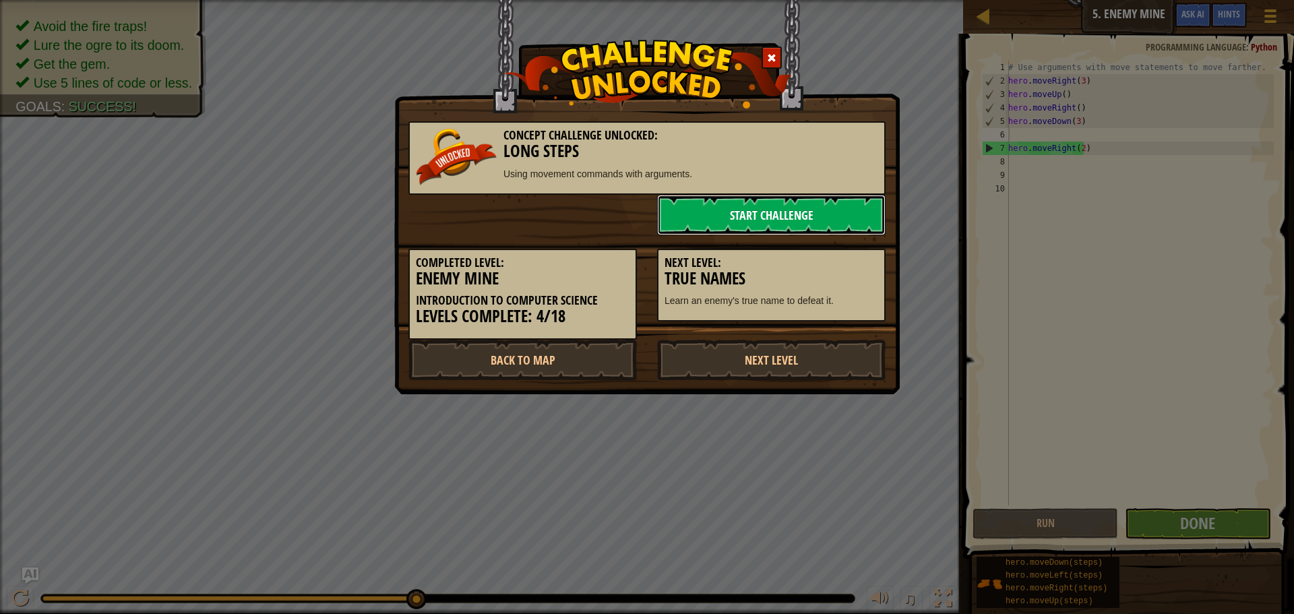
click at [752, 206] on link "Start Challenge" at bounding box center [771, 215] width 229 height 40
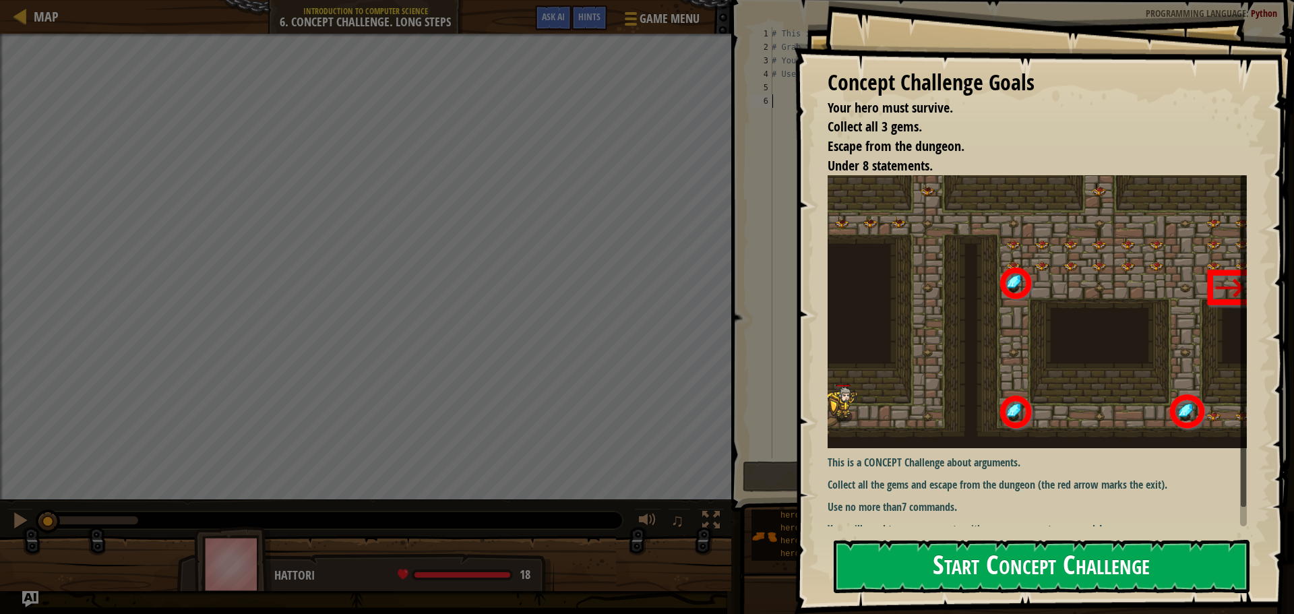
click at [861, 587] on button "Start Concept Challenge" at bounding box center [1042, 566] width 416 height 53
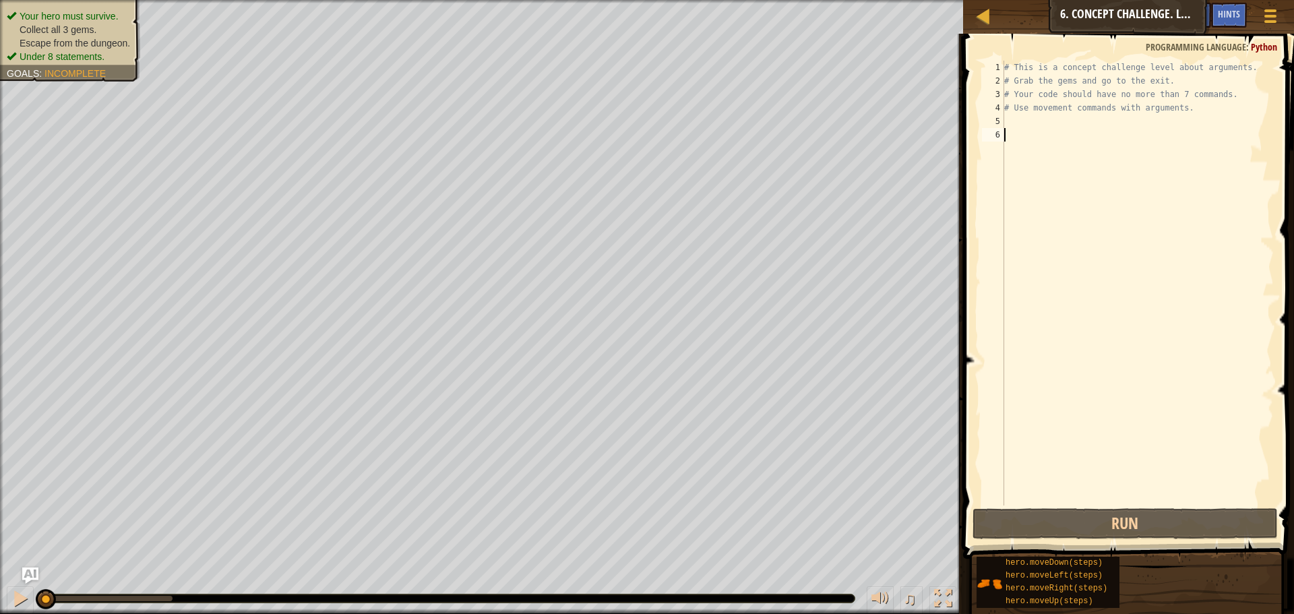
type textarea "h"
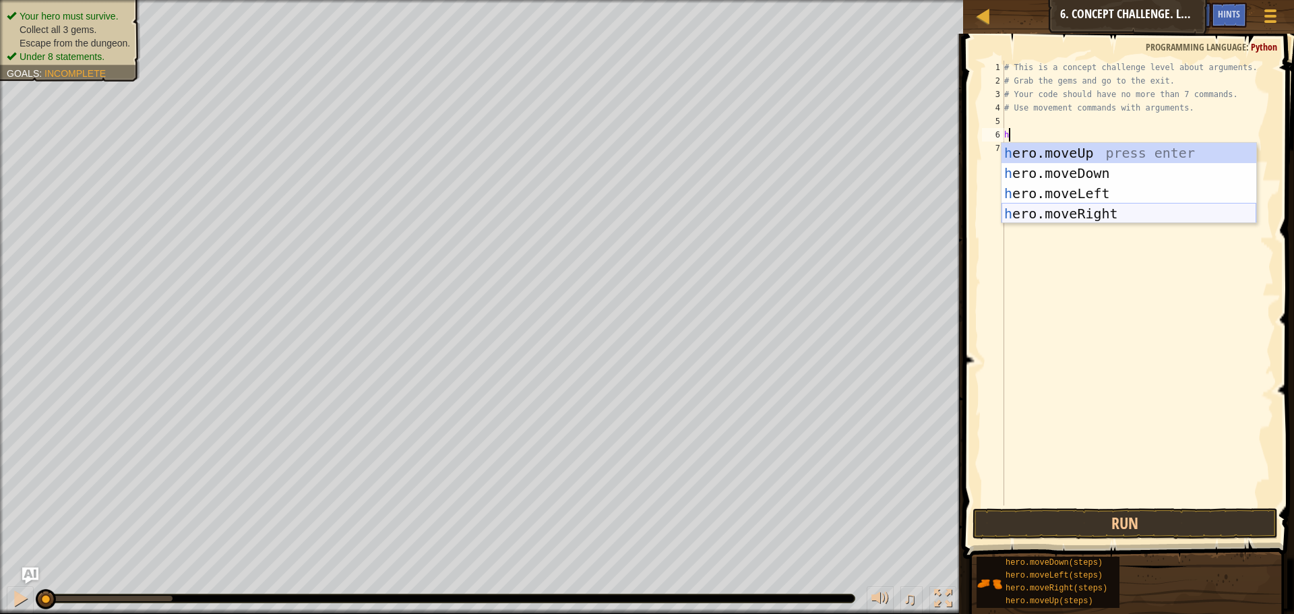
click at [1046, 211] on div "h ero.moveUp press enter h ero.moveDown press enter h ero.moveLeft press enter …" at bounding box center [1129, 203] width 255 height 121
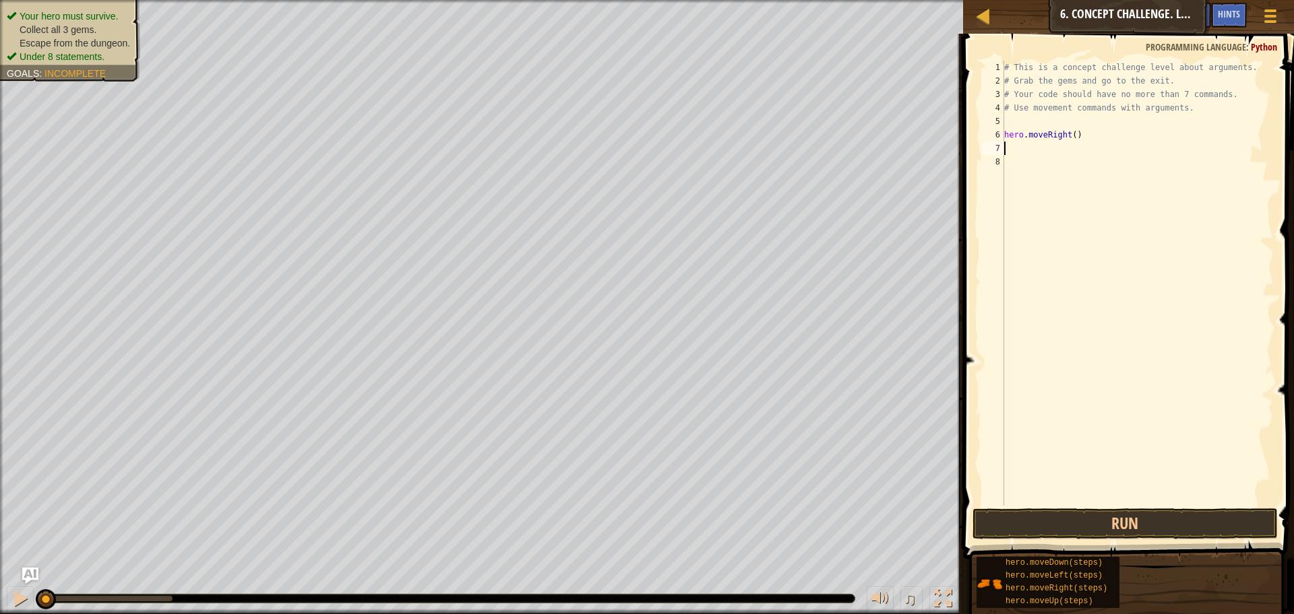
type textarea "h"
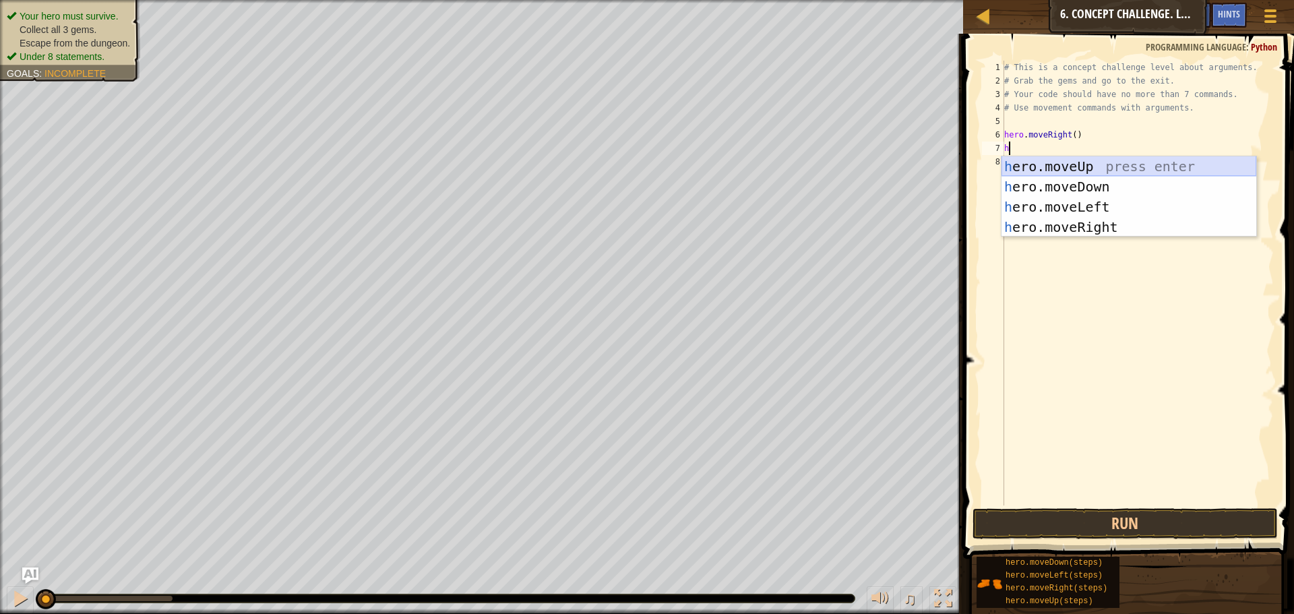
click at [1062, 166] on div "h ero.moveUp press enter h ero.moveDown press enter h ero.moveLeft press enter …" at bounding box center [1129, 216] width 255 height 121
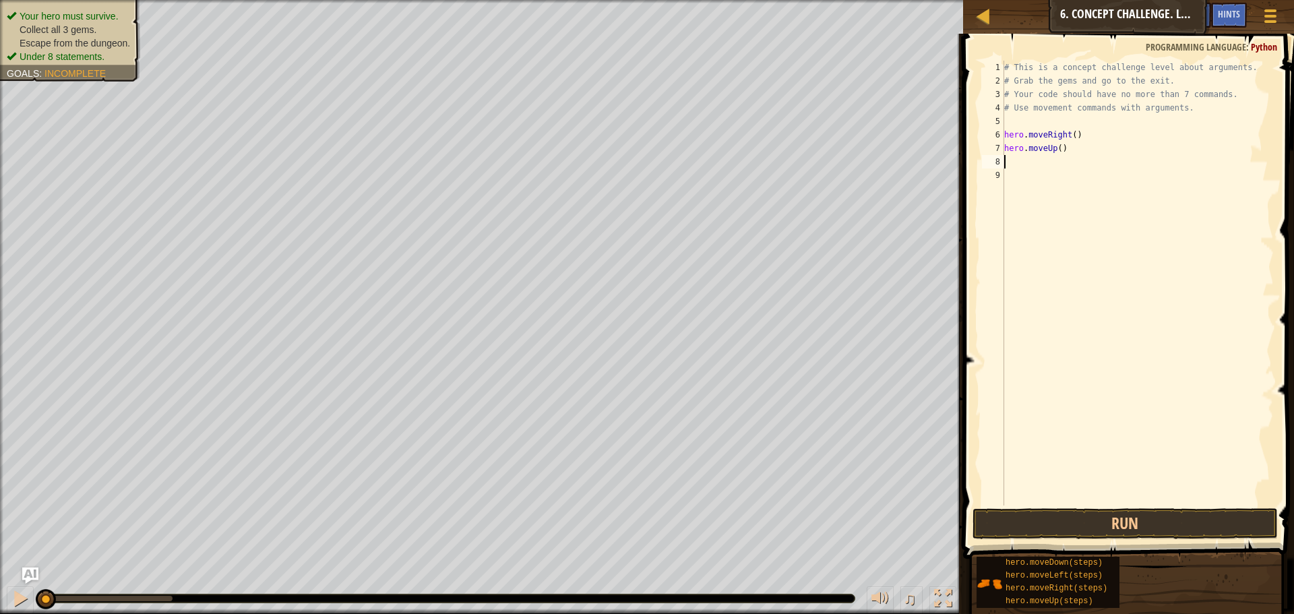
click at [1057, 151] on div "# This is a concept challenge level about arguments. # Grab the gems and go to …" at bounding box center [1138, 297] width 272 height 472
type textarea "hero.moveUp(3)"
click at [1077, 164] on div "# This is a concept challenge level about arguments. # Grab the gems and go to …" at bounding box center [1138, 297] width 272 height 472
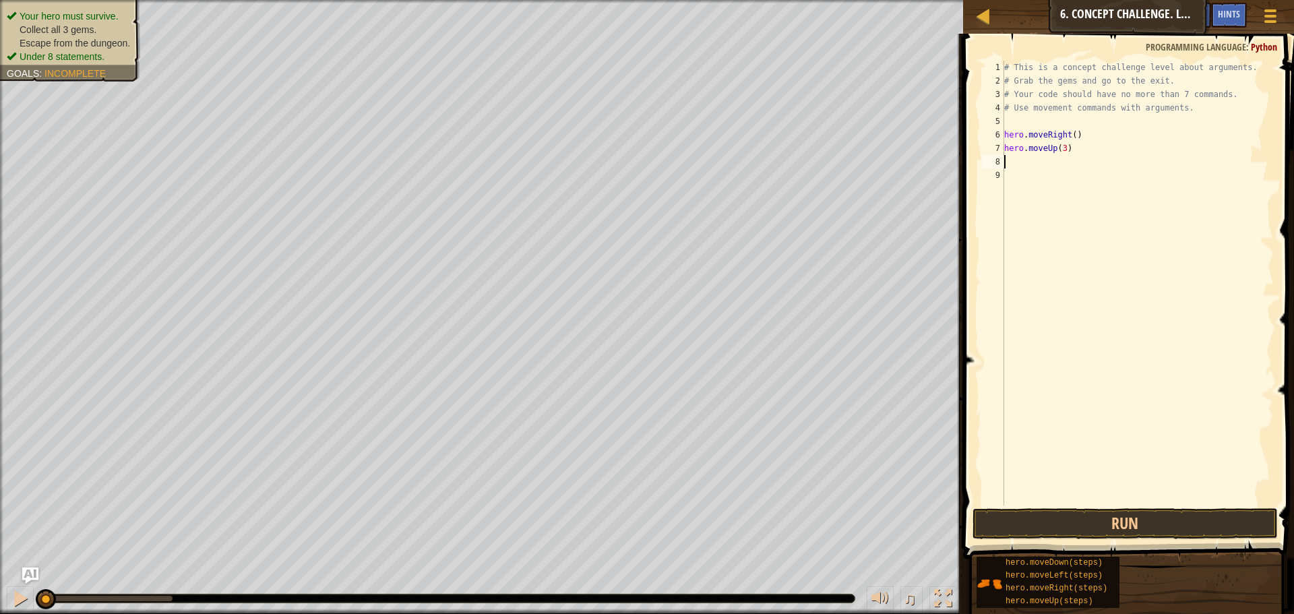
type textarea "h"
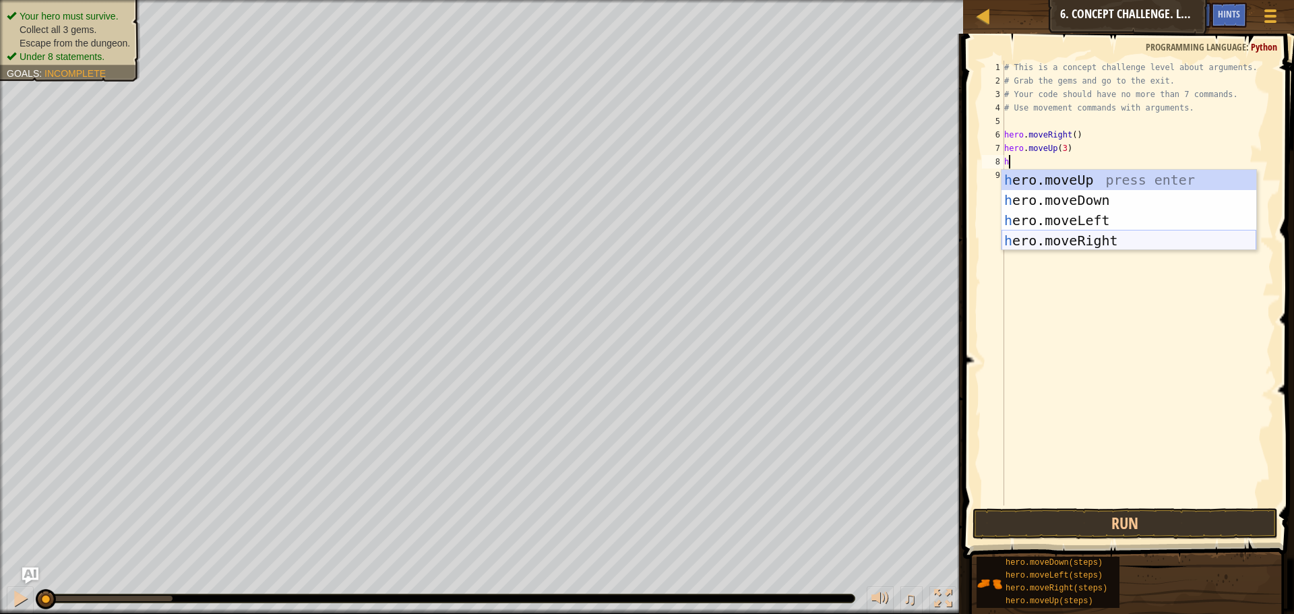
click at [1075, 235] on div "h ero.moveUp press enter h ero.moveDown press enter h ero.moveLeft press enter …" at bounding box center [1129, 230] width 255 height 121
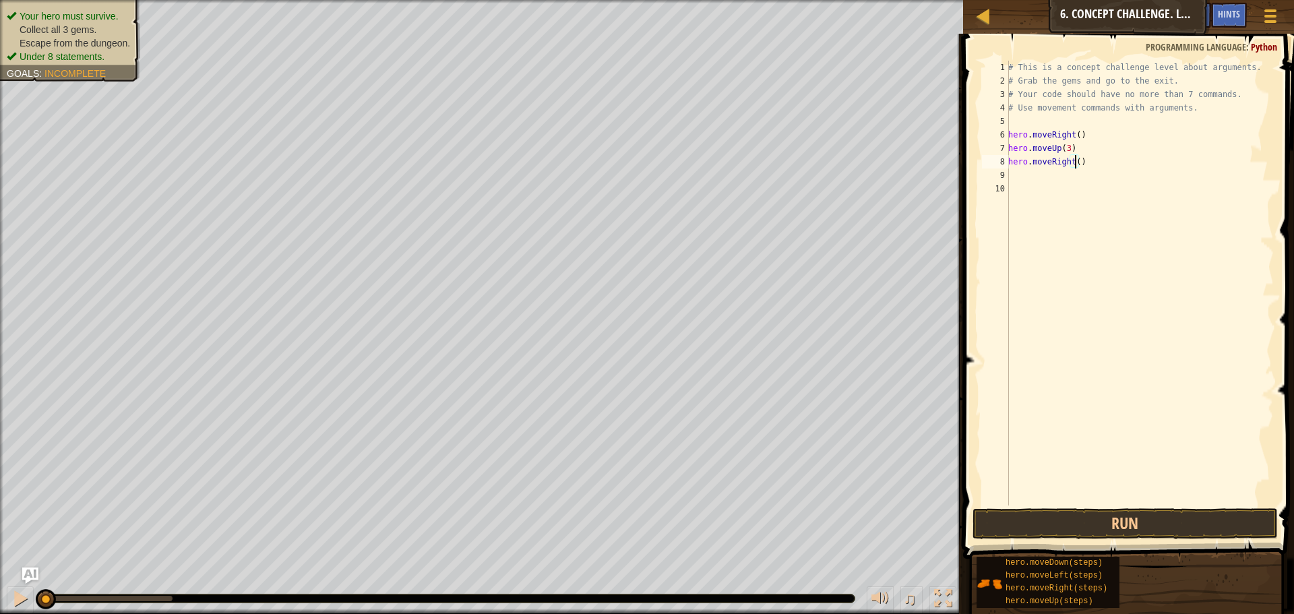
type textarea "hero.moveRight(2)"
type textarea "h"
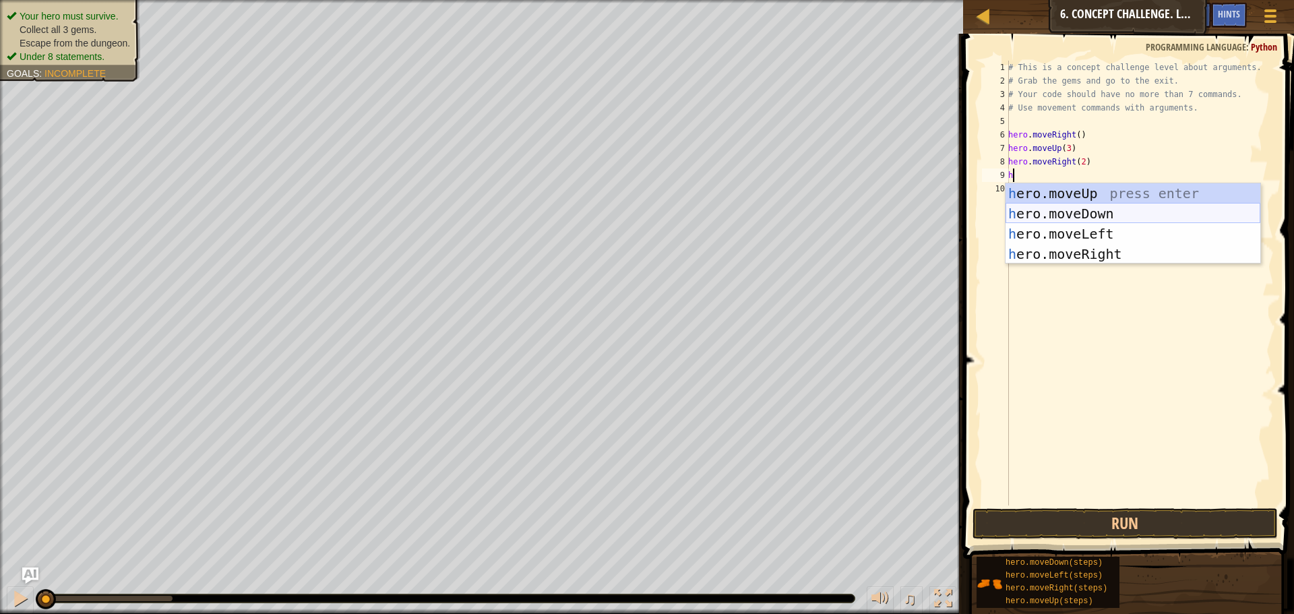
click at [1075, 215] on div "h ero.moveUp press enter h ero.moveDown press enter h ero.moveLeft press enter …" at bounding box center [1133, 243] width 255 height 121
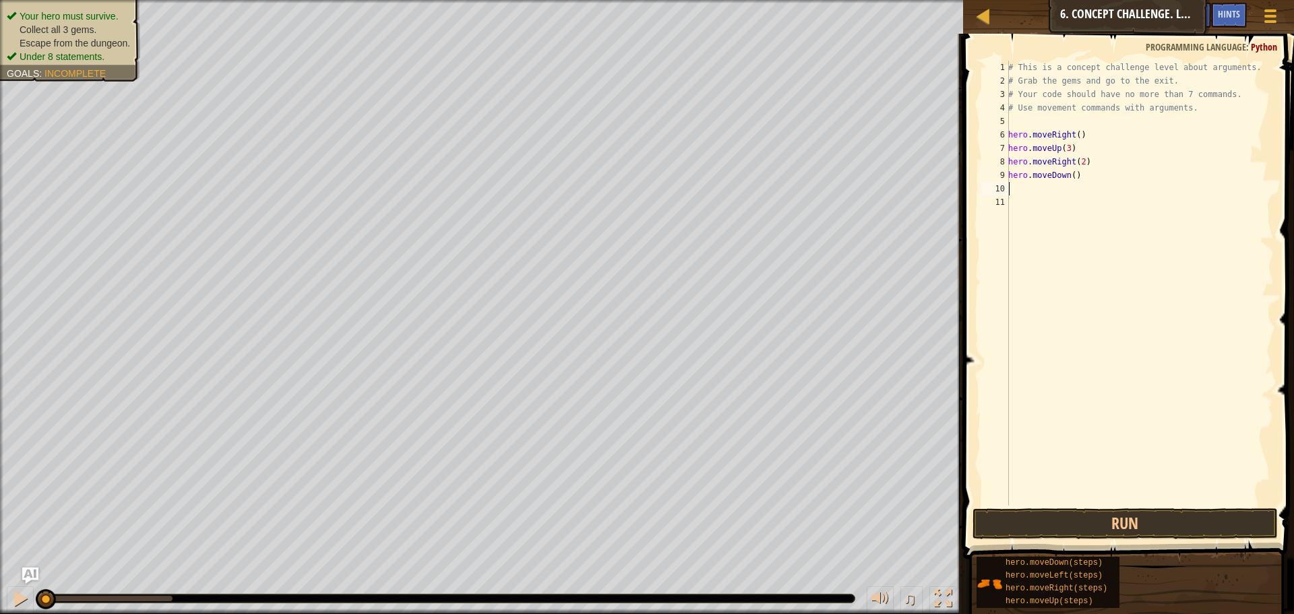
click at [1069, 173] on div "# This is a concept challenge level about arguments. # Grab the gems and go to …" at bounding box center [1140, 297] width 268 height 472
type textarea "hero.moveDown(3)"
click at [1078, 199] on div "# This is a concept challenge level about arguments. # Grab the gems and go to …" at bounding box center [1140, 297] width 268 height 472
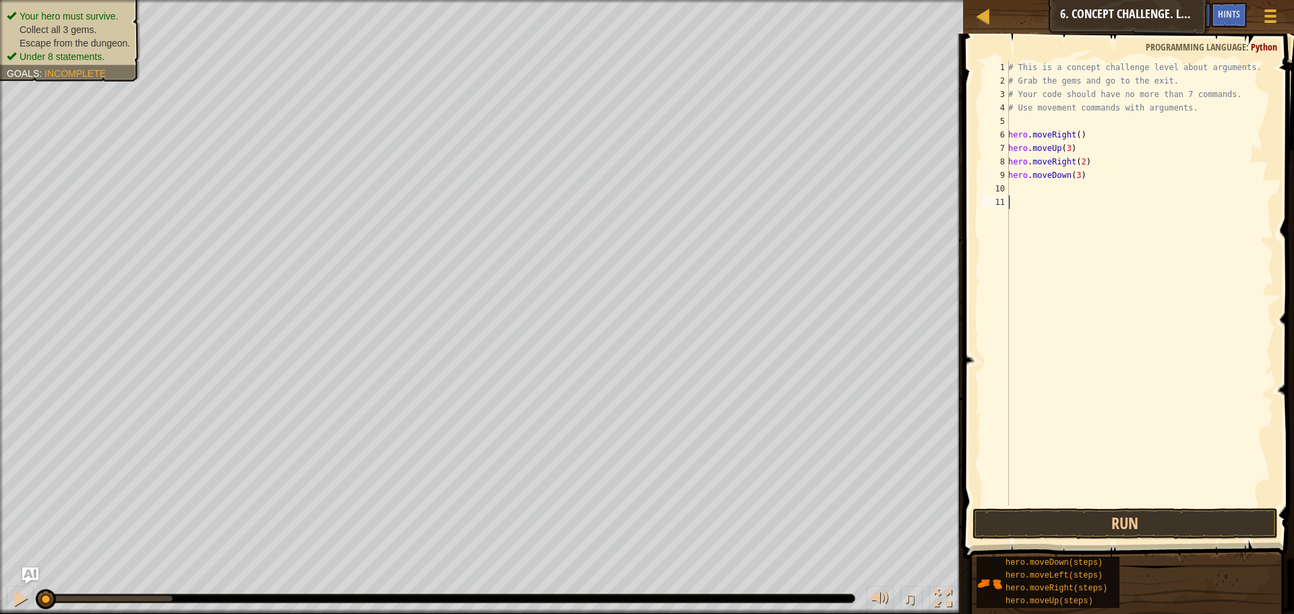
click at [1094, 187] on div "# This is a concept challenge level about arguments. # Grab the gems and go to …" at bounding box center [1140, 297] width 268 height 472
click at [1065, 524] on button "Run" at bounding box center [1125, 523] width 305 height 31
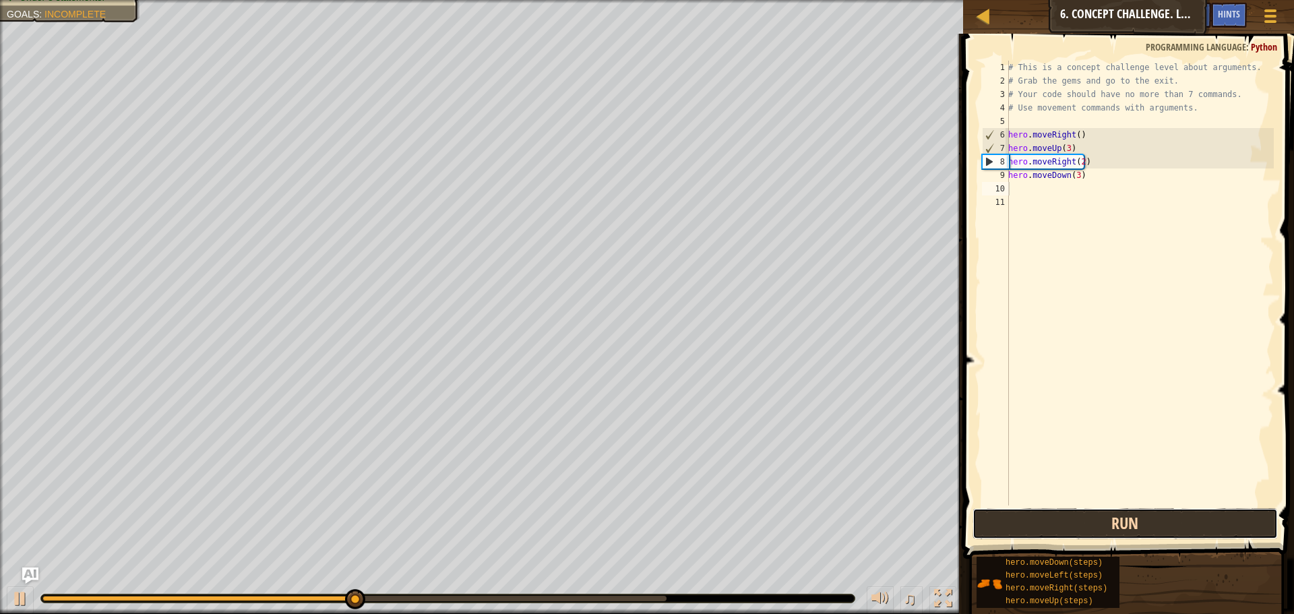
click at [1095, 523] on button "Run" at bounding box center [1125, 523] width 305 height 31
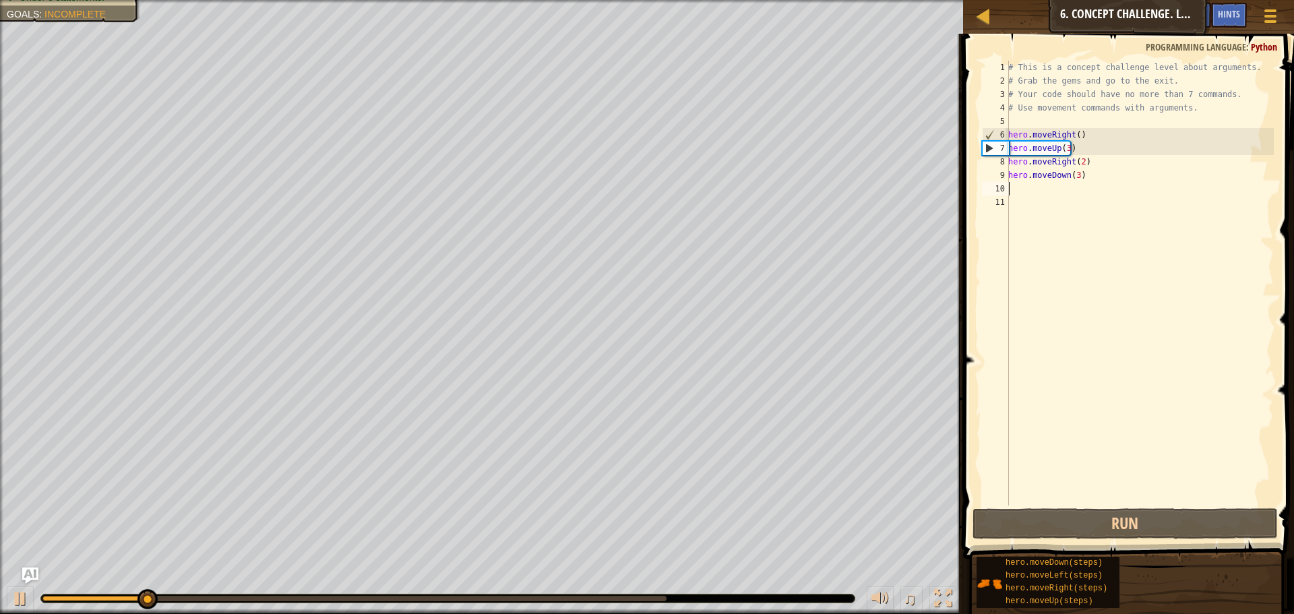
click at [1079, 175] on div "# This is a concept challenge level about arguments. # Grab the gems and go to …" at bounding box center [1140, 297] width 268 height 472
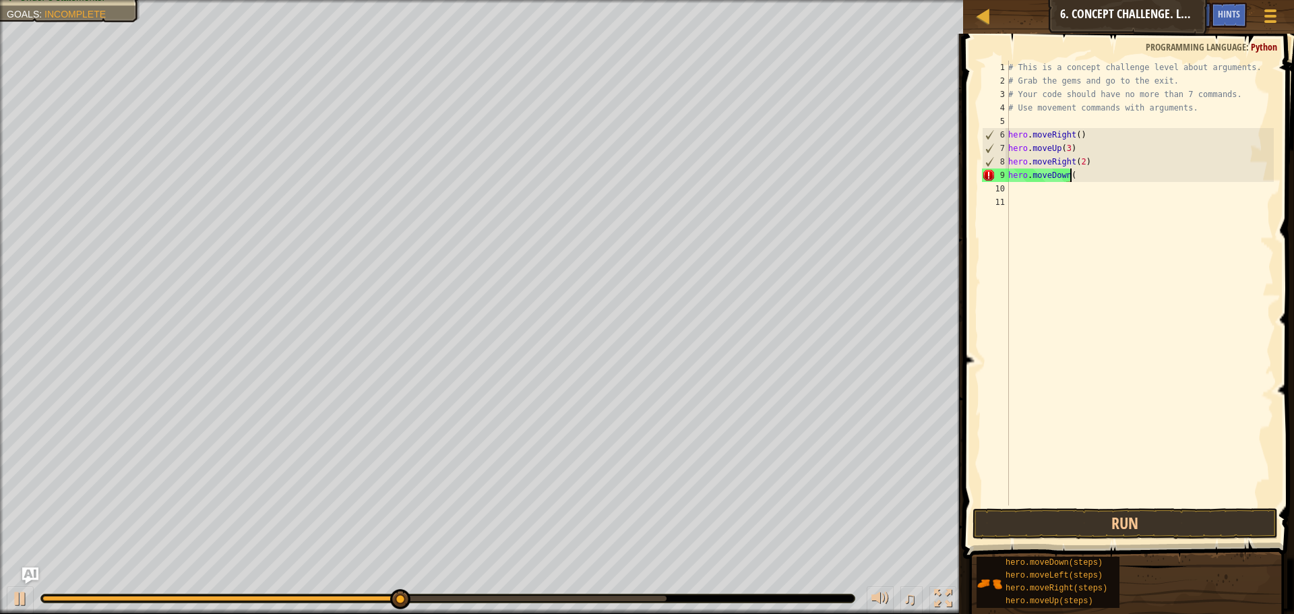
type textarea "hero.moveDown(0"
click at [977, 172] on span at bounding box center [1130, 277] width 342 height 565
click at [1031, 169] on div "# This is a concept challenge level about arguments. # Grab the gems and go to …" at bounding box center [1140, 297] width 268 height 472
click at [1085, 177] on div "# This is a concept challenge level about arguments. # Grab the gems and go to …" at bounding box center [1140, 297] width 268 height 472
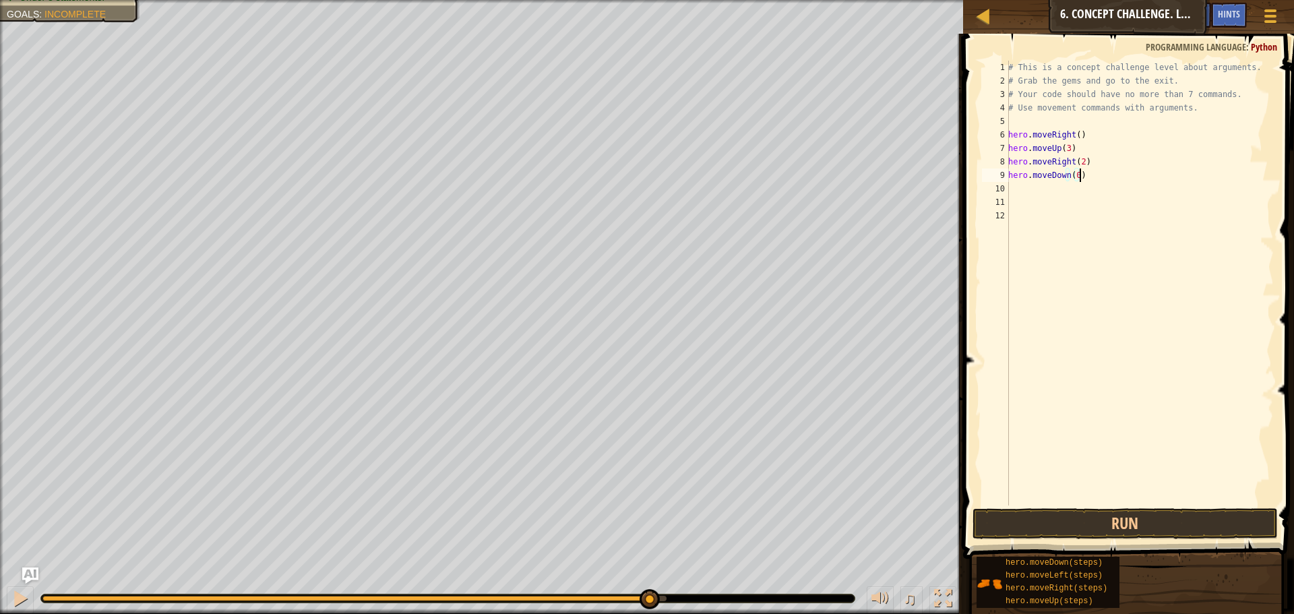
scroll to position [6, 5]
type textarea "hero.moveDown()"
type textarea "h"
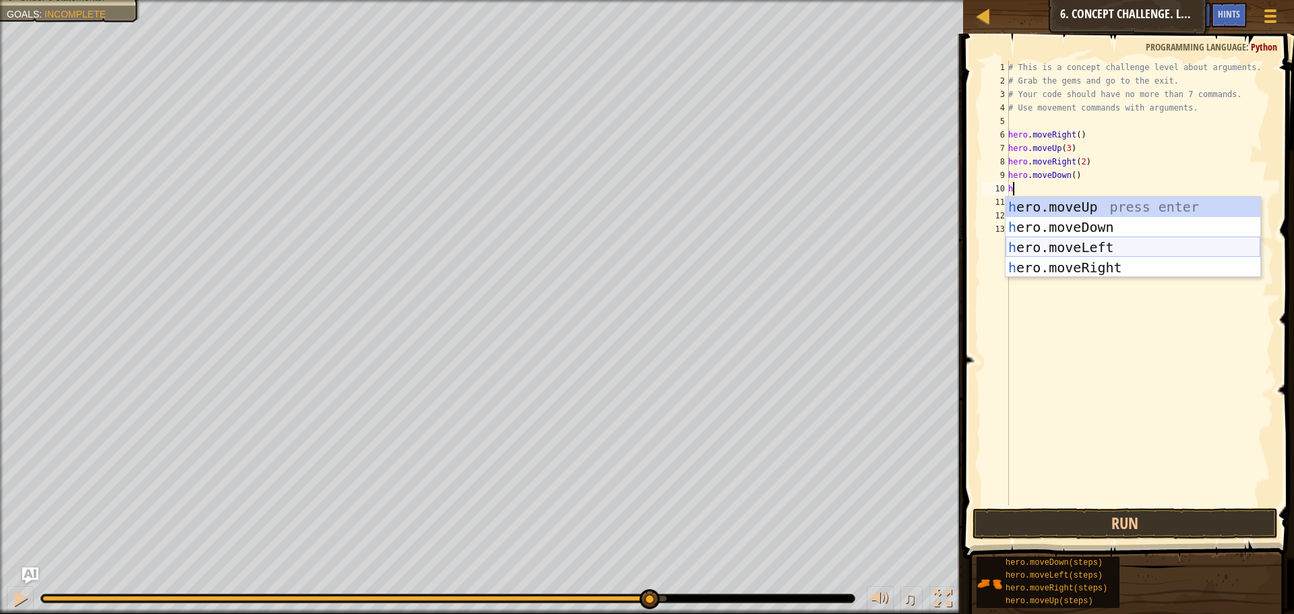
click at [1092, 244] on div "h ero.moveUp press enter h ero.moveDown press enter h ero.moveLeft press enter …" at bounding box center [1133, 257] width 255 height 121
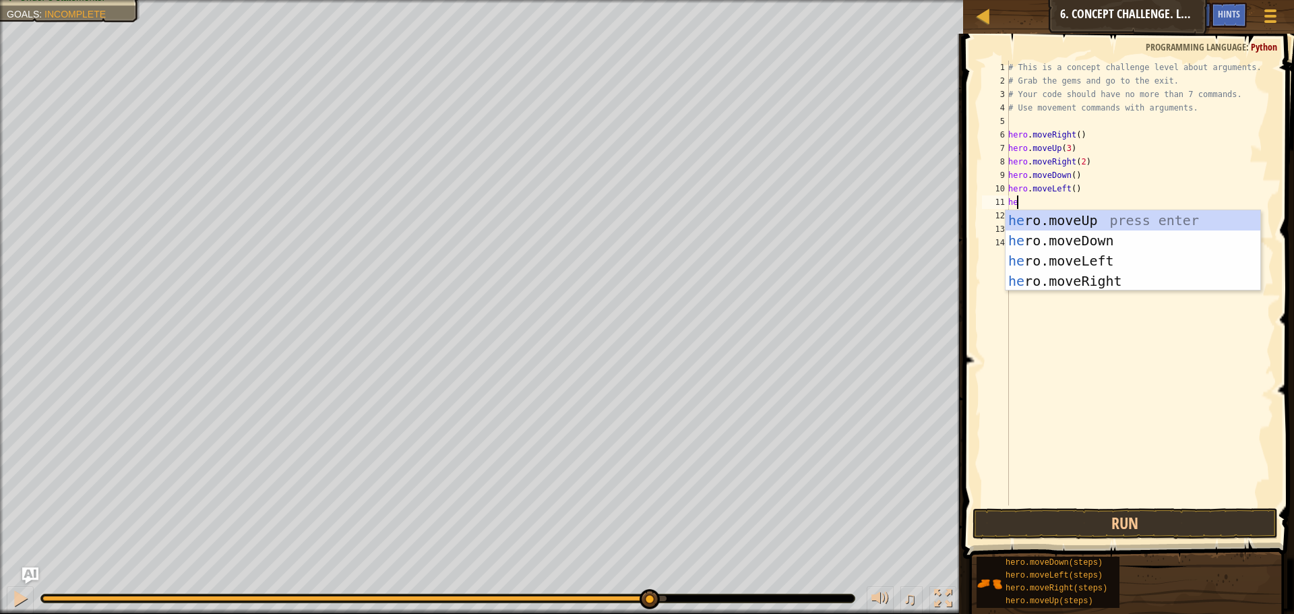
type textarea "her"
click at [1062, 241] on div "her o.moveUp press enter her o.moveDown press enter her o.moveLeft press enter …" at bounding box center [1133, 270] width 255 height 121
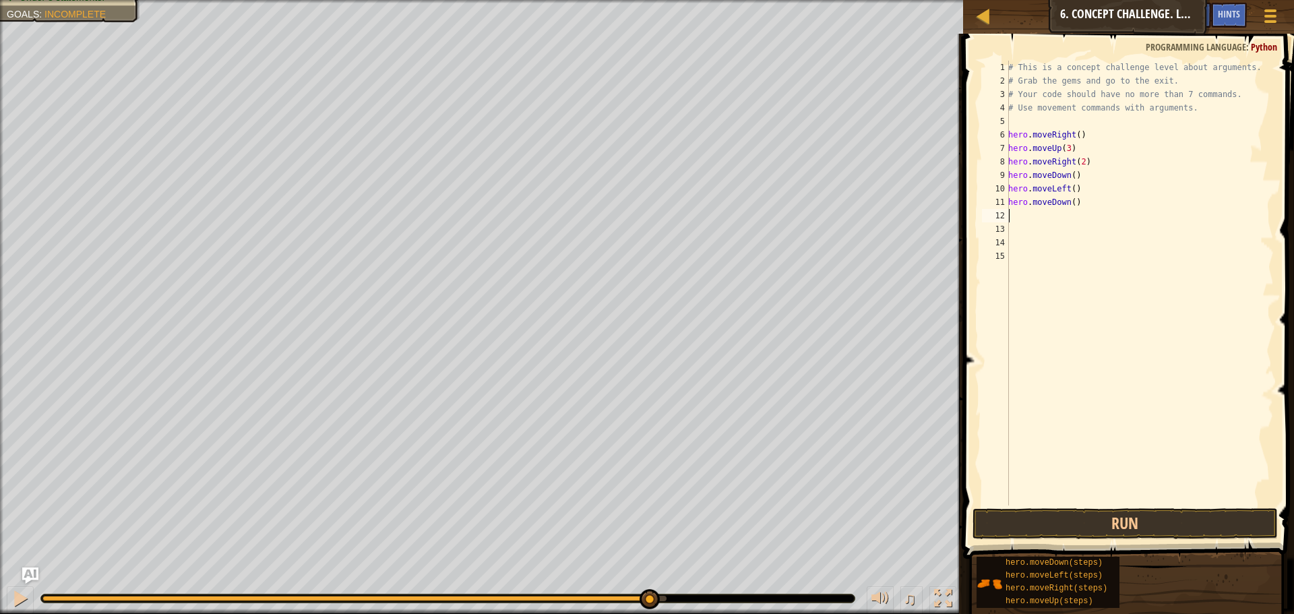
click at [1071, 201] on div "# This is a concept challenge level about arguments. # Grab the gems and go to …" at bounding box center [1140, 297] width 268 height 472
type textarea "hero.moveDown(2)"
type textarea "h"
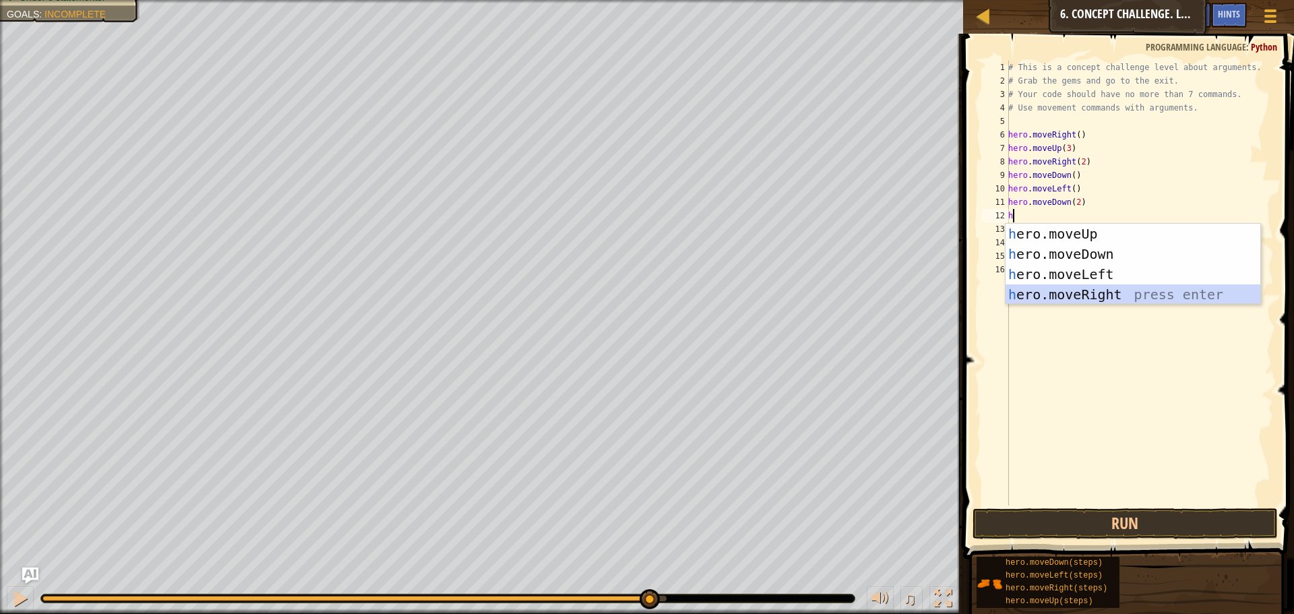
click at [1080, 287] on div "h ero.moveUp press enter h ero.moveDown press enter h ero.moveLeft press enter …" at bounding box center [1133, 284] width 255 height 121
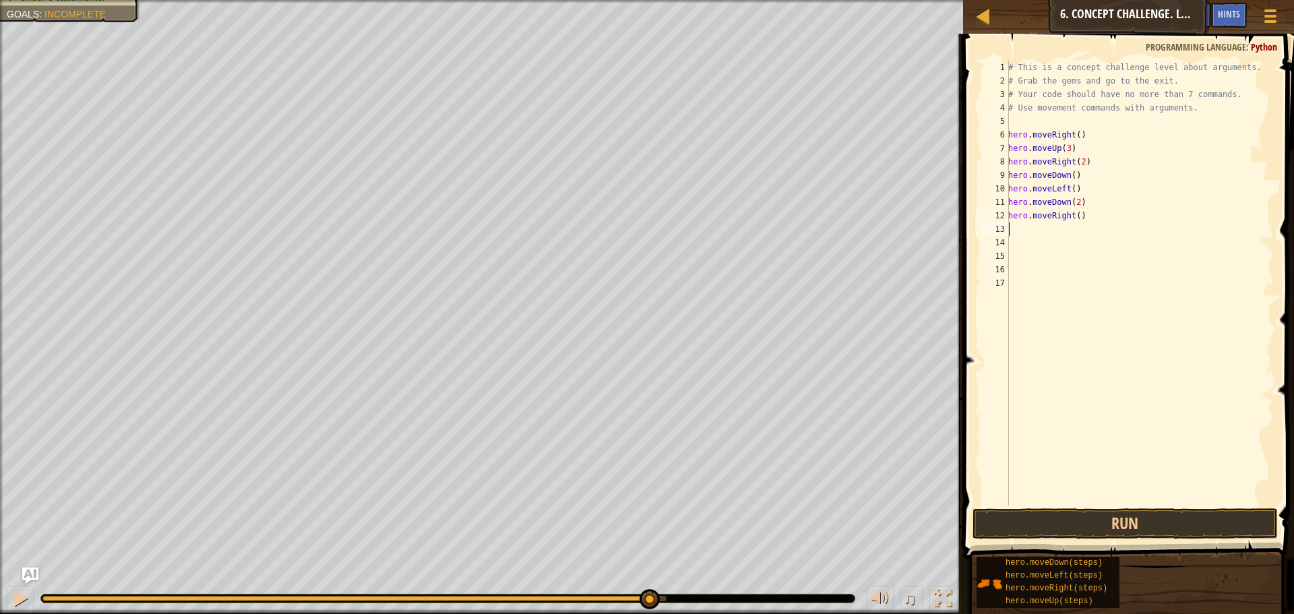
click at [1076, 218] on div "# This is a concept challenge level about arguments. # Grab the gems and go to …" at bounding box center [1140, 297] width 268 height 472
type textarea "hero.moveRight(2)"
click at [1068, 232] on div "# This is a concept challenge level about arguments. # Grab the gems and go to …" at bounding box center [1140, 297] width 268 height 472
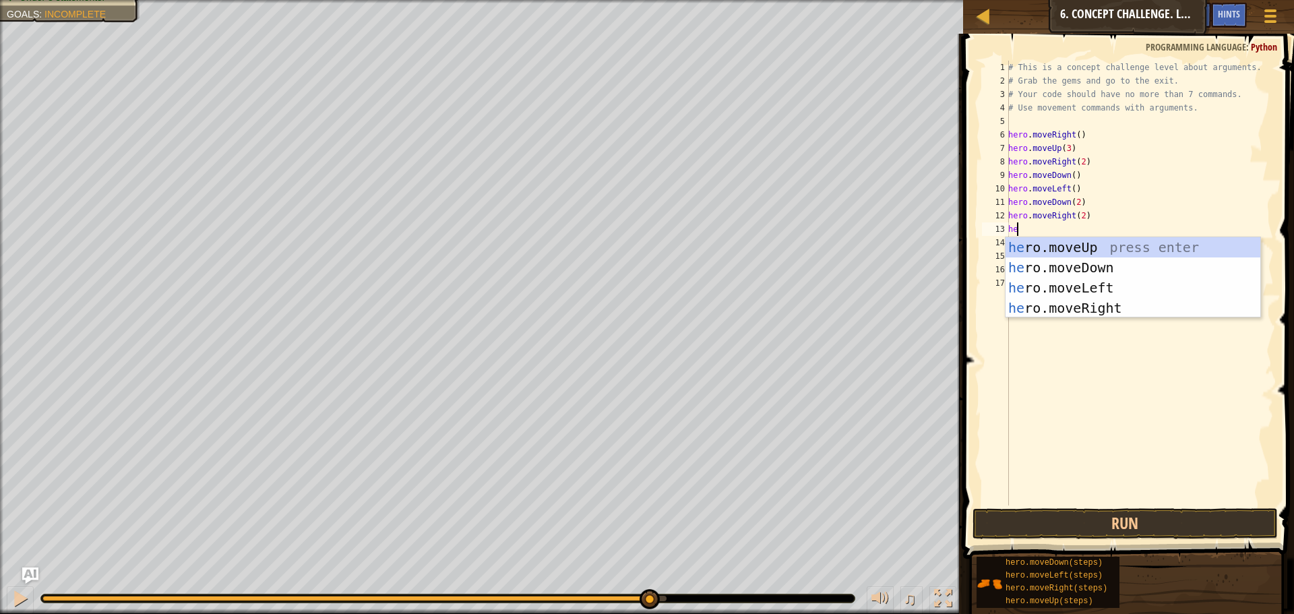
type textarea "her"
click at [1067, 246] on div "her o.moveUp press enter her o.moveDown press enter her o.moveLeft press enter …" at bounding box center [1133, 297] width 255 height 121
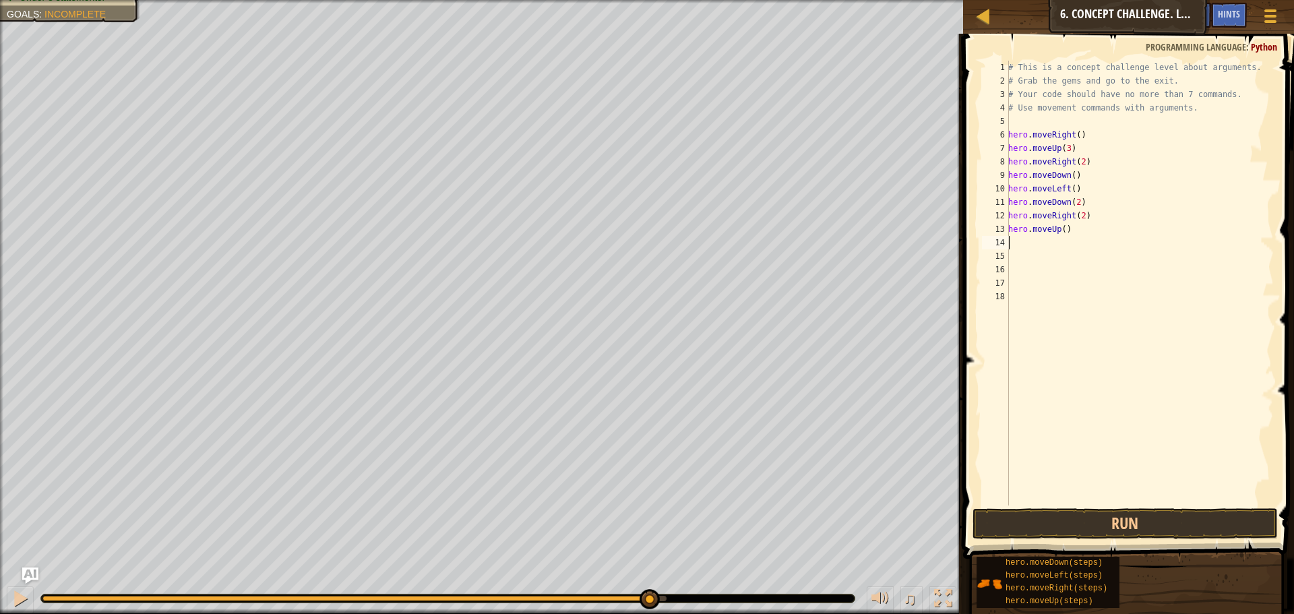
scroll to position [6, 0]
click at [1060, 229] on div "# This is a concept challenge level about arguments. # Grab the gems and go to …" at bounding box center [1140, 297] width 268 height 472
type textarea "hero.moveUp(2)"
click at [1056, 243] on div "# This is a concept challenge level about arguments. # Grab the gems and go to …" at bounding box center [1140, 297] width 268 height 472
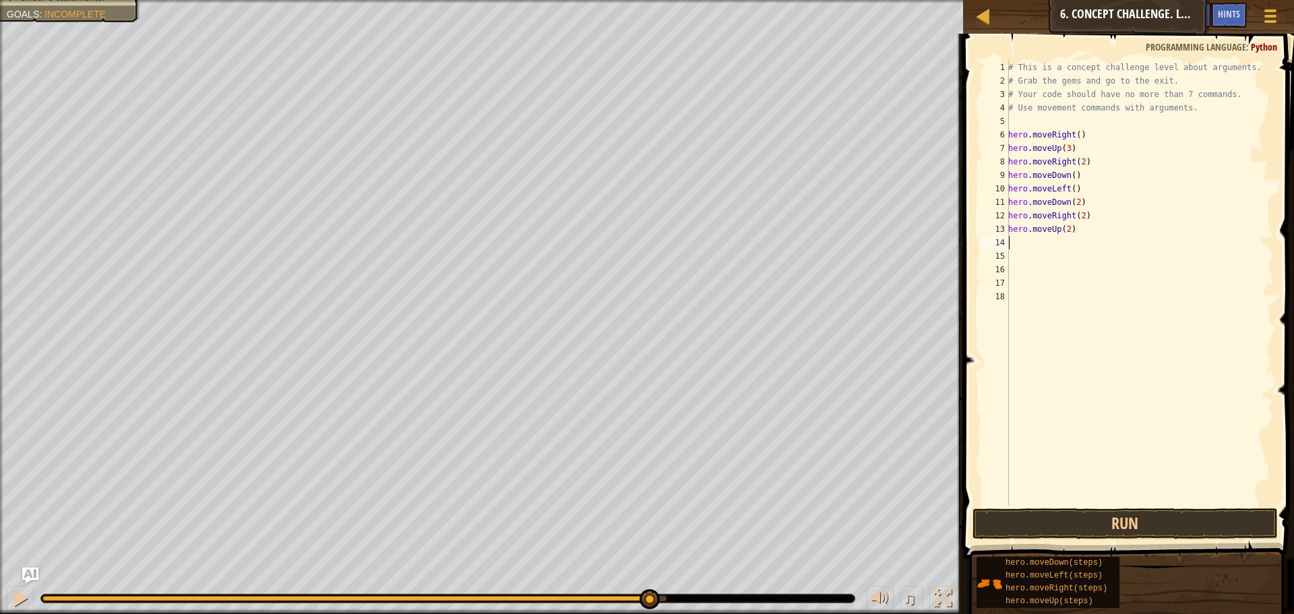
scroll to position [6, 0]
type textarea "he"
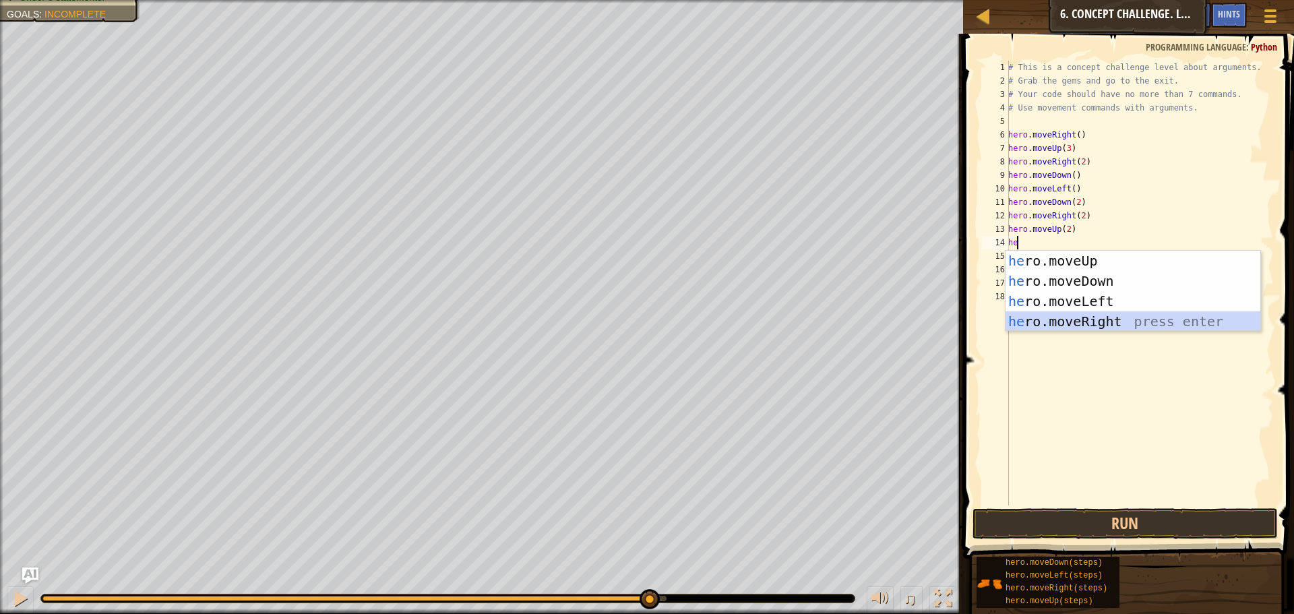
click at [1122, 323] on div "he ro.moveUp press enter he ro.moveDown press enter he ro.moveLeft press enter …" at bounding box center [1133, 311] width 255 height 121
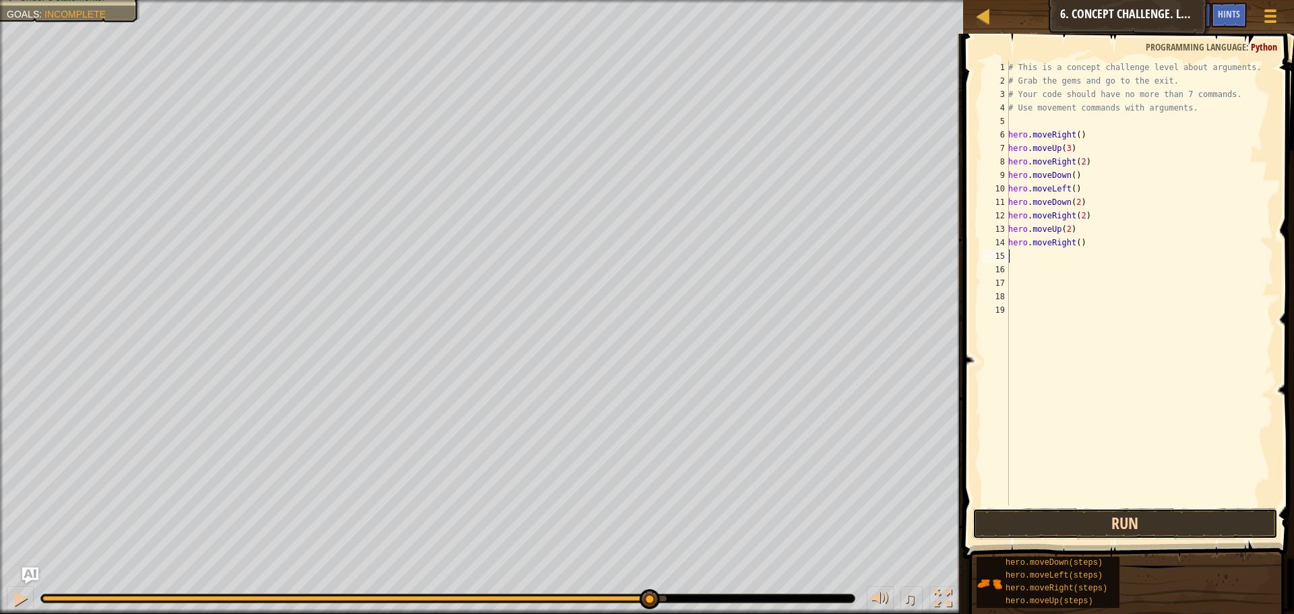
click at [1135, 525] on button "Run" at bounding box center [1125, 523] width 305 height 31
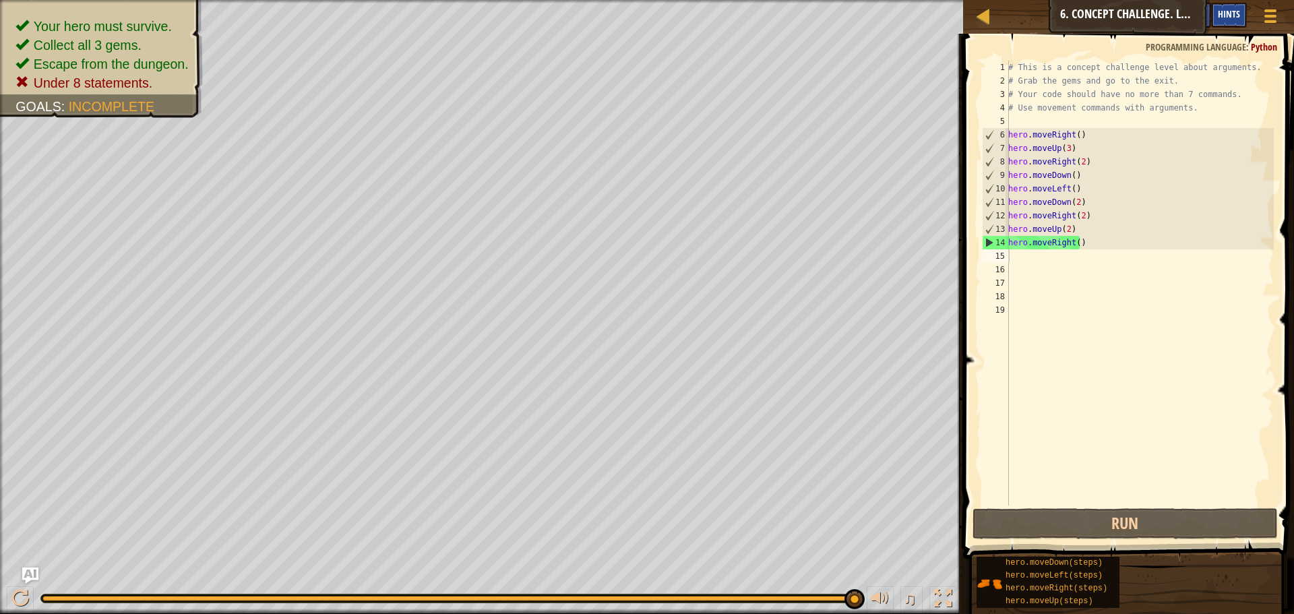
click at [1229, 22] on div "Hints" at bounding box center [1229, 15] width 36 height 25
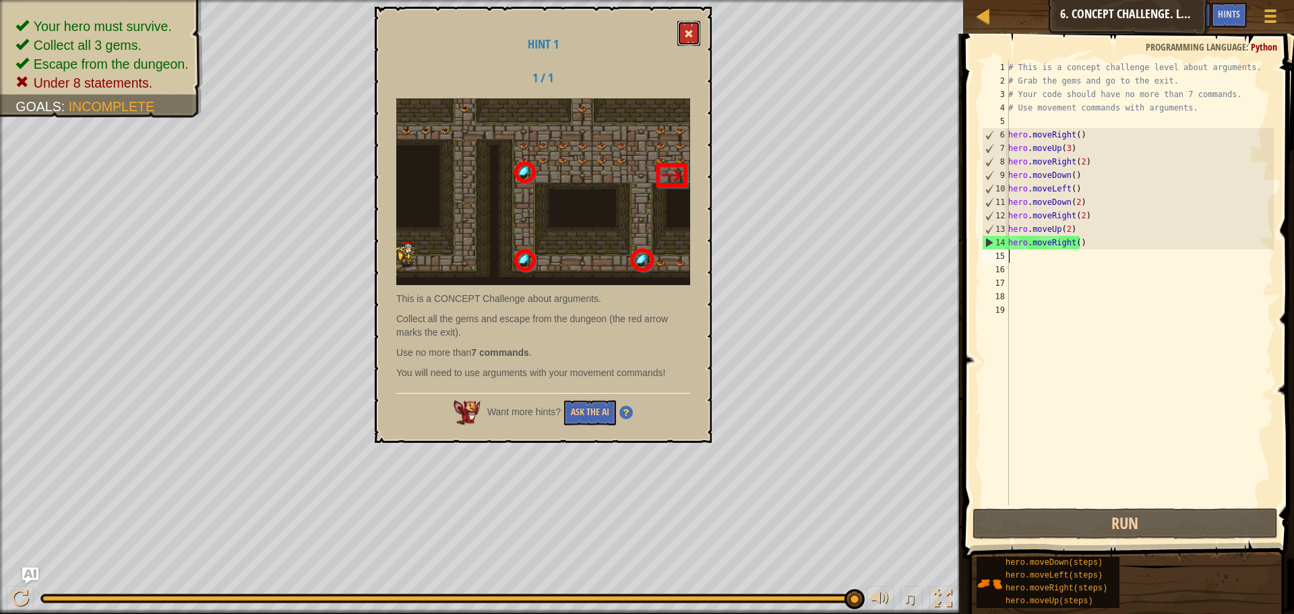
click at [691, 36] on span at bounding box center [688, 33] width 9 height 9
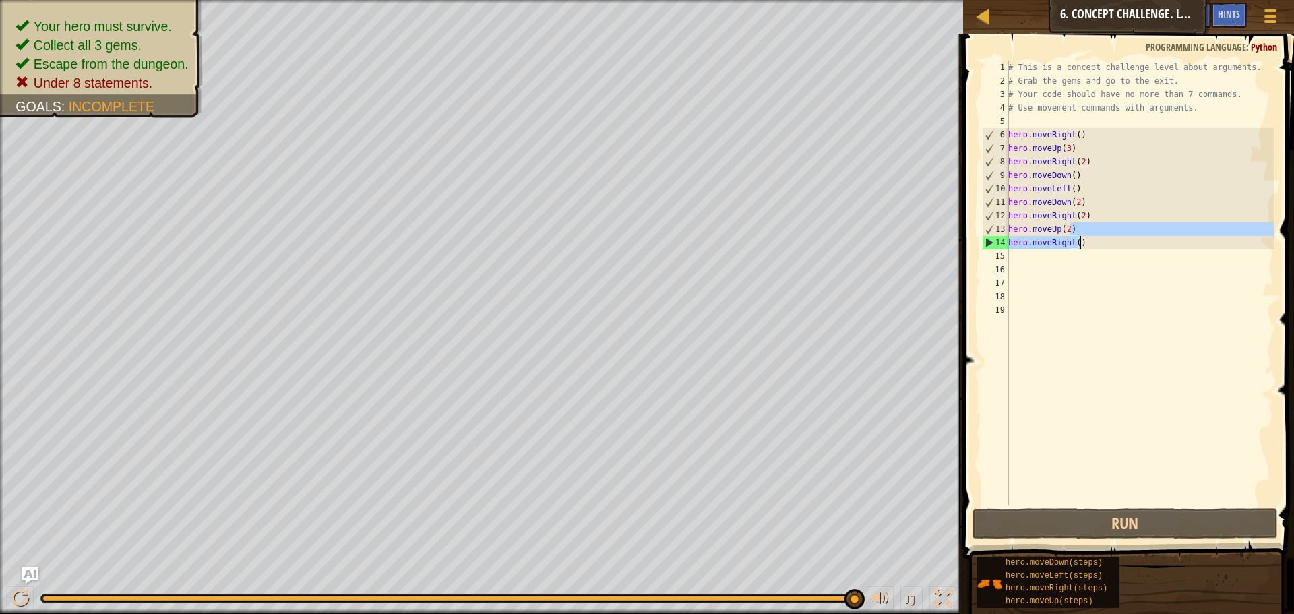
drag, startPoint x: 1112, startPoint y: 230, endPoint x: 1105, endPoint y: 253, distance: 24.5
click at [1105, 253] on div "# This is a concept challenge level about arguments. # Grab the gems and go to …" at bounding box center [1140, 297] width 268 height 472
type textarea "hero.moveRight()"
click at [1093, 277] on div "# This is a concept challenge level about arguments. # Grab the gems and go to …" at bounding box center [1140, 297] width 268 height 472
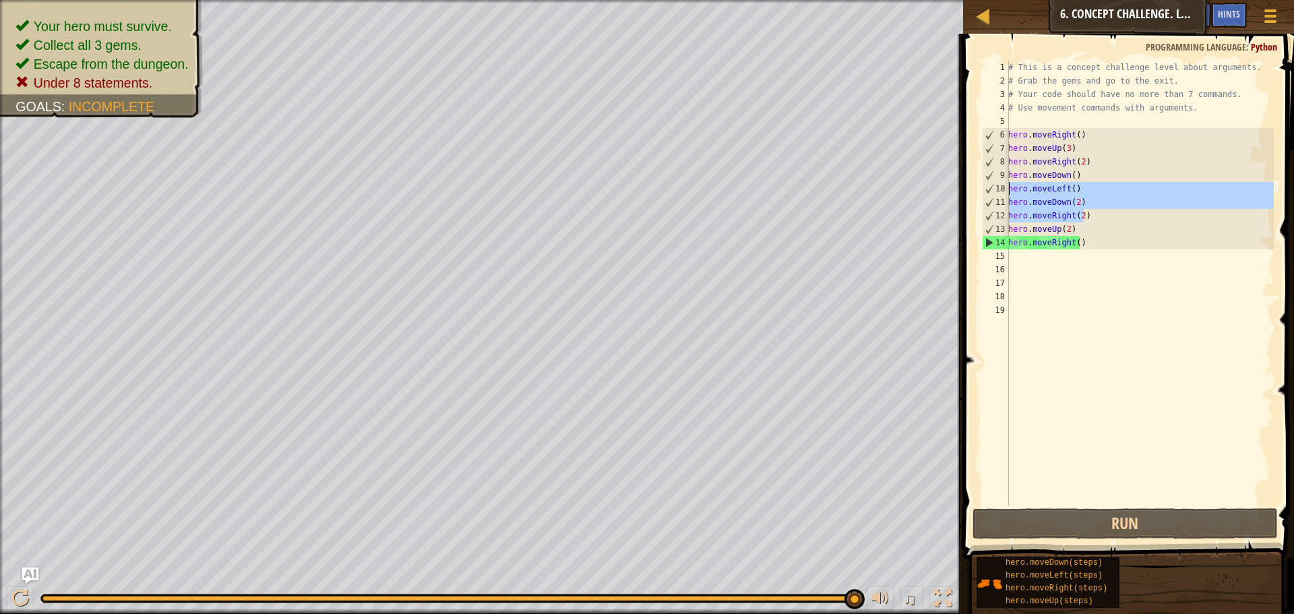
drag, startPoint x: 1102, startPoint y: 218, endPoint x: 1009, endPoint y: 189, distance: 96.8
click at [1009, 189] on div "# This is a concept challenge level about arguments. # Grab the gems and go to …" at bounding box center [1140, 297] width 268 height 472
type textarea "hero.moveLeft() hero.moveDown(2)"
drag, startPoint x: 1102, startPoint y: 241, endPoint x: 1008, endPoint y: 186, distance: 109.0
click at [1008, 186] on div "hero.moveLeft() hero.moveDown(2) 1 2 3 4 5 6 7 8 9 10 11 12 13 14 15 16 17 18 1…" at bounding box center [1127, 283] width 295 height 445
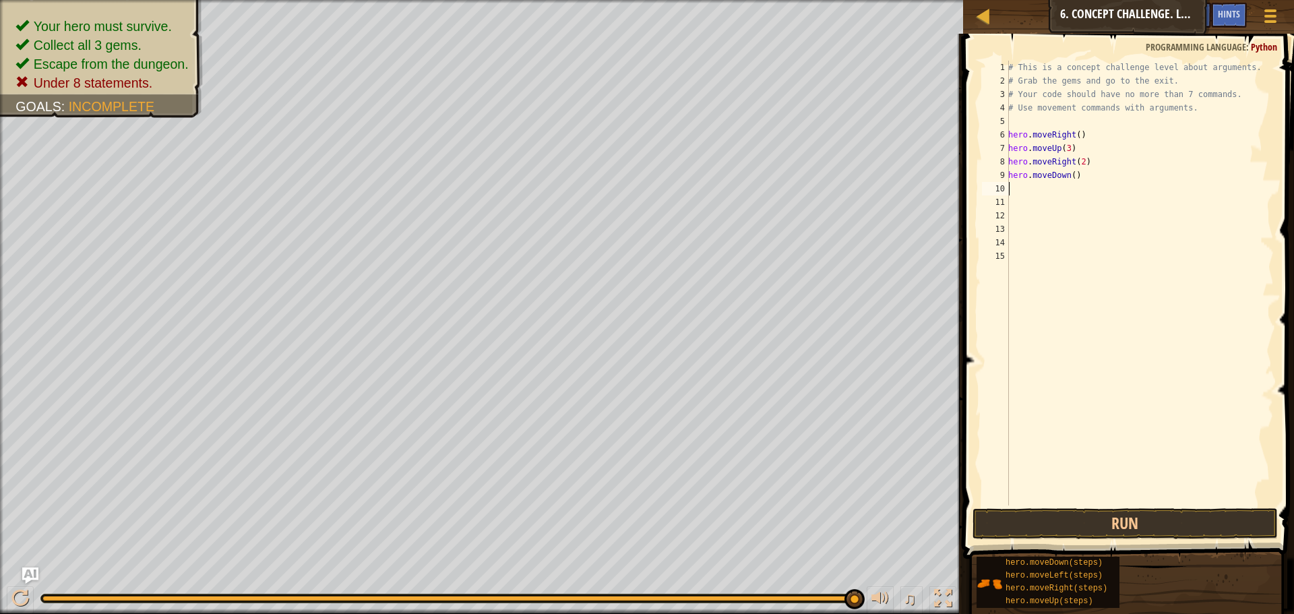
type textarea "h"
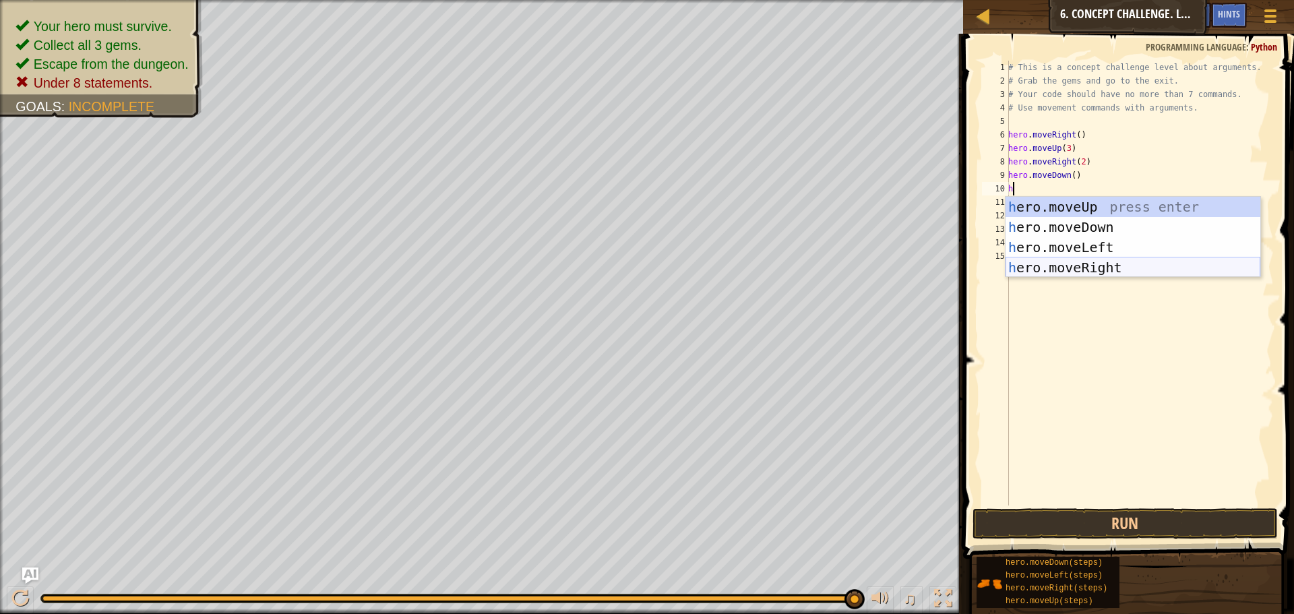
click at [1042, 263] on div "h ero.moveUp press enter h ero.moveDown press enter h ero.moveLeft press enter …" at bounding box center [1133, 257] width 255 height 121
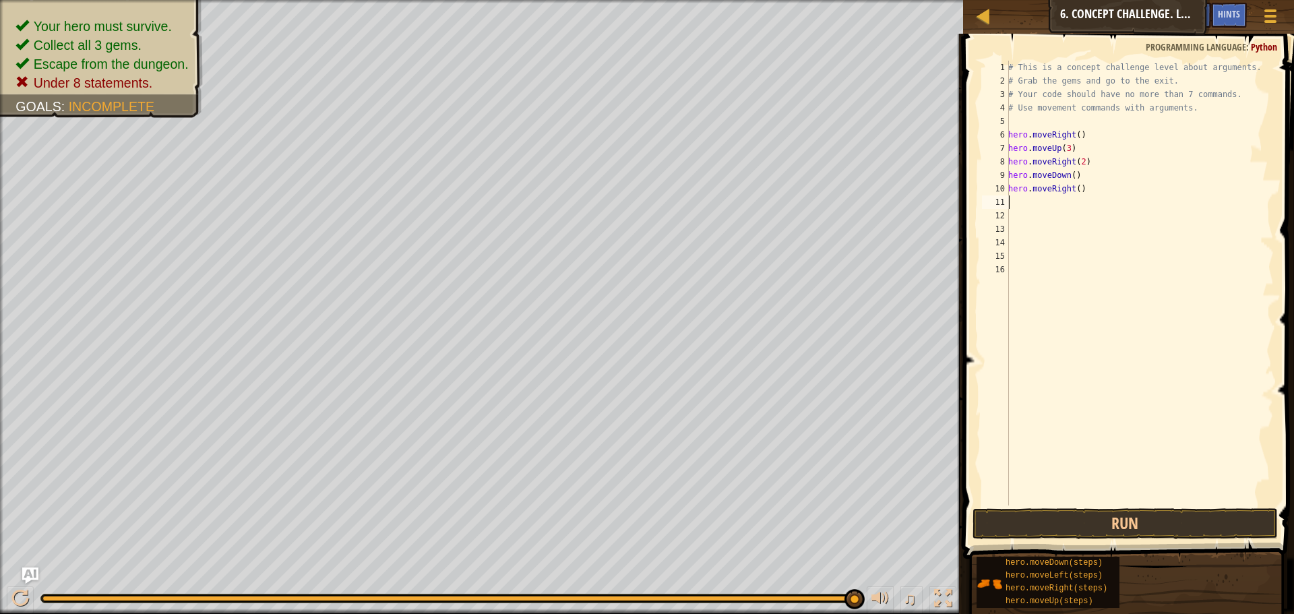
click at [1075, 189] on div "# This is a concept challenge level about arguments. # Grab the gems and go to …" at bounding box center [1140, 297] width 268 height 472
type textarea "hero.moveRight(3)"
click at [1058, 521] on button "Run" at bounding box center [1125, 523] width 305 height 31
